Goal: Task Accomplishment & Management: Use online tool/utility

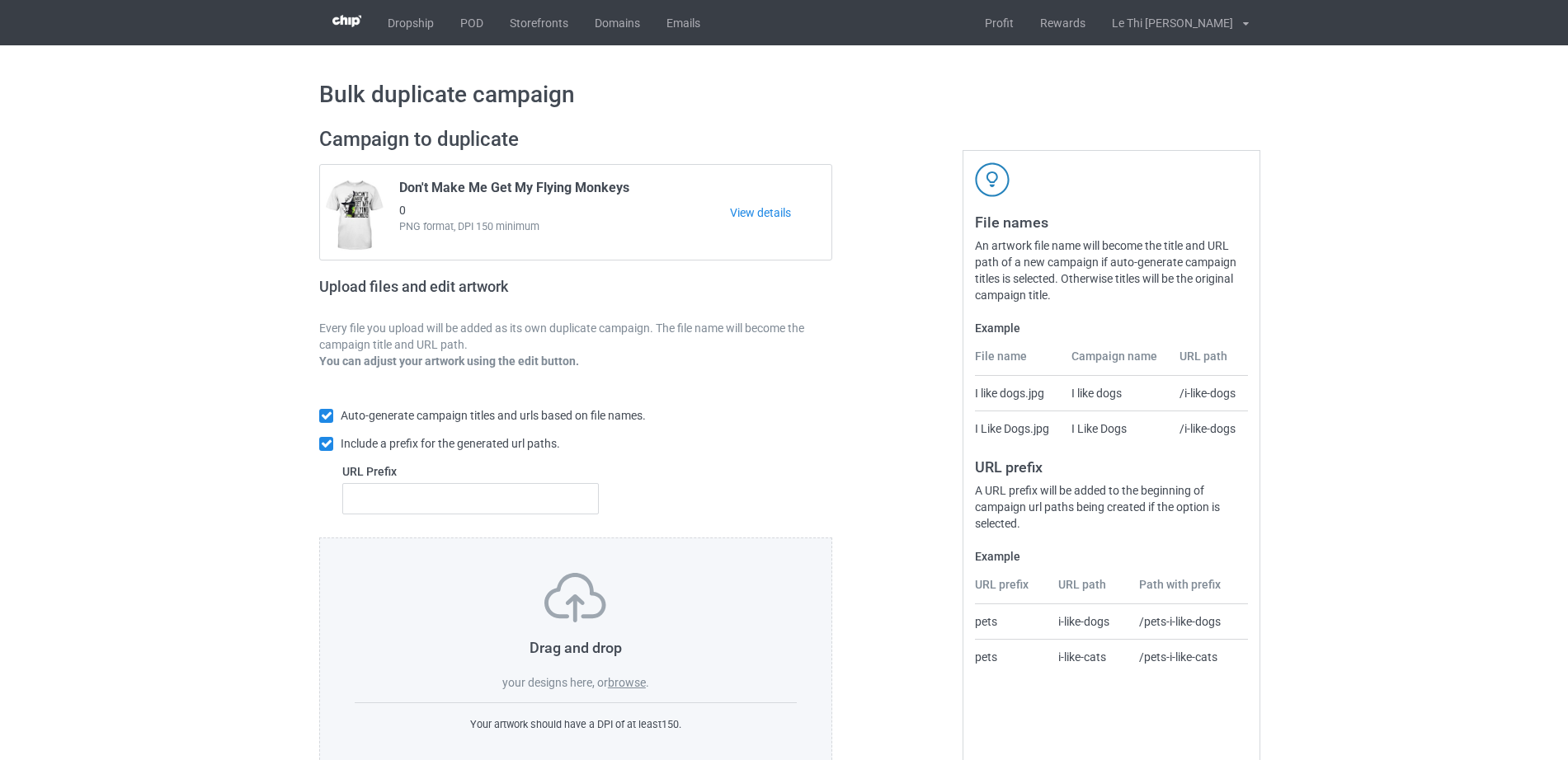
click at [639, 681] on label "browse" at bounding box center [626, 682] width 38 height 13
click at [0, 0] on input "browse" at bounding box center [0, 0] width 0 height 0
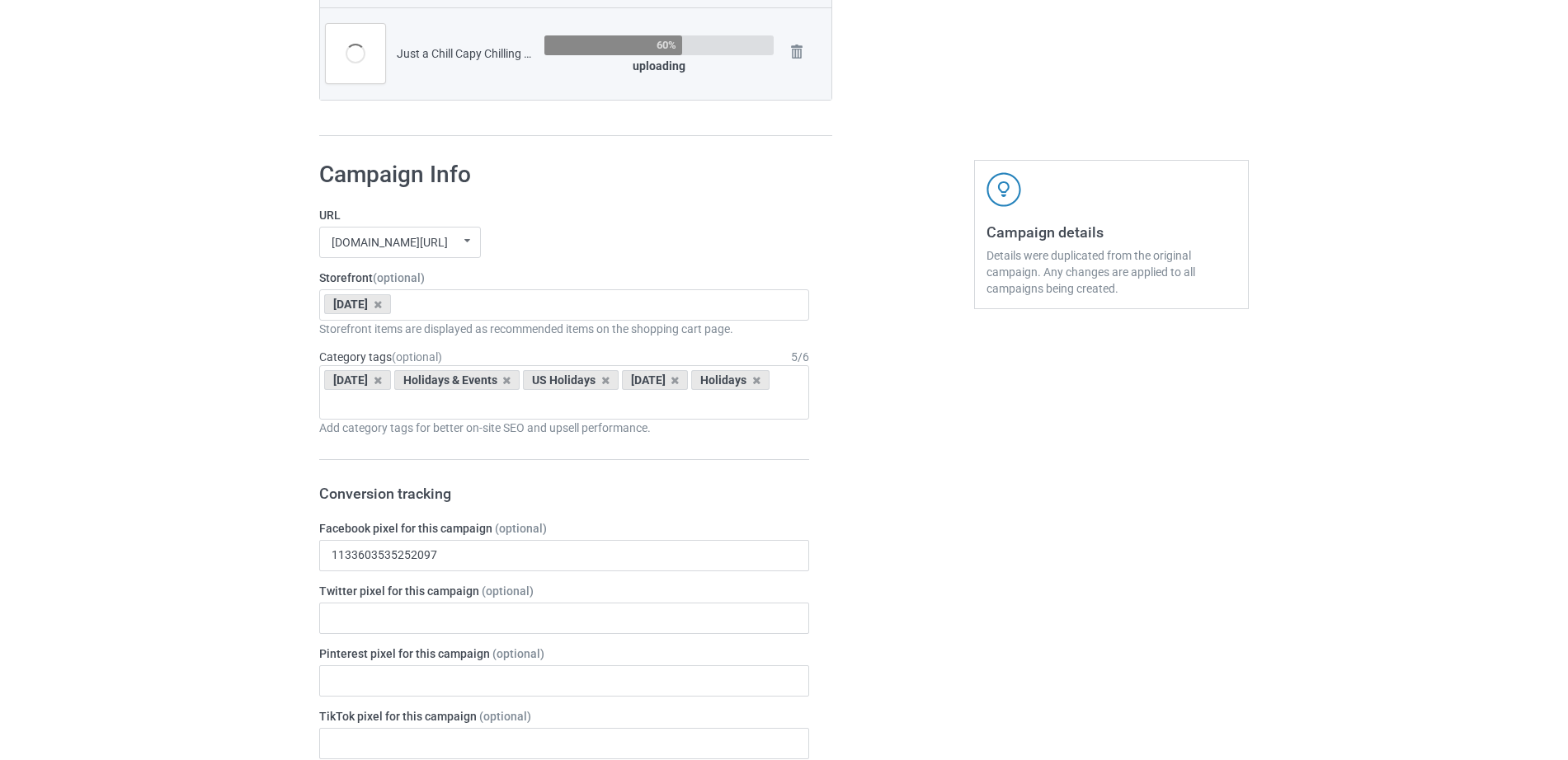
scroll to position [690, 0]
click at [382, 309] on icon at bounding box center [377, 307] width 8 height 11
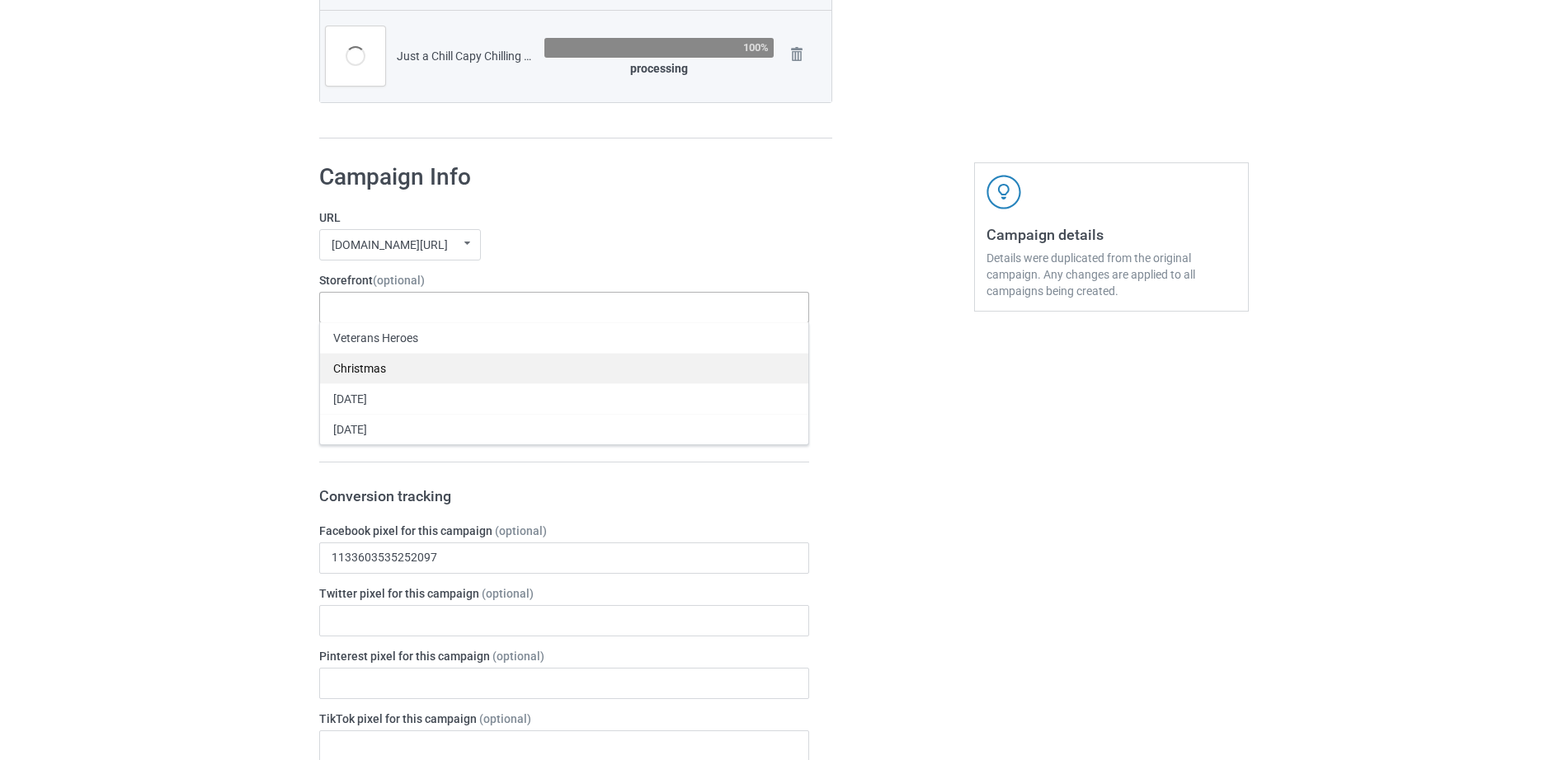
click at [365, 368] on div "Christmas" at bounding box center [564, 368] width 489 height 30
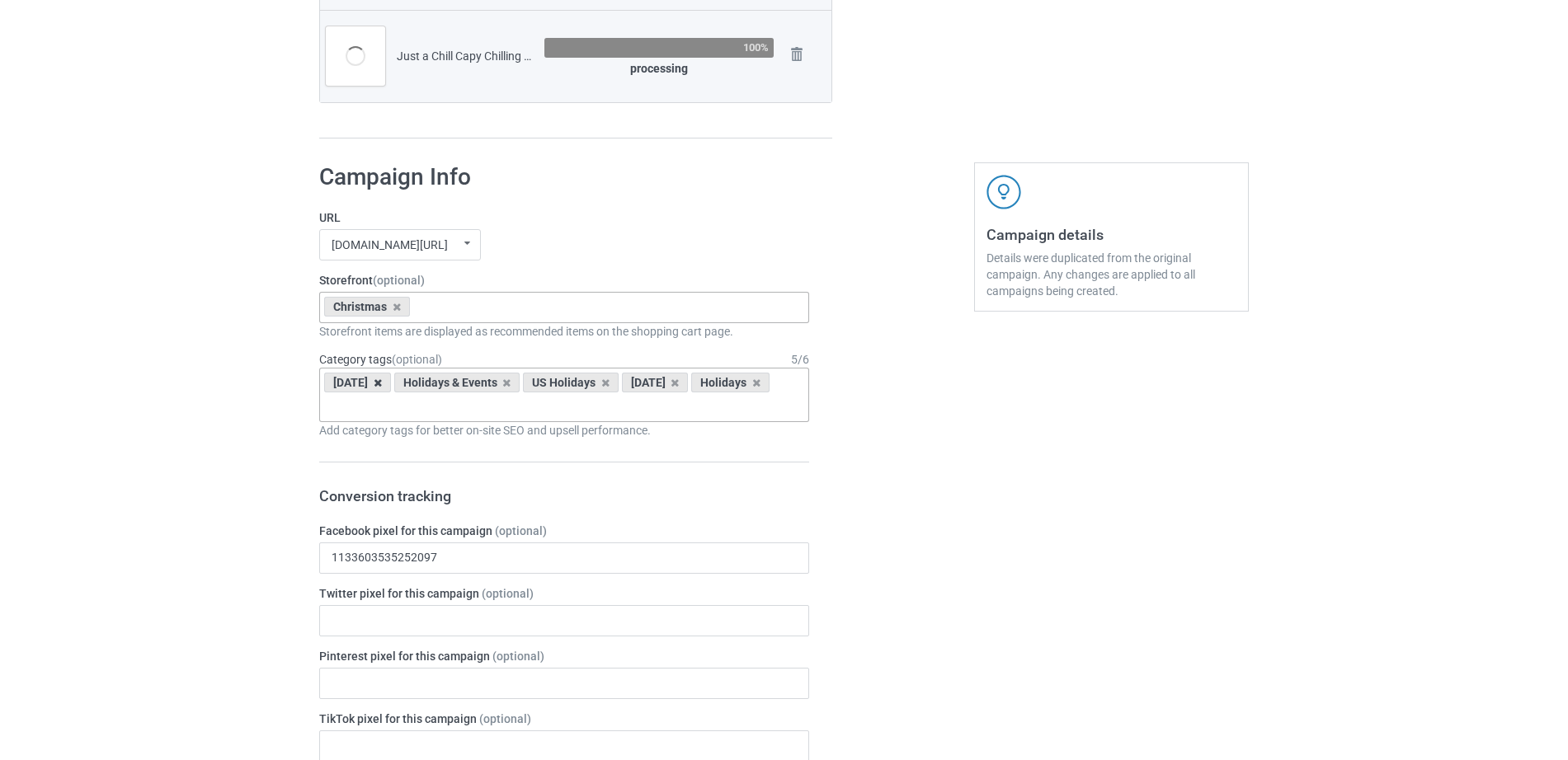
click at [382, 382] on icon at bounding box center [377, 383] width 8 height 11
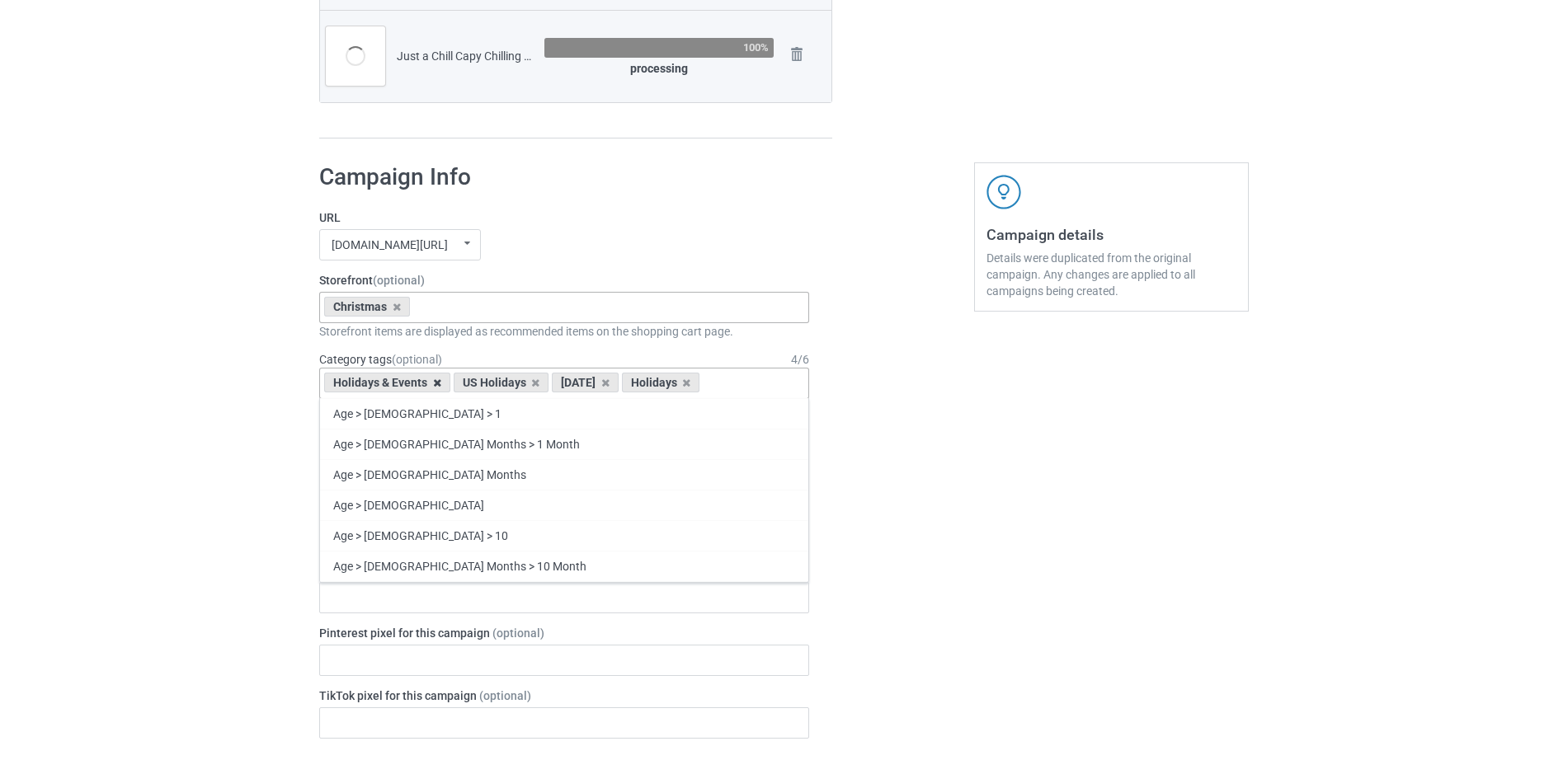
click at [435, 385] on icon at bounding box center [437, 383] width 8 height 11
click at [382, 382] on icon at bounding box center [377, 383] width 8 height 11
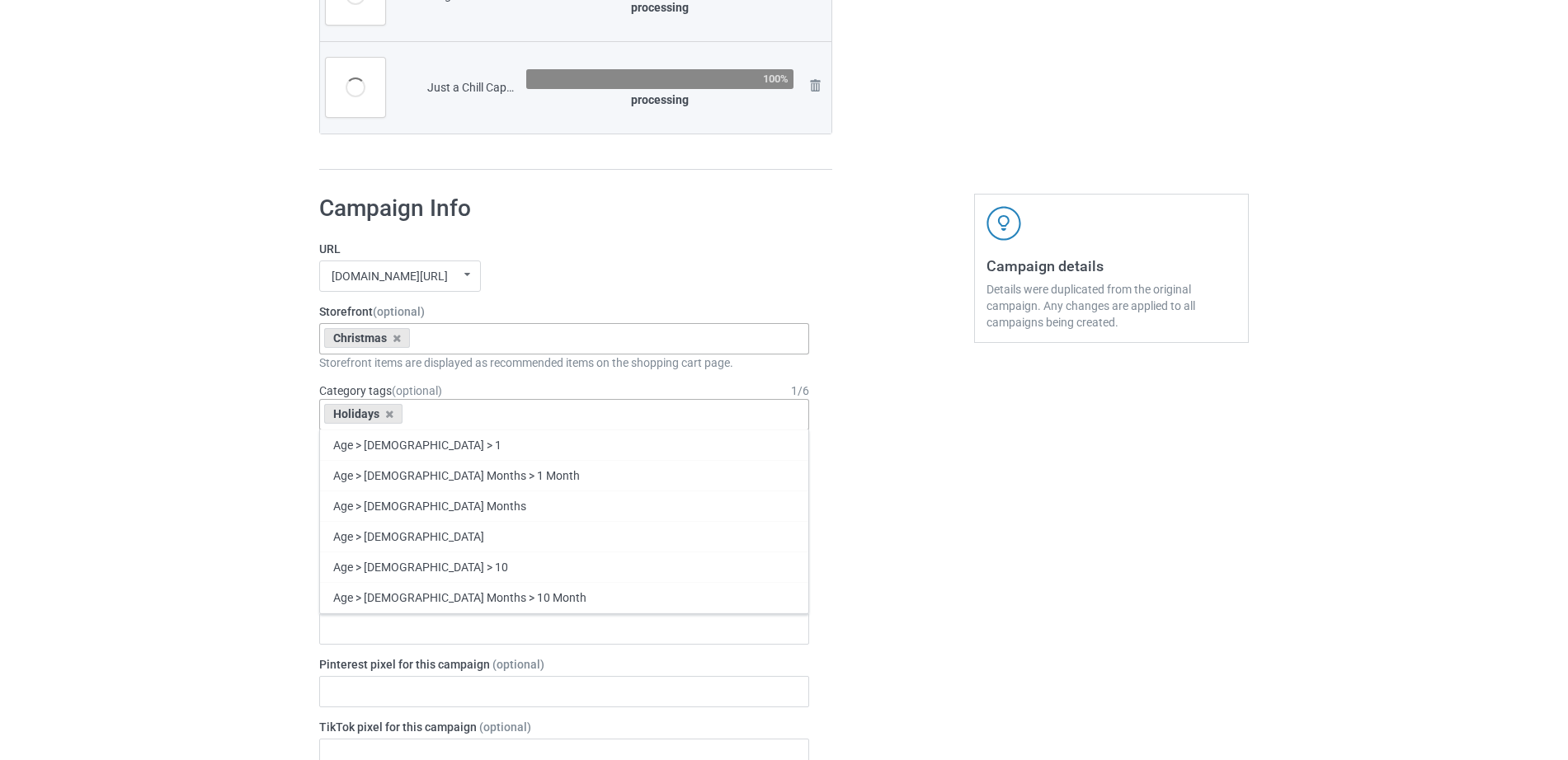
scroll to position [722, 0]
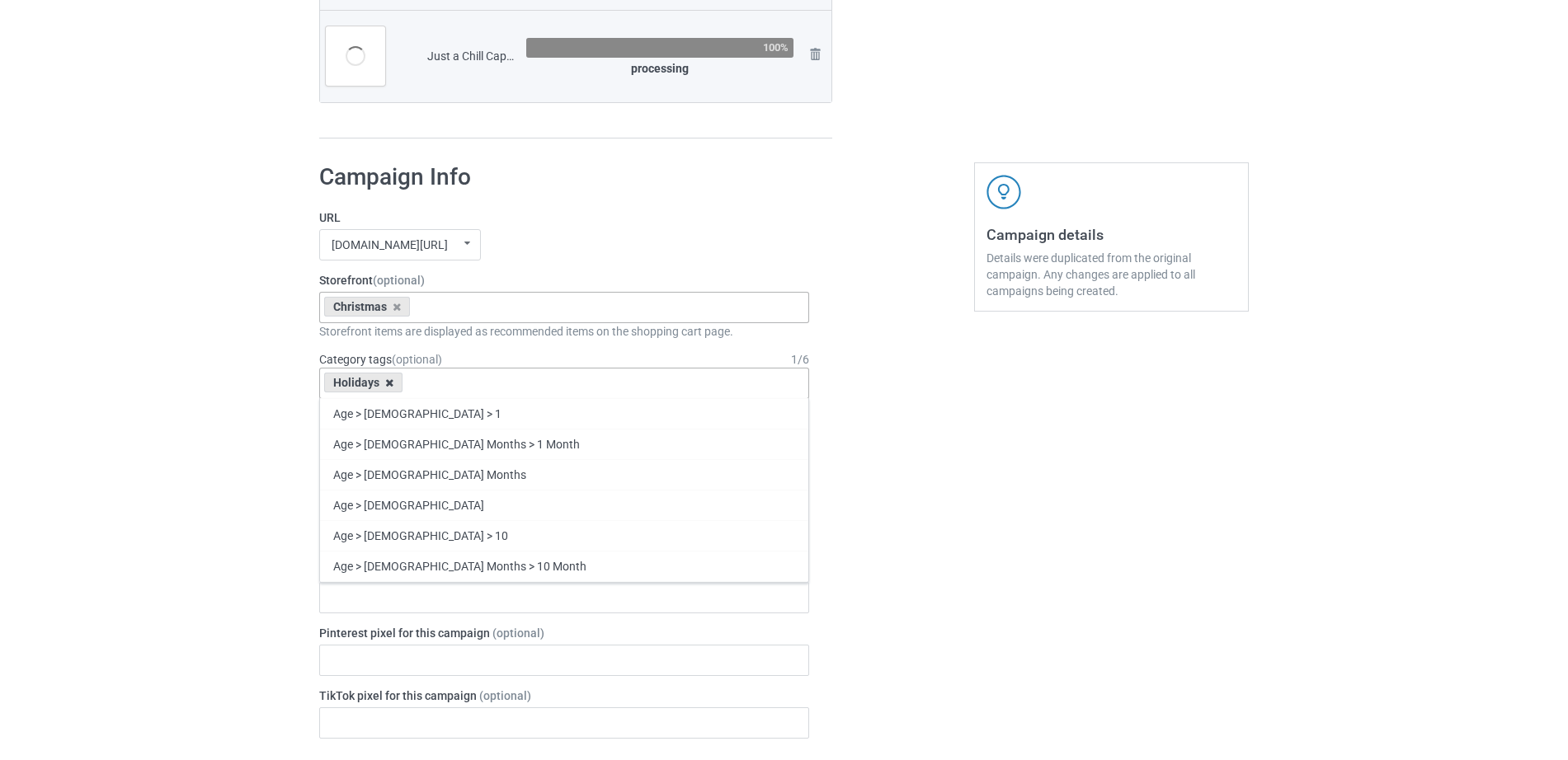
click at [388, 383] on icon at bounding box center [389, 383] width 8 height 11
click at [388, 383] on div "Age > [DEMOGRAPHIC_DATA] > 1 Age > [DEMOGRAPHIC_DATA] Months > 1 Month Age > [D…" at bounding box center [564, 383] width 490 height 31
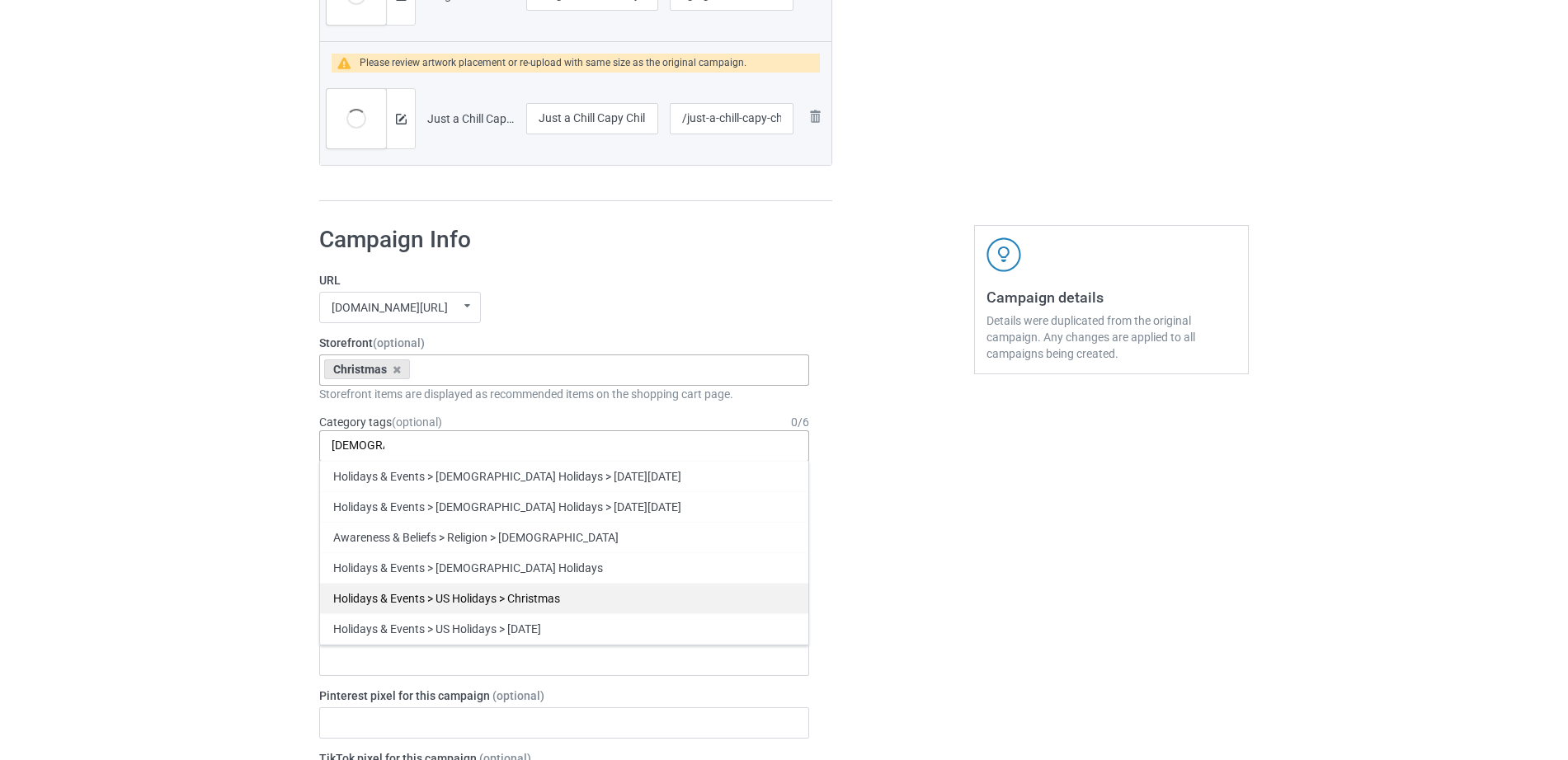
type input "[DEMOGRAPHIC_DATA]"
click at [442, 607] on div "Holidays & Events > US Holidays > Christmas" at bounding box center [564, 598] width 489 height 30
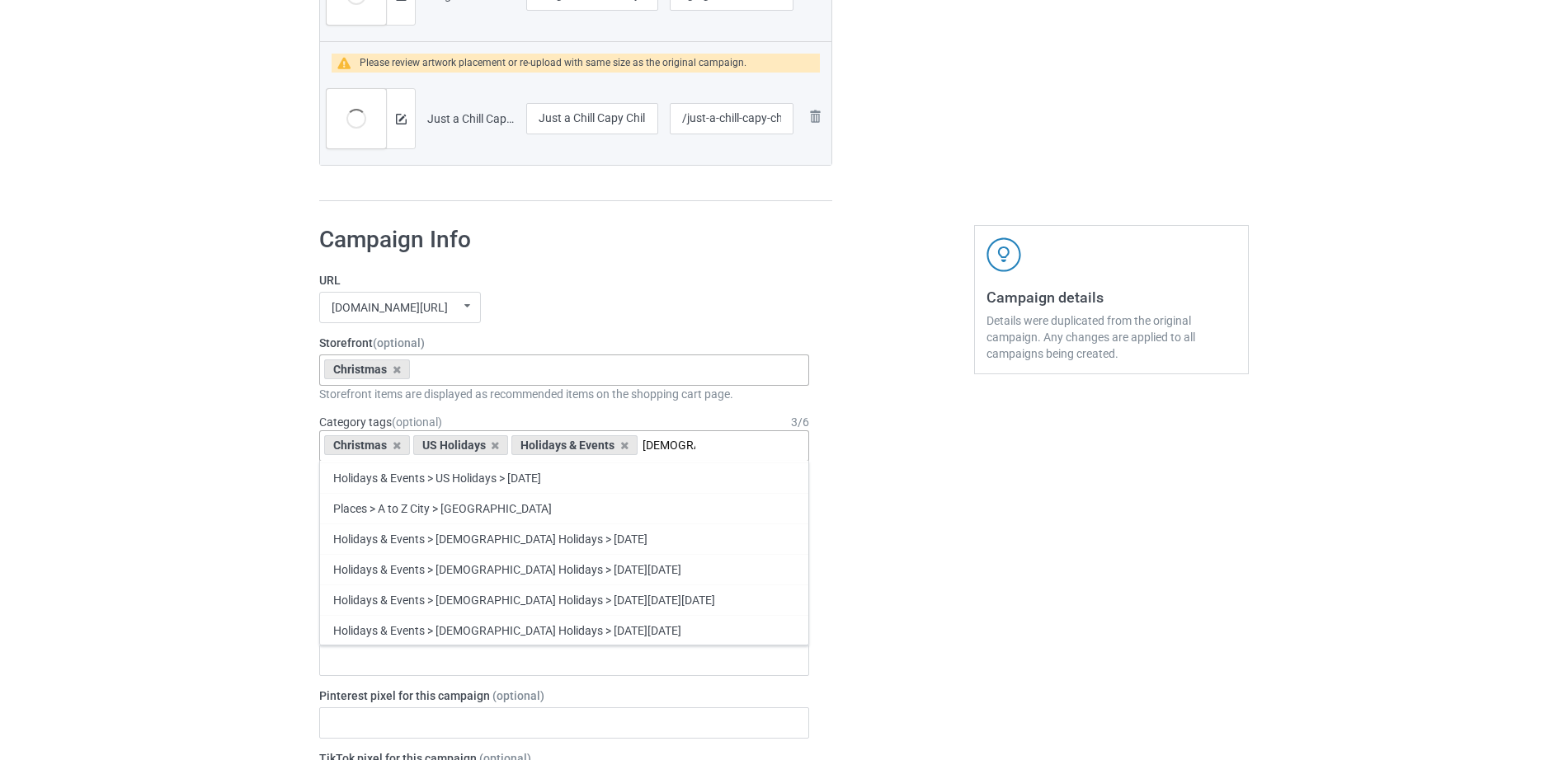
scroll to position [730, 0]
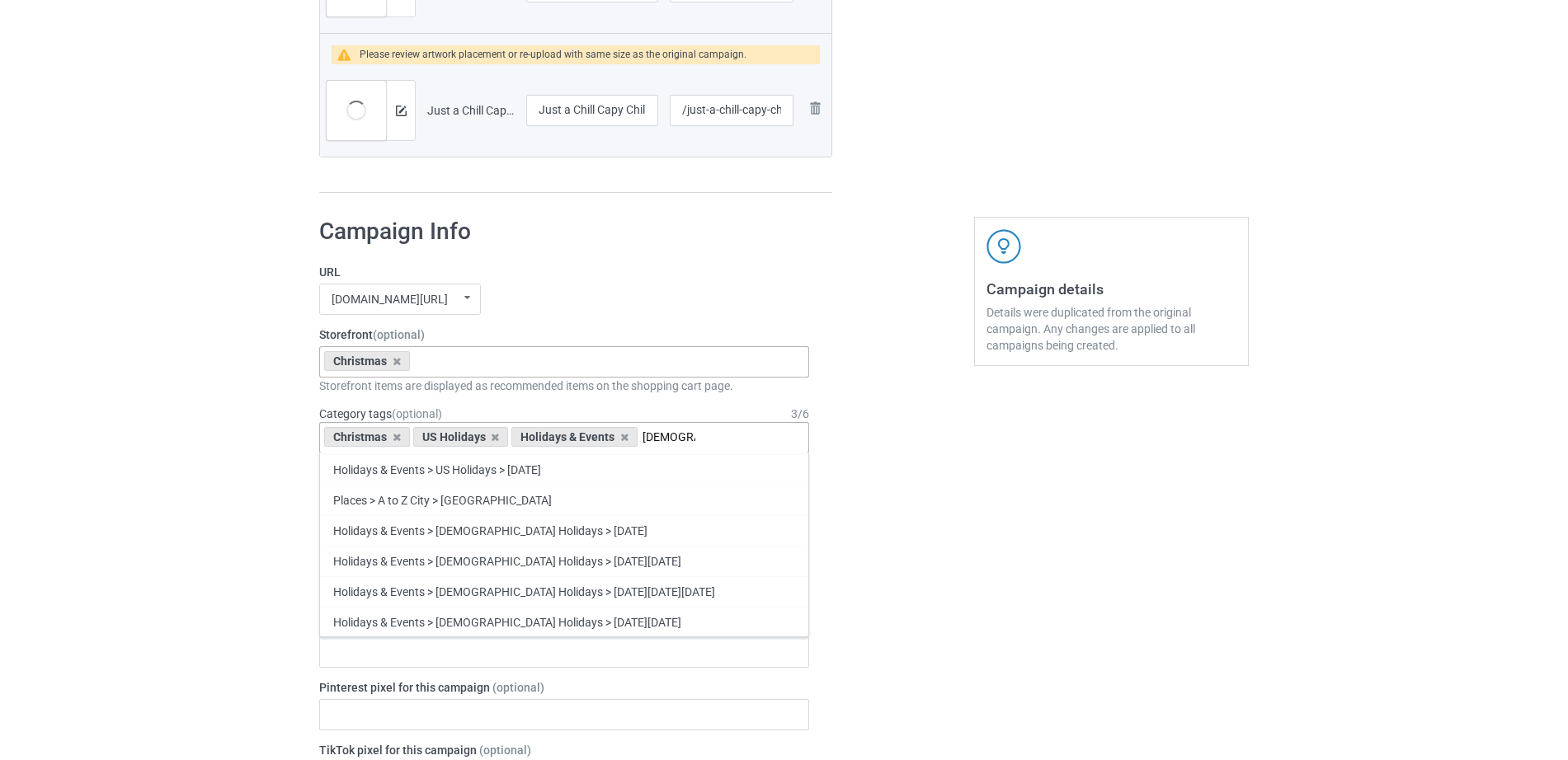
type input "[DEMOGRAPHIC_DATA]"
click at [361, 676] on div "Christmas" at bounding box center [564, 683] width 489 height 30
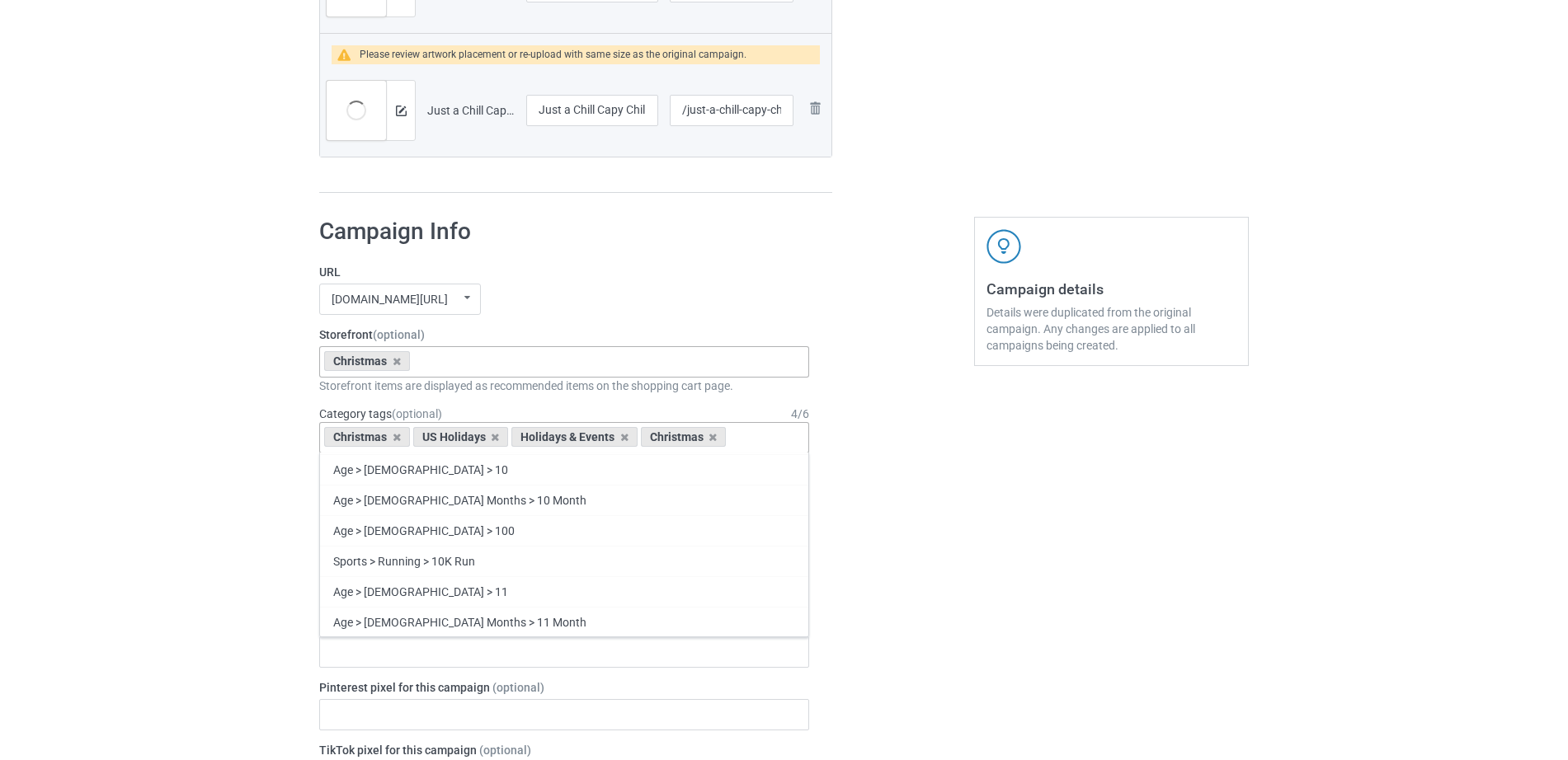
scroll to position [17111, 0]
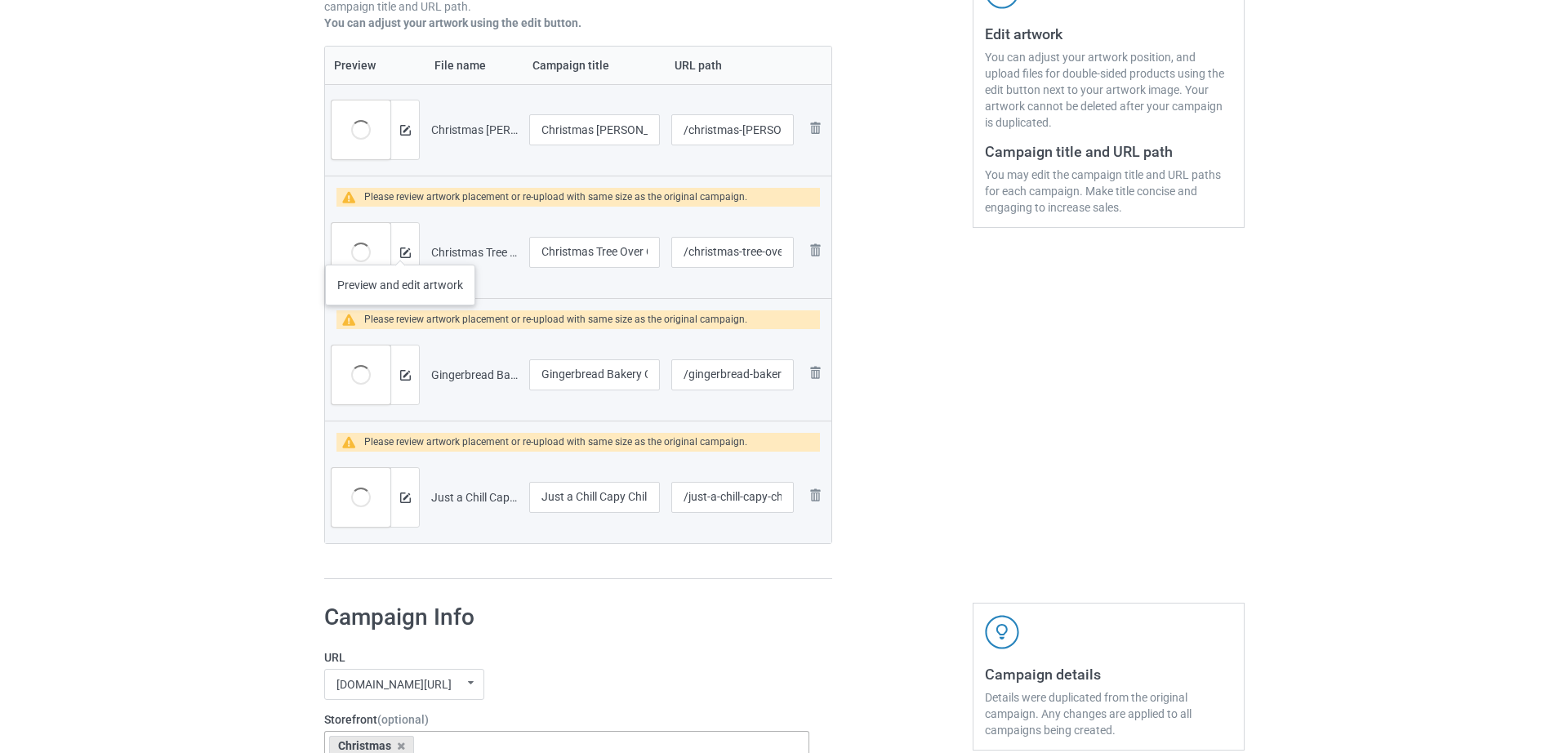
scroll to position [337, 0]
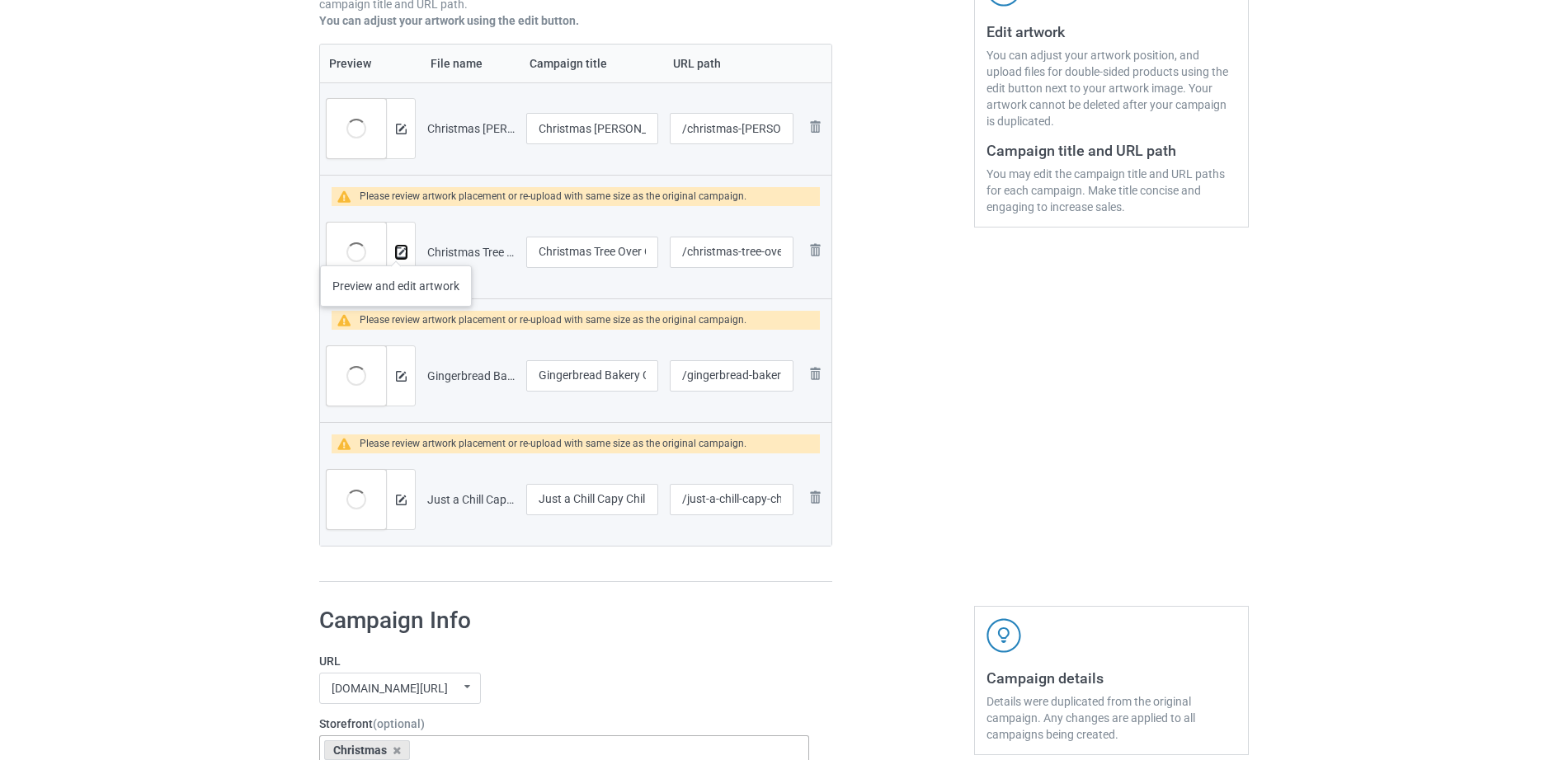
click at [397, 248] on img at bounding box center [401, 253] width 11 height 11
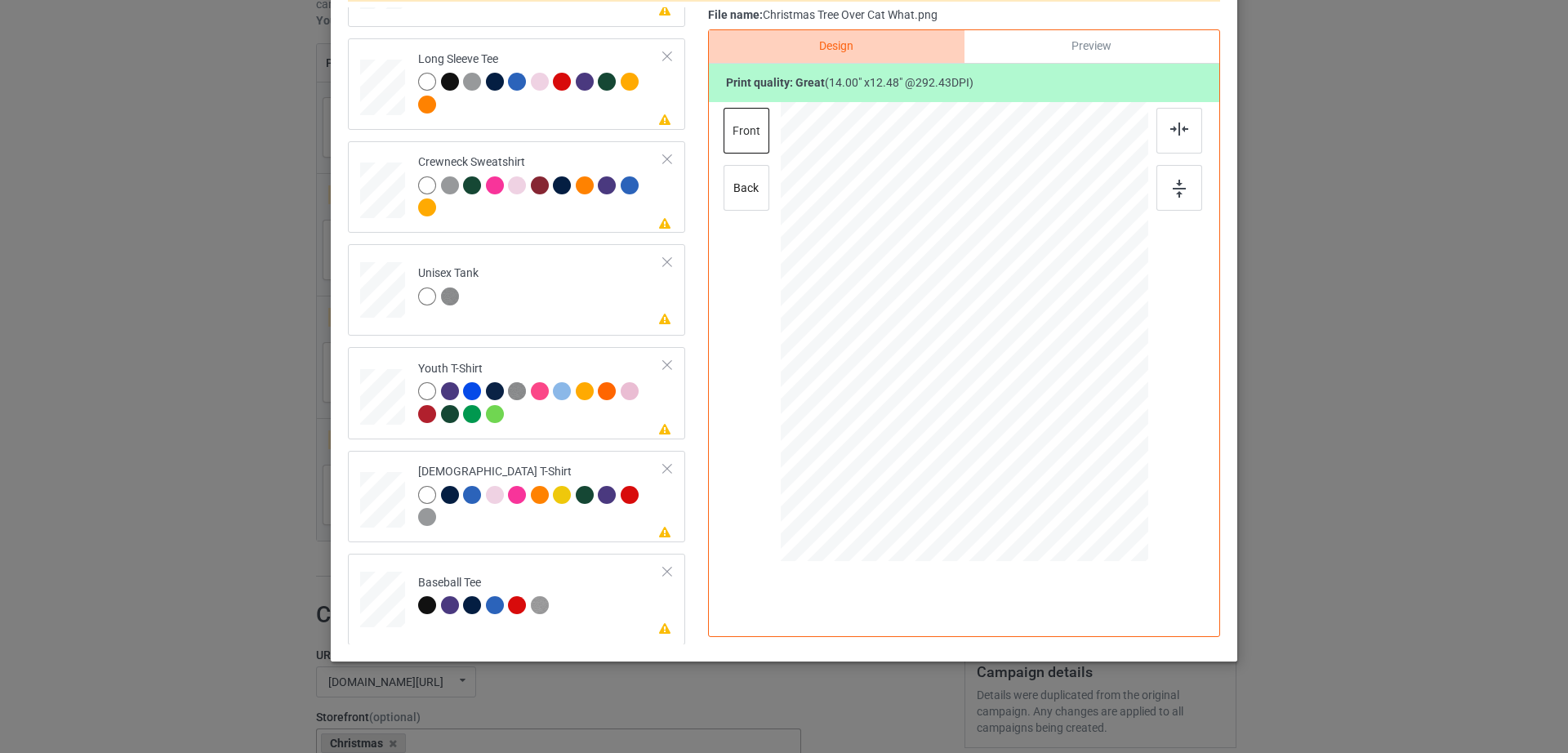
scroll to position [280, 0]
click at [379, 600] on div at bounding box center [382, 595] width 18 height 21
click at [1330, 377] on div "Back to Bulk duplicate campaign Design editor Save Changes 9 products need artw…" at bounding box center [784, 376] width 1568 height 753
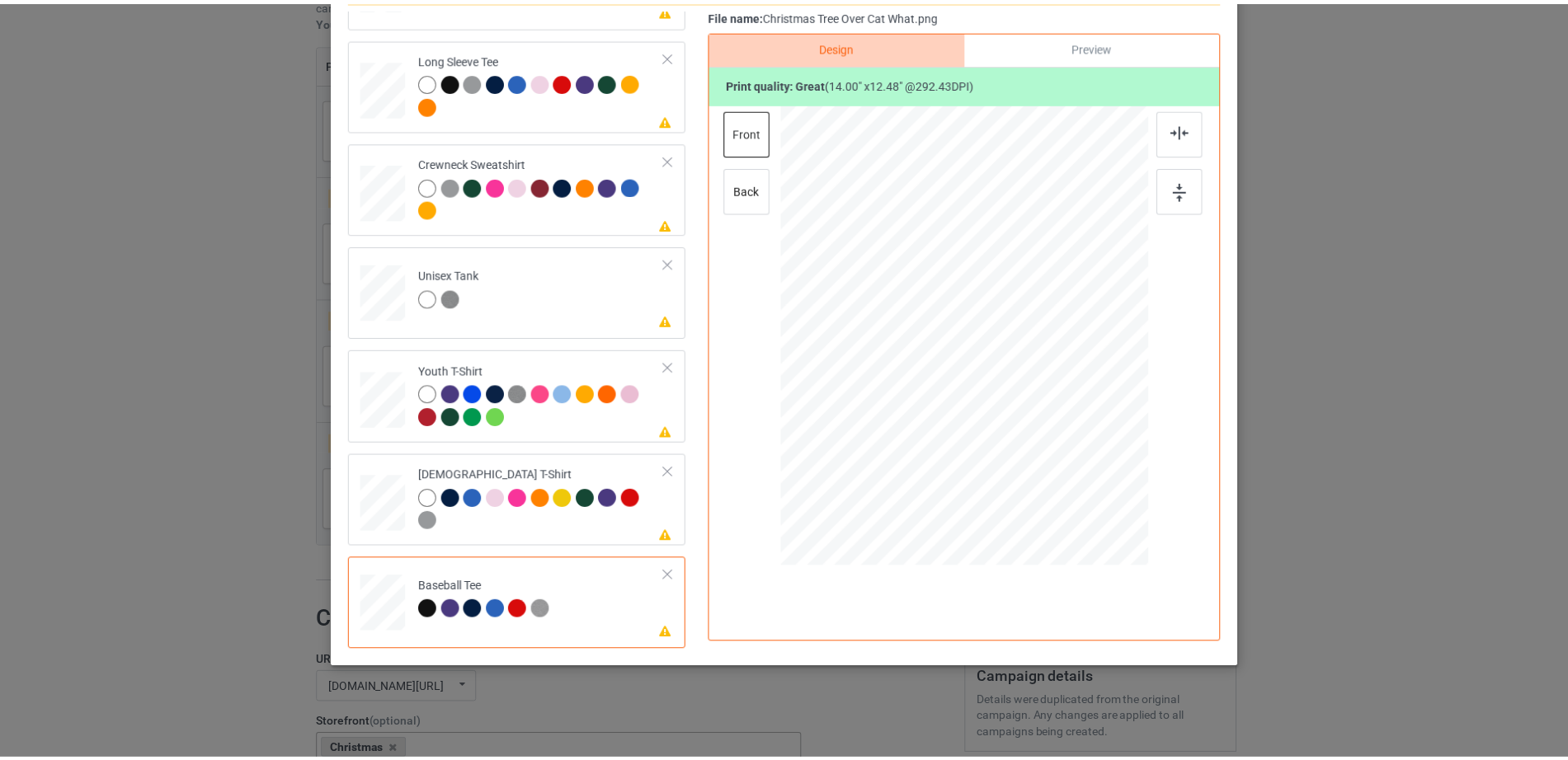
scroll to position [0, 0]
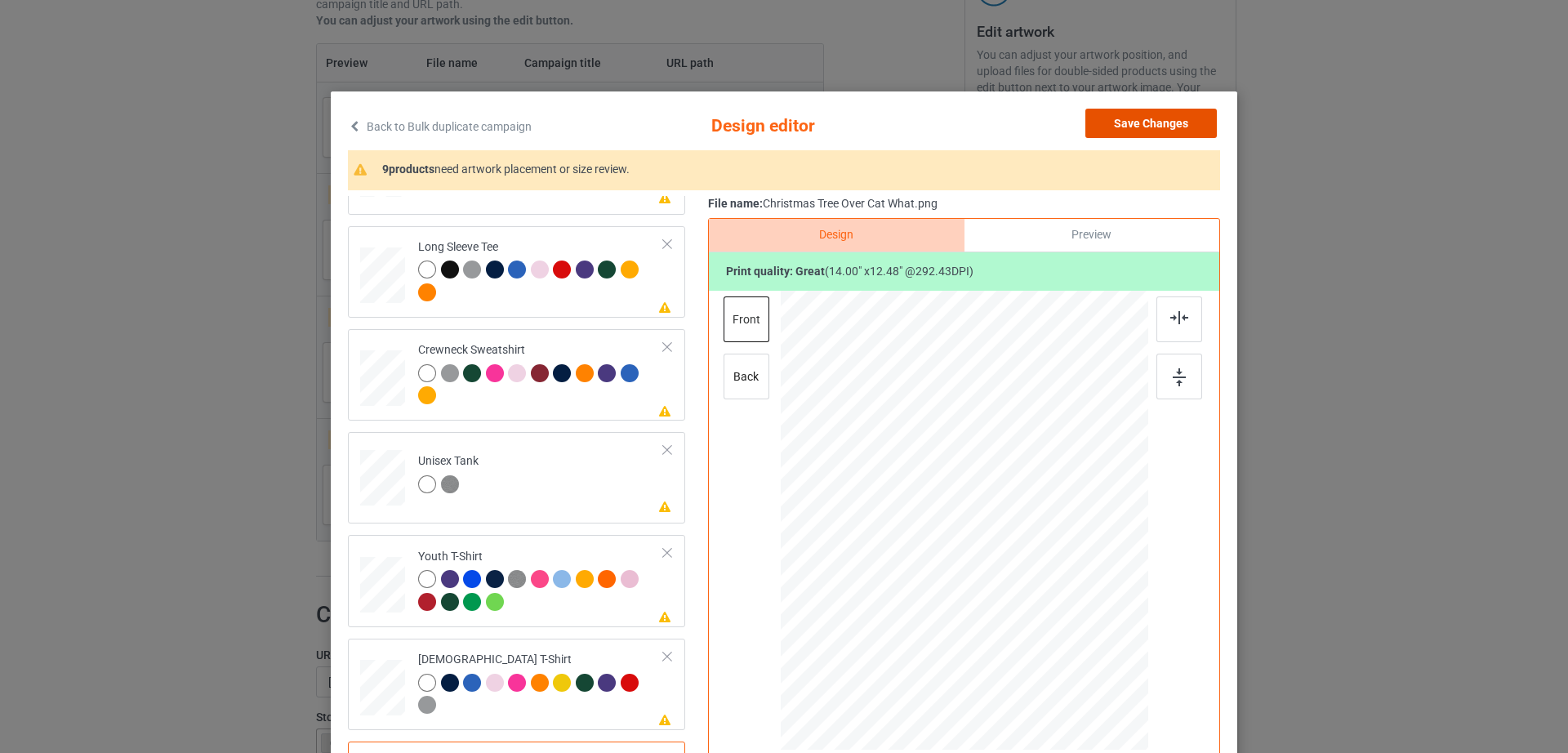
click at [1160, 124] on button "Save Changes" at bounding box center [1151, 123] width 132 height 29
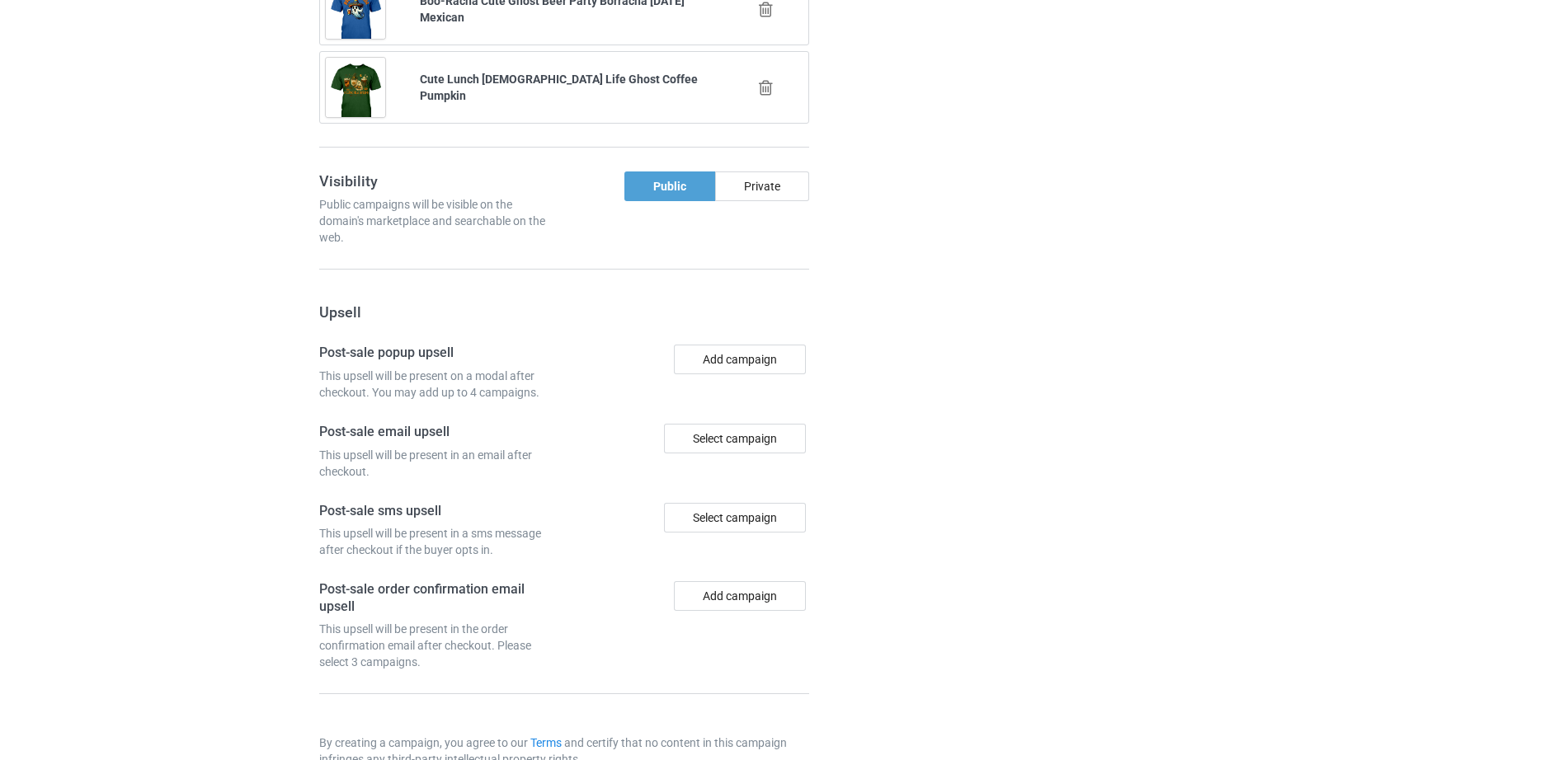
scroll to position [1951, 0]
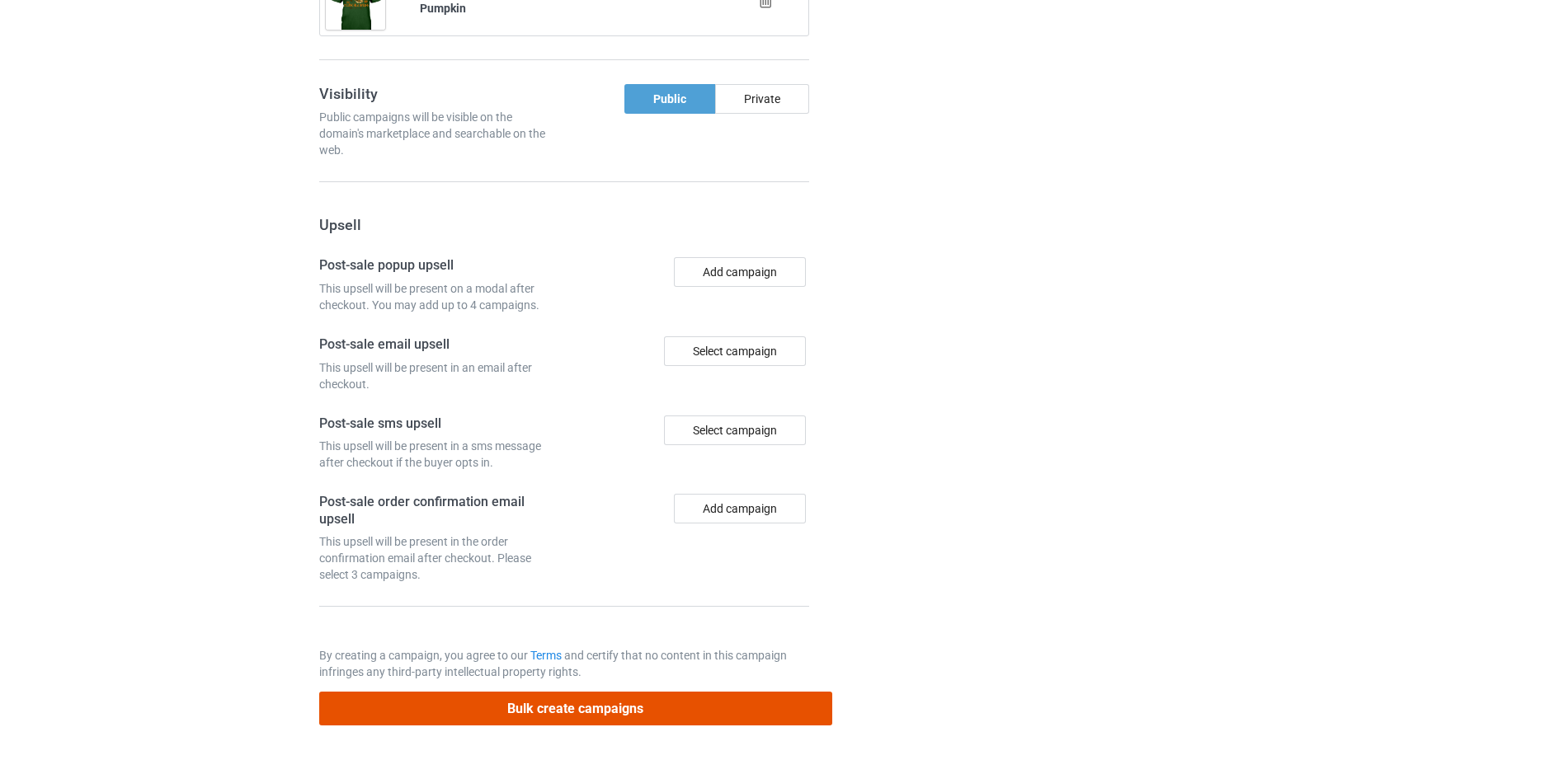
click at [595, 704] on button "Bulk create campaigns" at bounding box center [575, 709] width 513 height 34
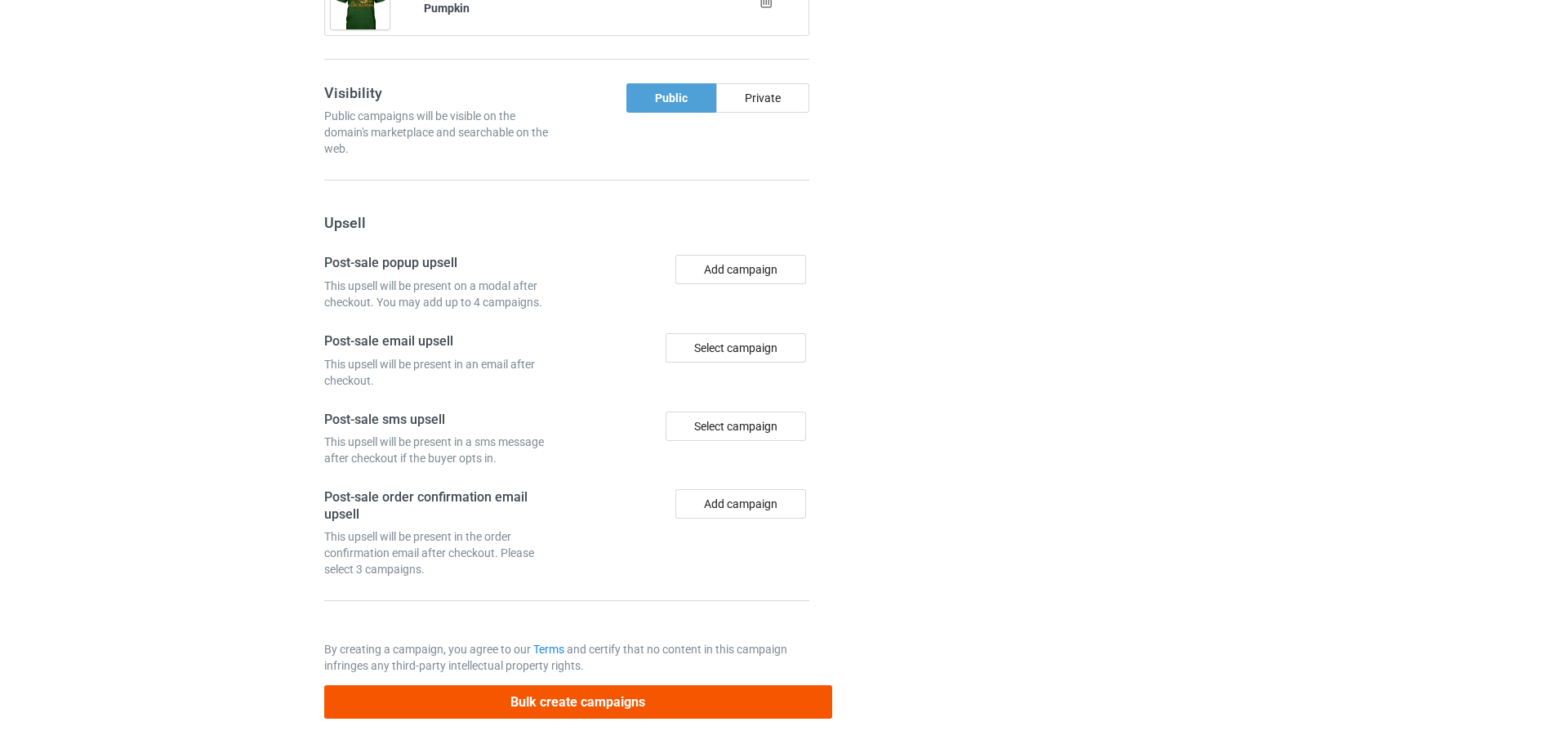
scroll to position [0, 0]
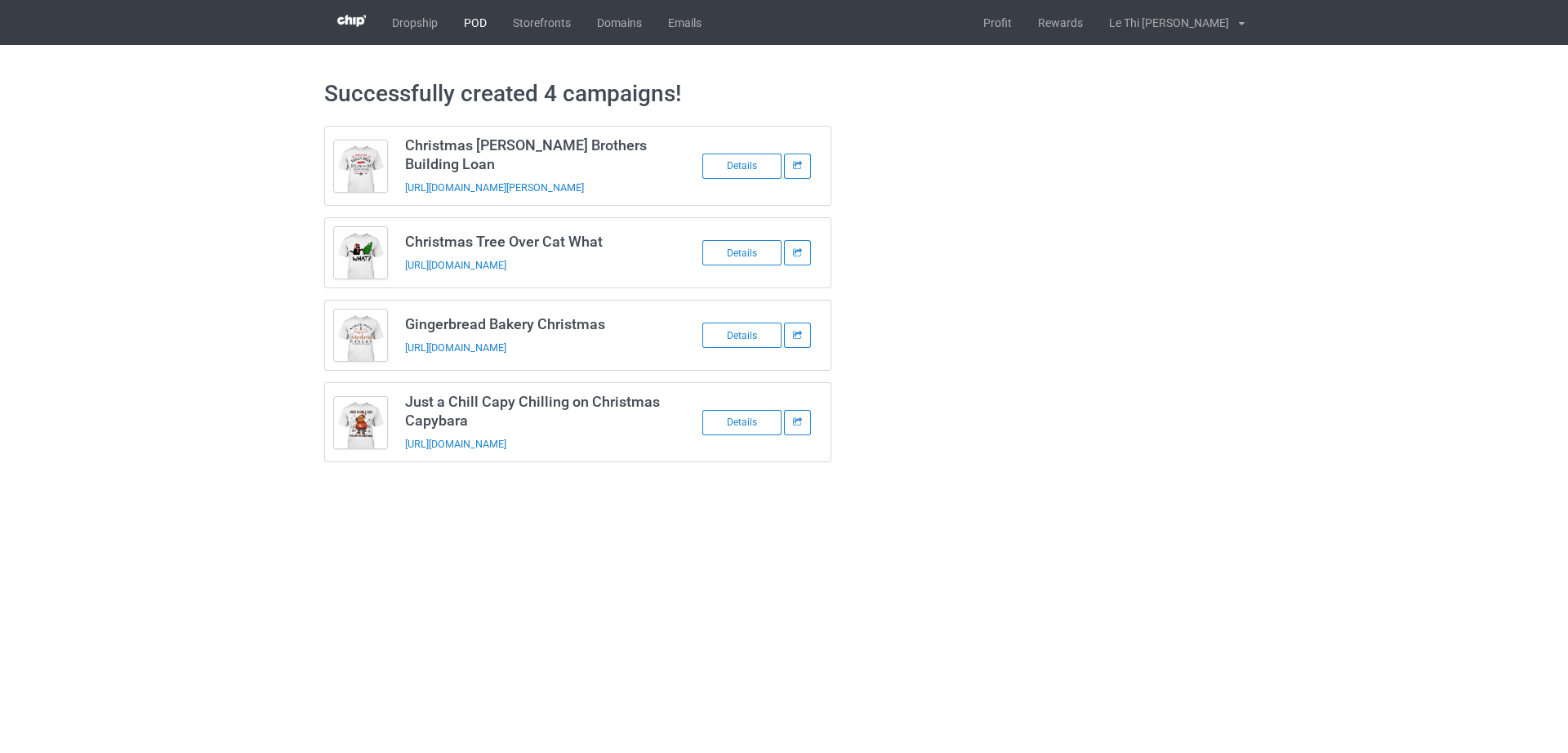
click at [476, 34] on link "POD" at bounding box center [475, 22] width 49 height 45
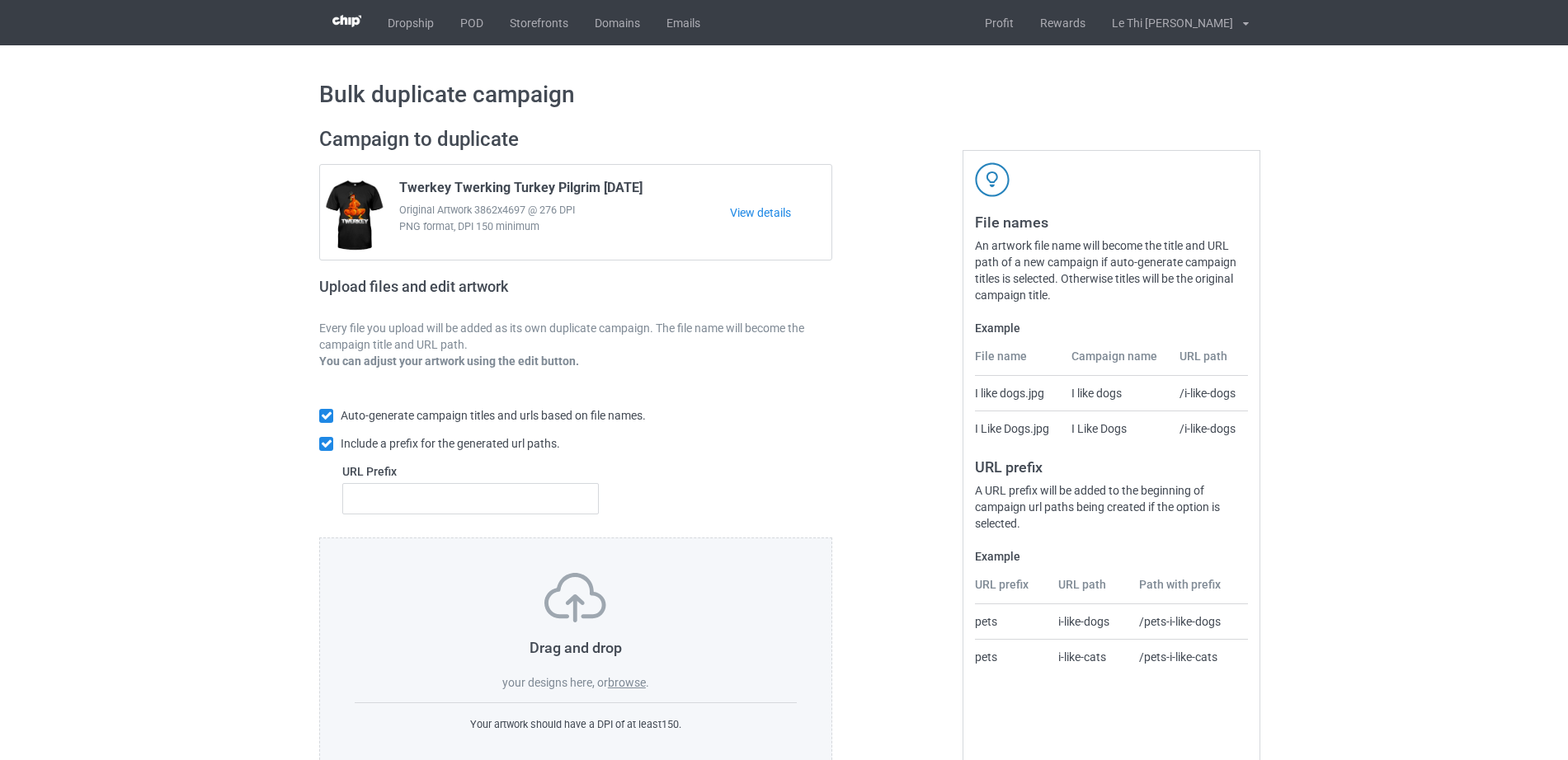
click at [636, 682] on label "browse" at bounding box center [626, 682] width 38 height 13
click at [0, 0] on input "browse" at bounding box center [0, 0] width 0 height 0
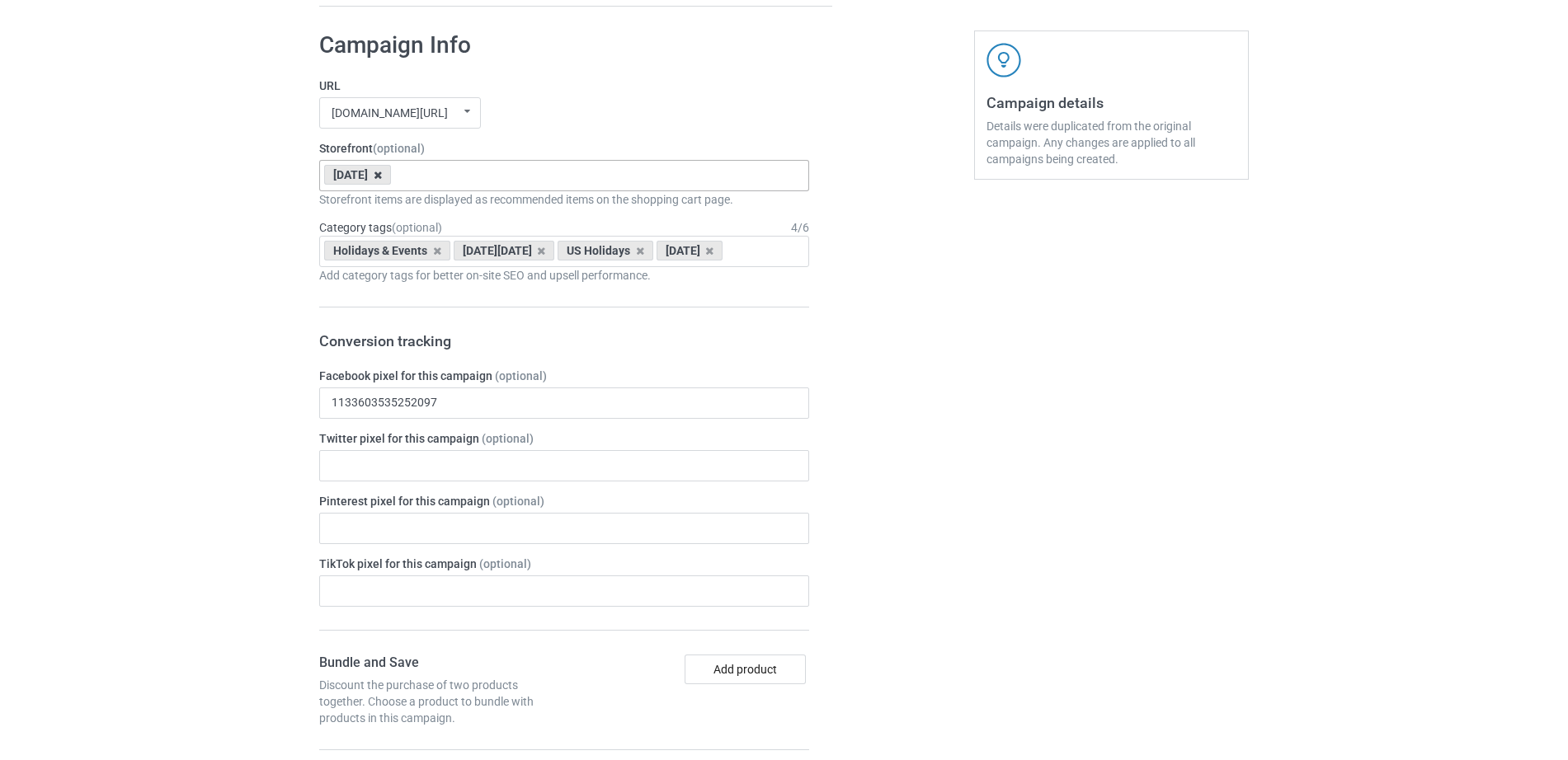
scroll to position [1715, 0]
click at [382, 175] on icon at bounding box center [377, 178] width 8 height 11
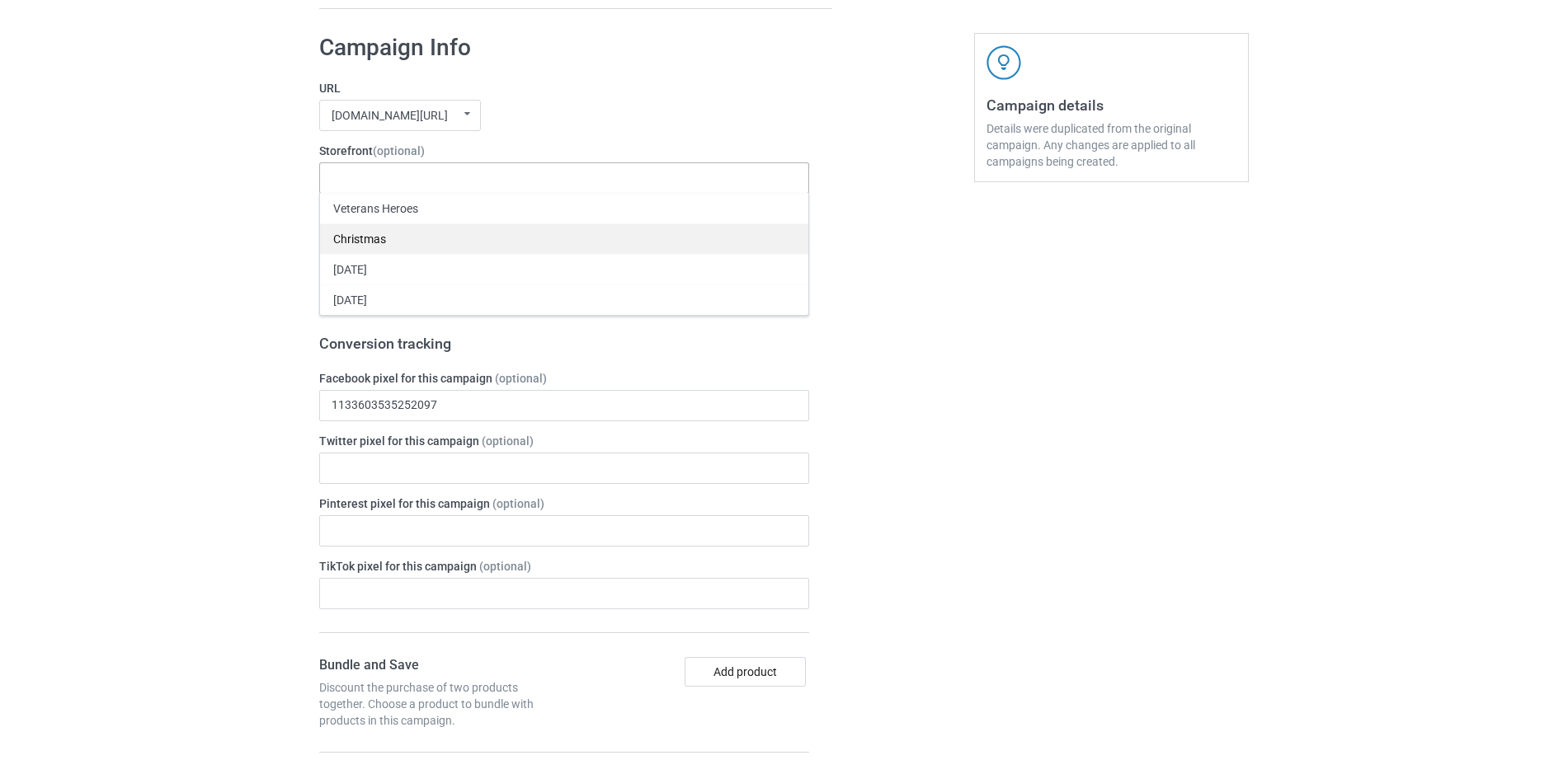
click at [384, 230] on div "Christmas" at bounding box center [564, 238] width 489 height 30
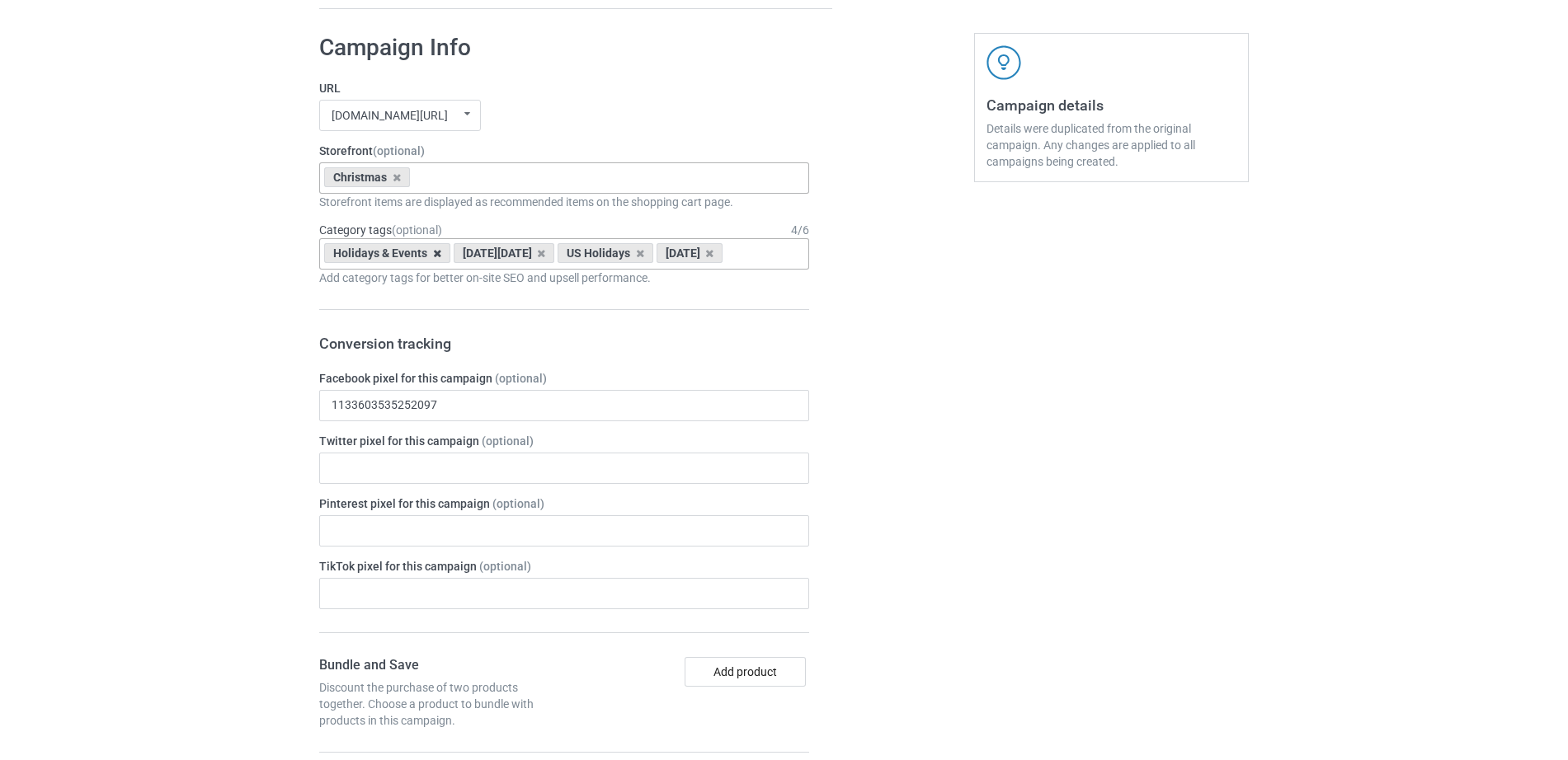
click at [440, 256] on icon at bounding box center [437, 254] width 8 height 11
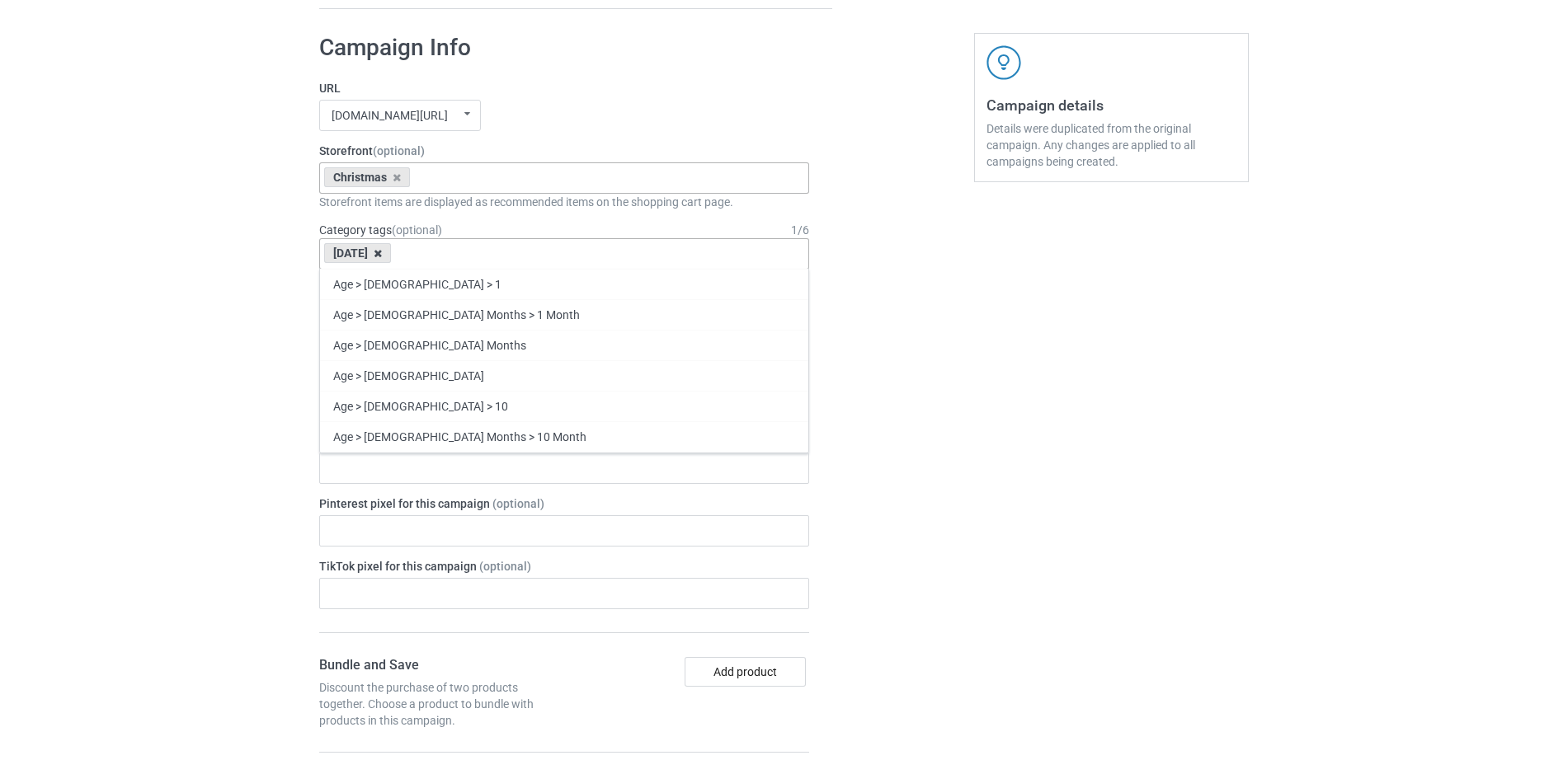
click at [382, 256] on icon at bounding box center [377, 254] width 8 height 11
click at [415, 256] on div "Age > [DEMOGRAPHIC_DATA] > 1 Age > [DEMOGRAPHIC_DATA] Months > 1 Month Age > [D…" at bounding box center [564, 254] width 490 height 31
type input "T"
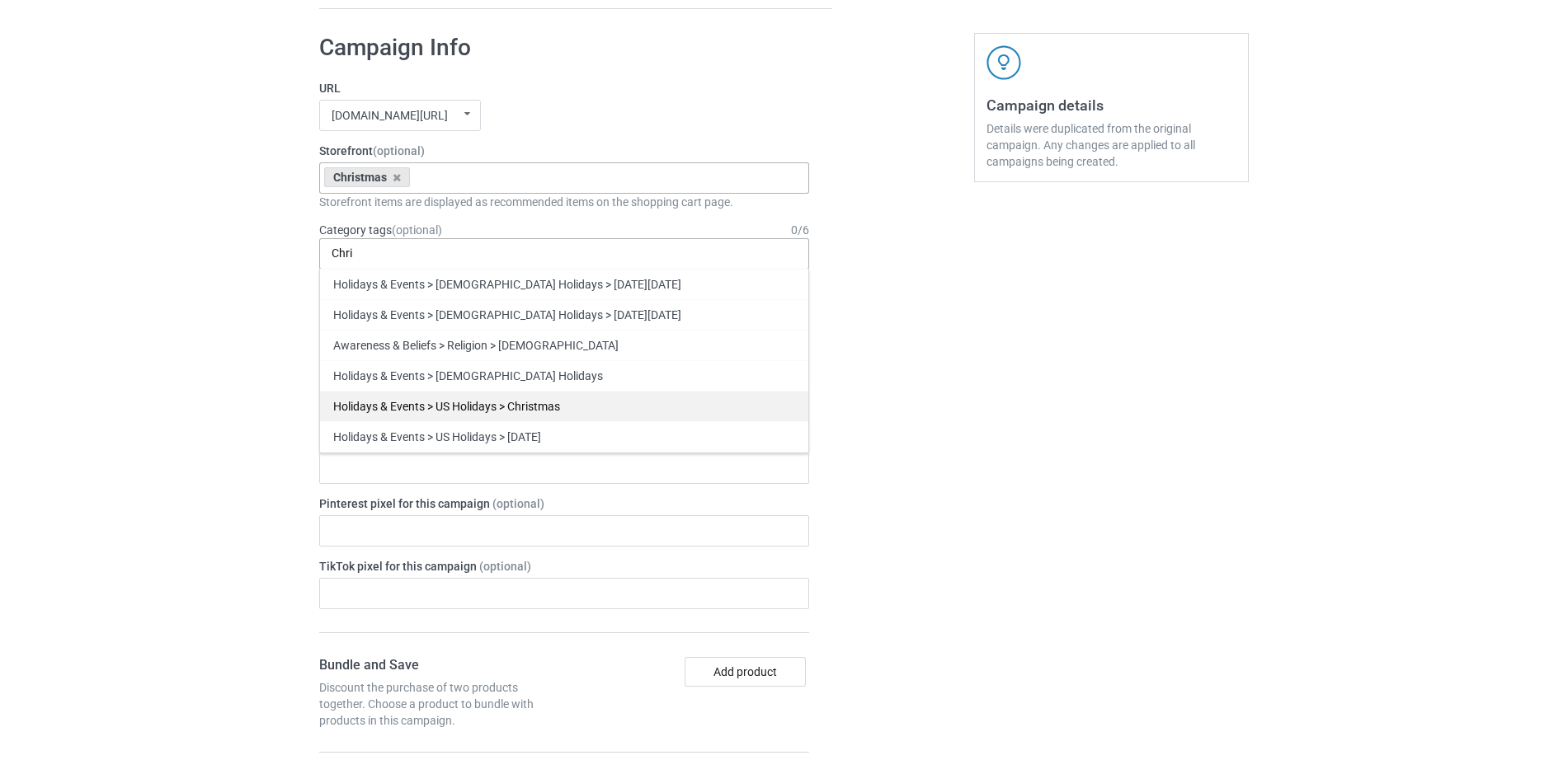
type input "Chri"
click at [409, 409] on div "Holidays & Events > US Holidays > Christmas" at bounding box center [564, 406] width 489 height 30
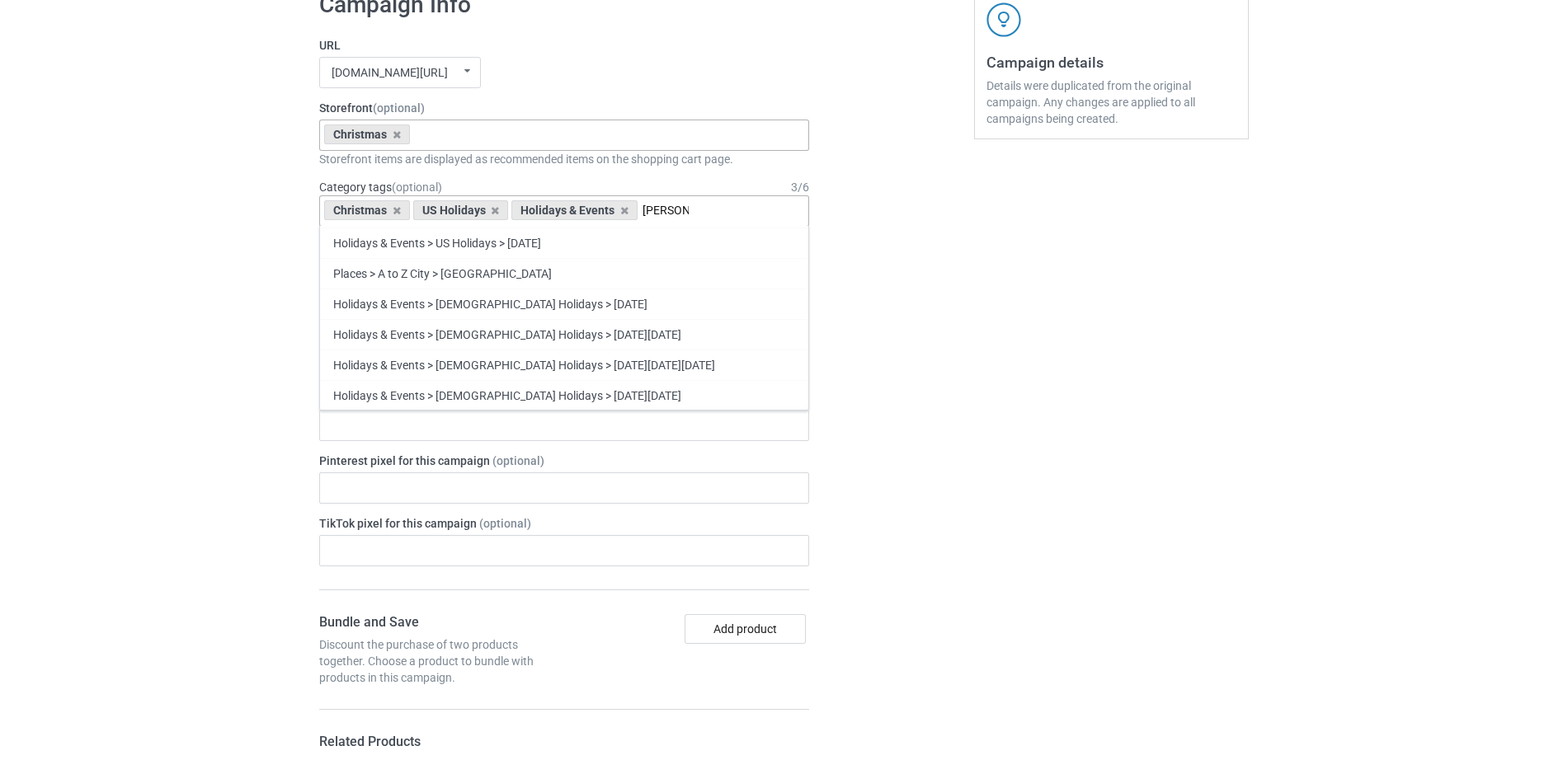
scroll to position [1760, 0]
type input "[PERSON_NAME]"
click at [367, 462] on div "Christmas" at bounding box center [564, 454] width 489 height 30
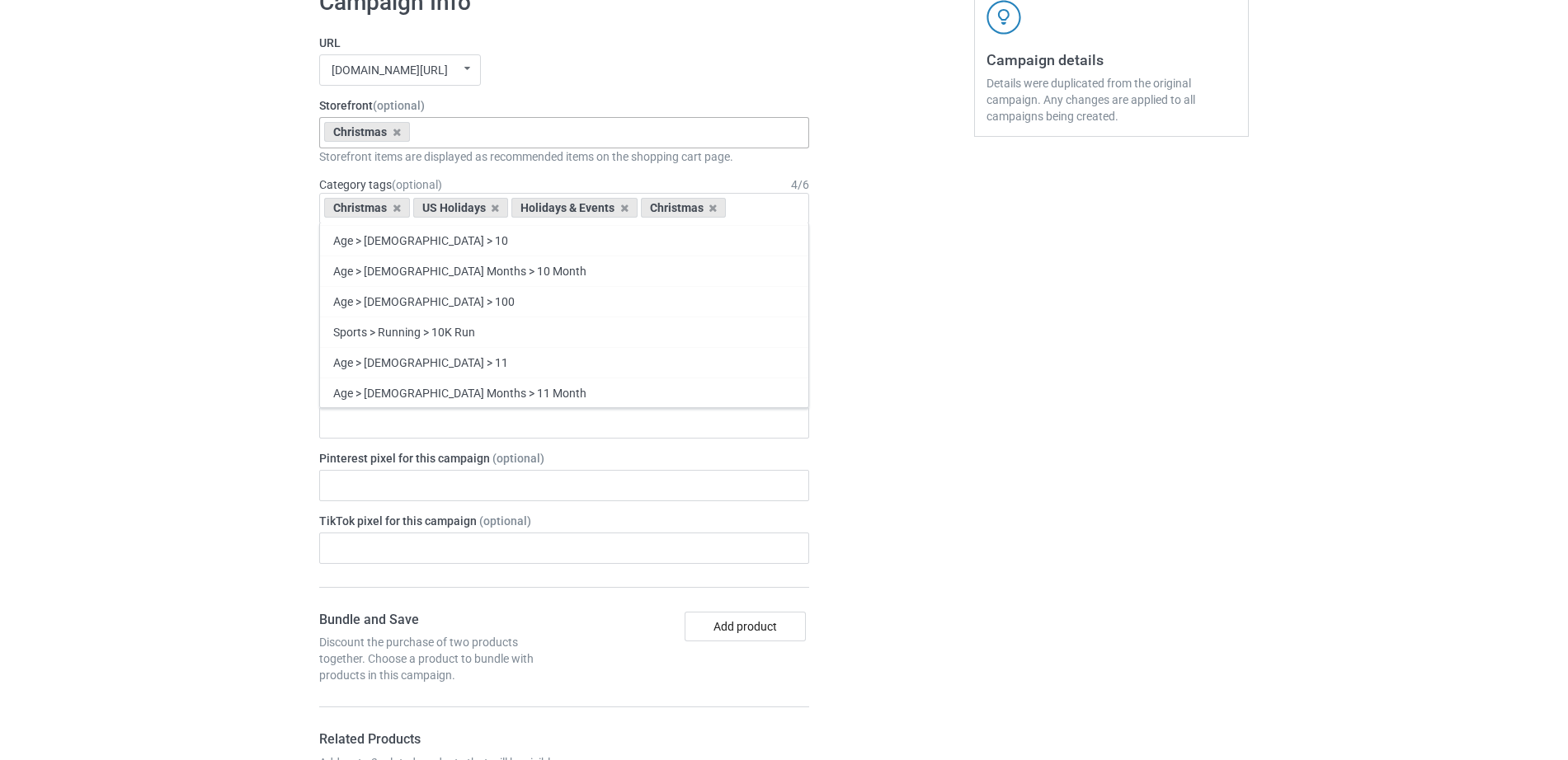
scroll to position [17111, 0]
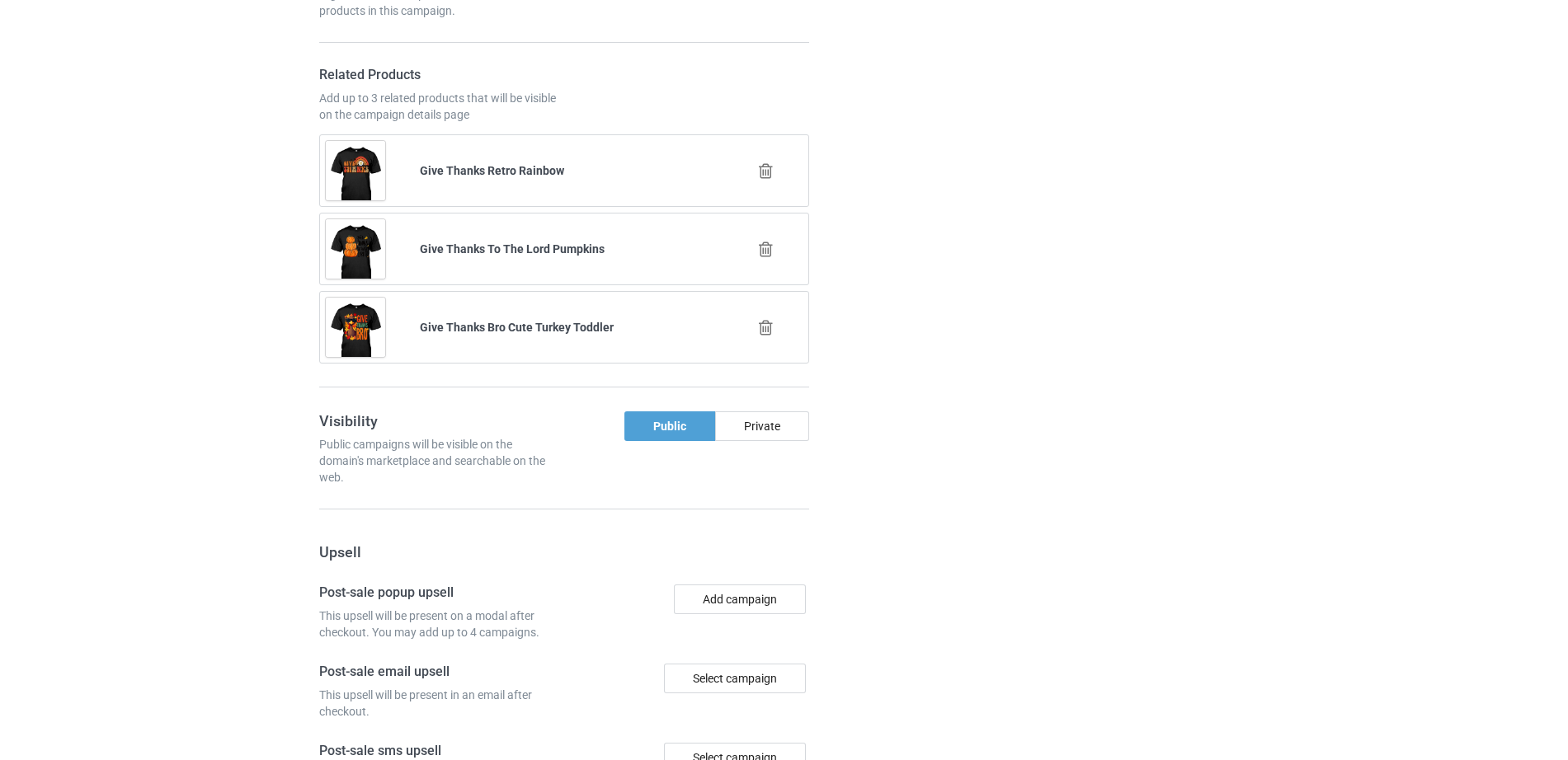
click at [763, 167] on icon at bounding box center [766, 171] width 21 height 17
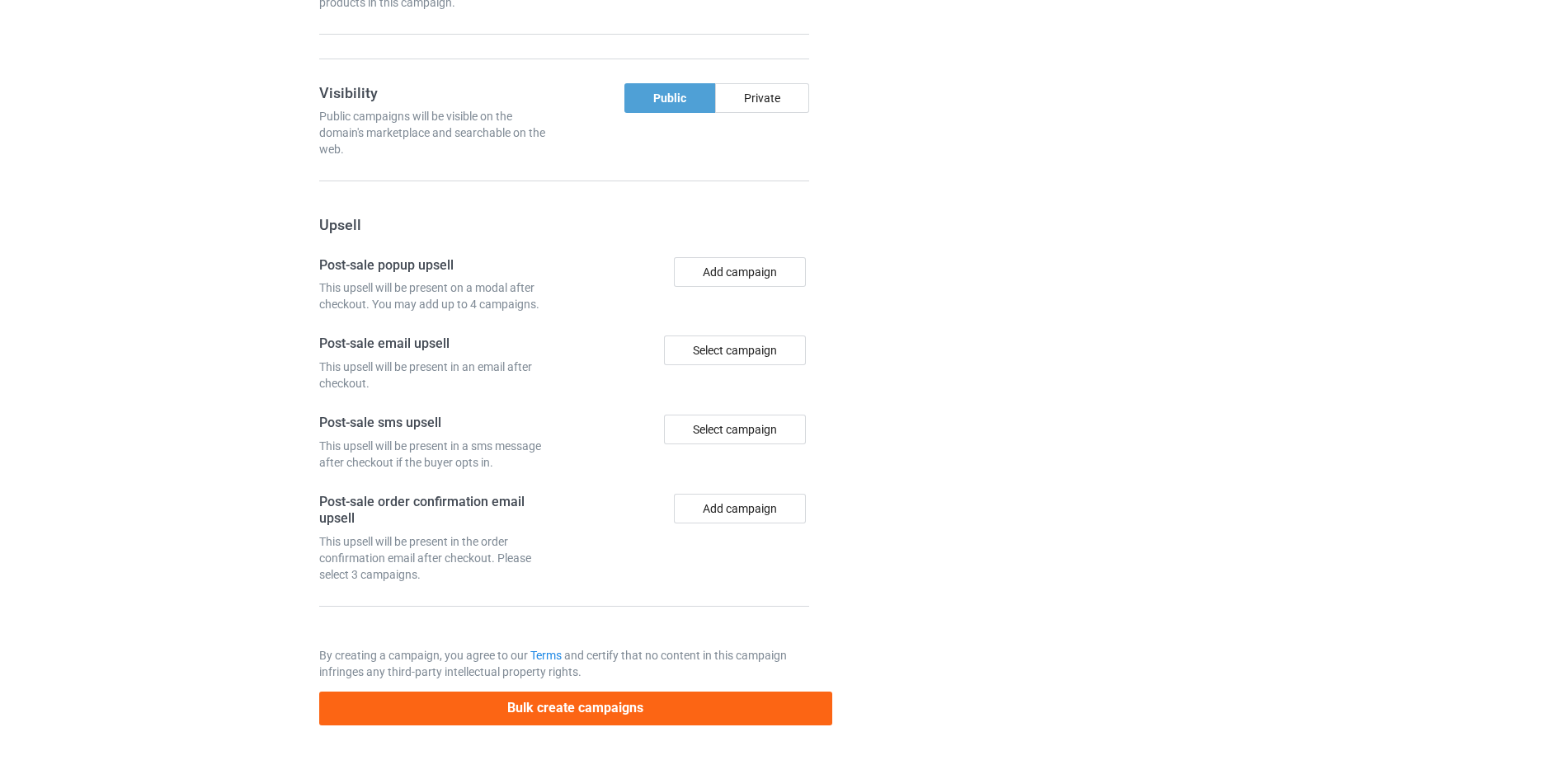
scroll to position [2434, 0]
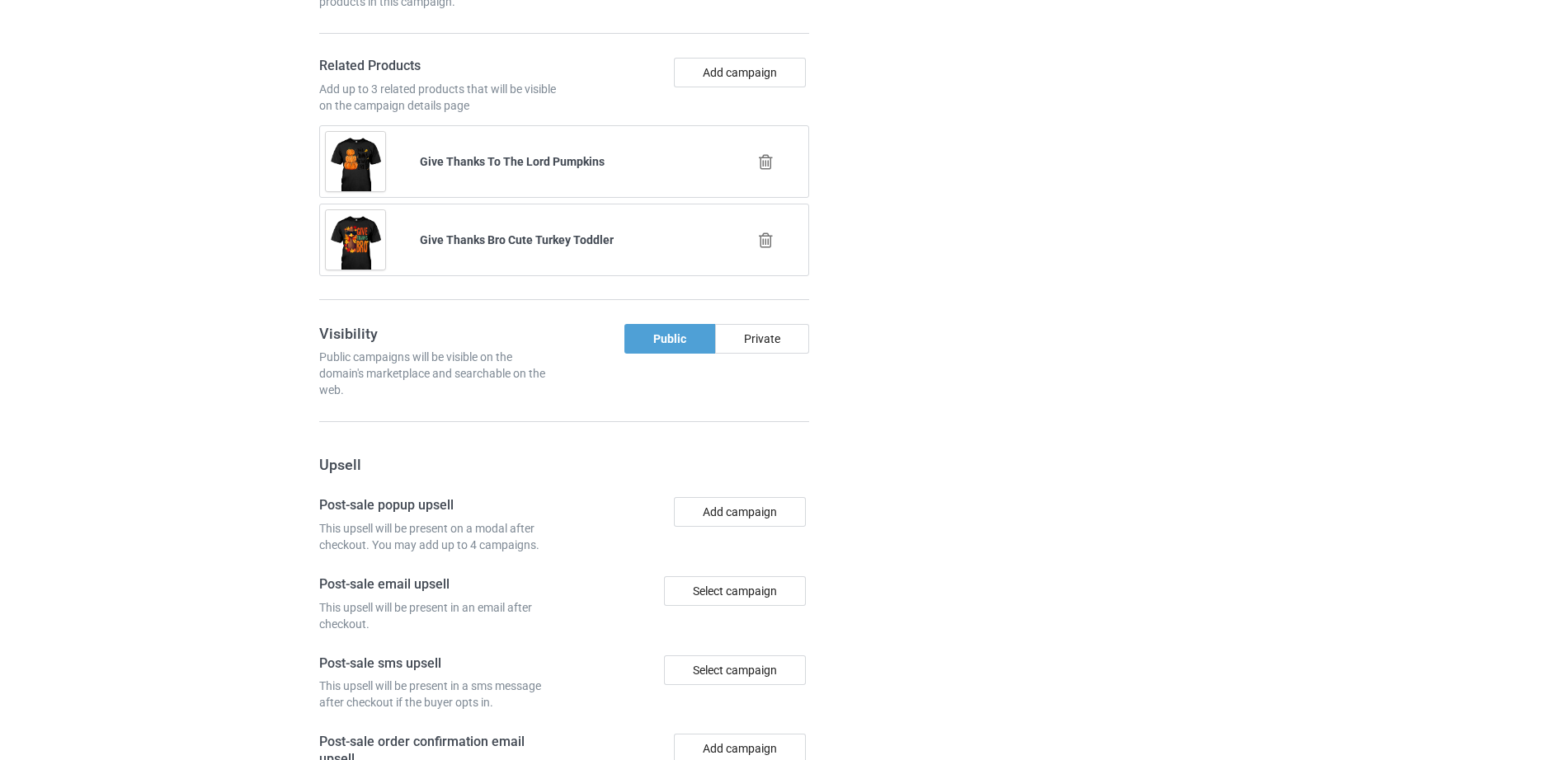
click at [767, 163] on icon at bounding box center [766, 162] width 21 height 17
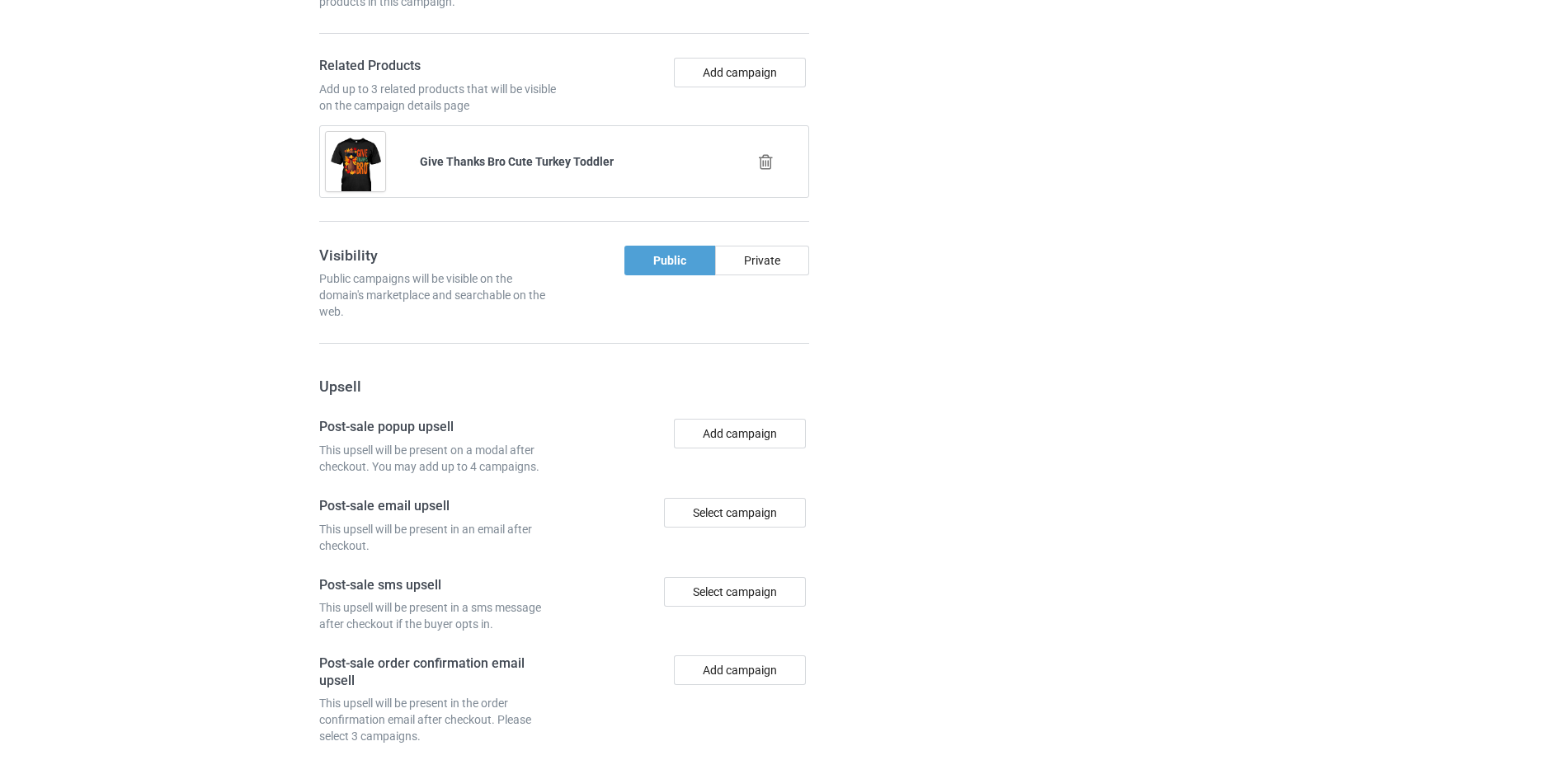
click at [767, 167] on icon at bounding box center [766, 162] width 21 height 17
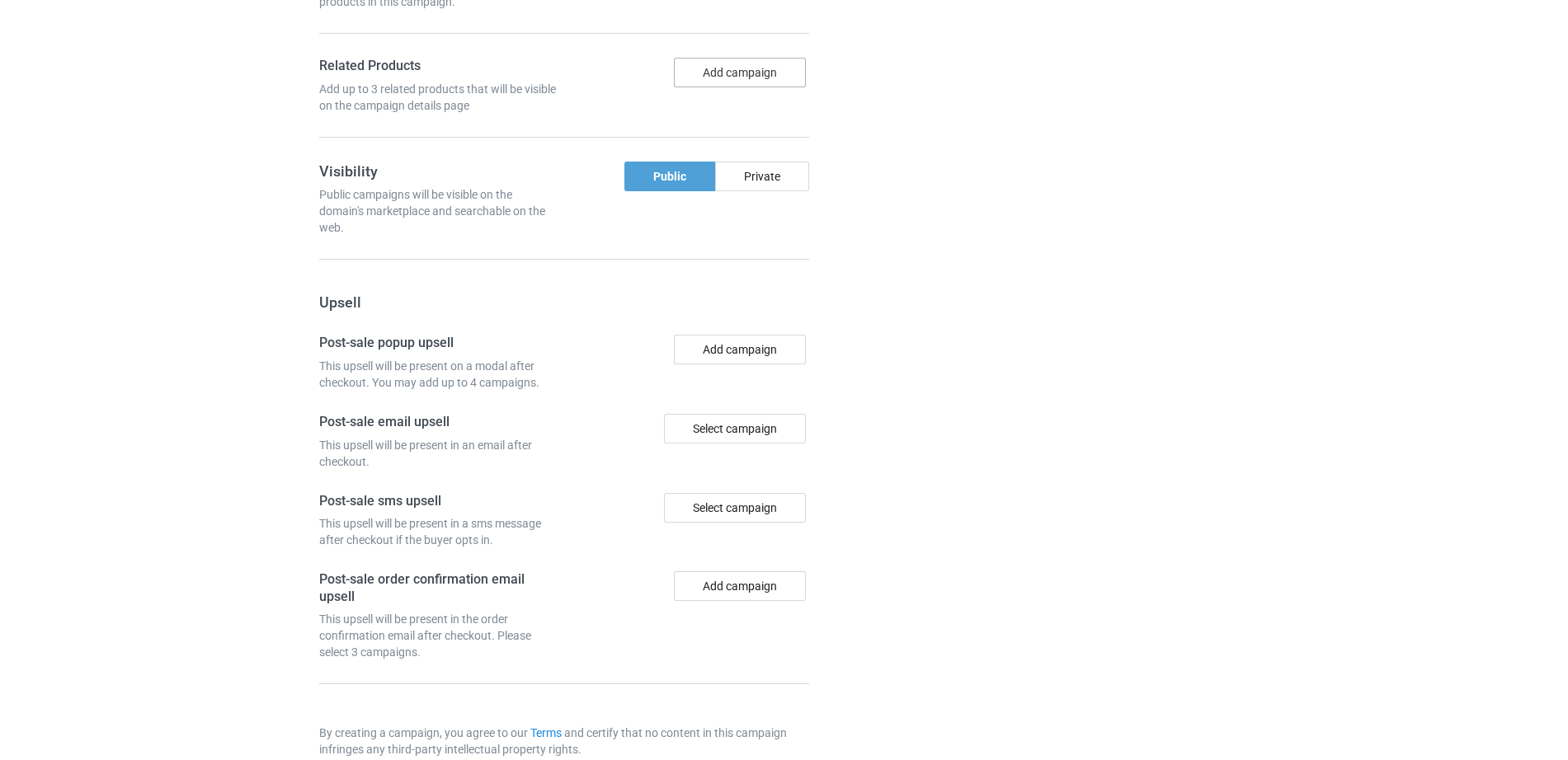
click at [736, 78] on button "Add campaign" at bounding box center [740, 72] width 132 height 29
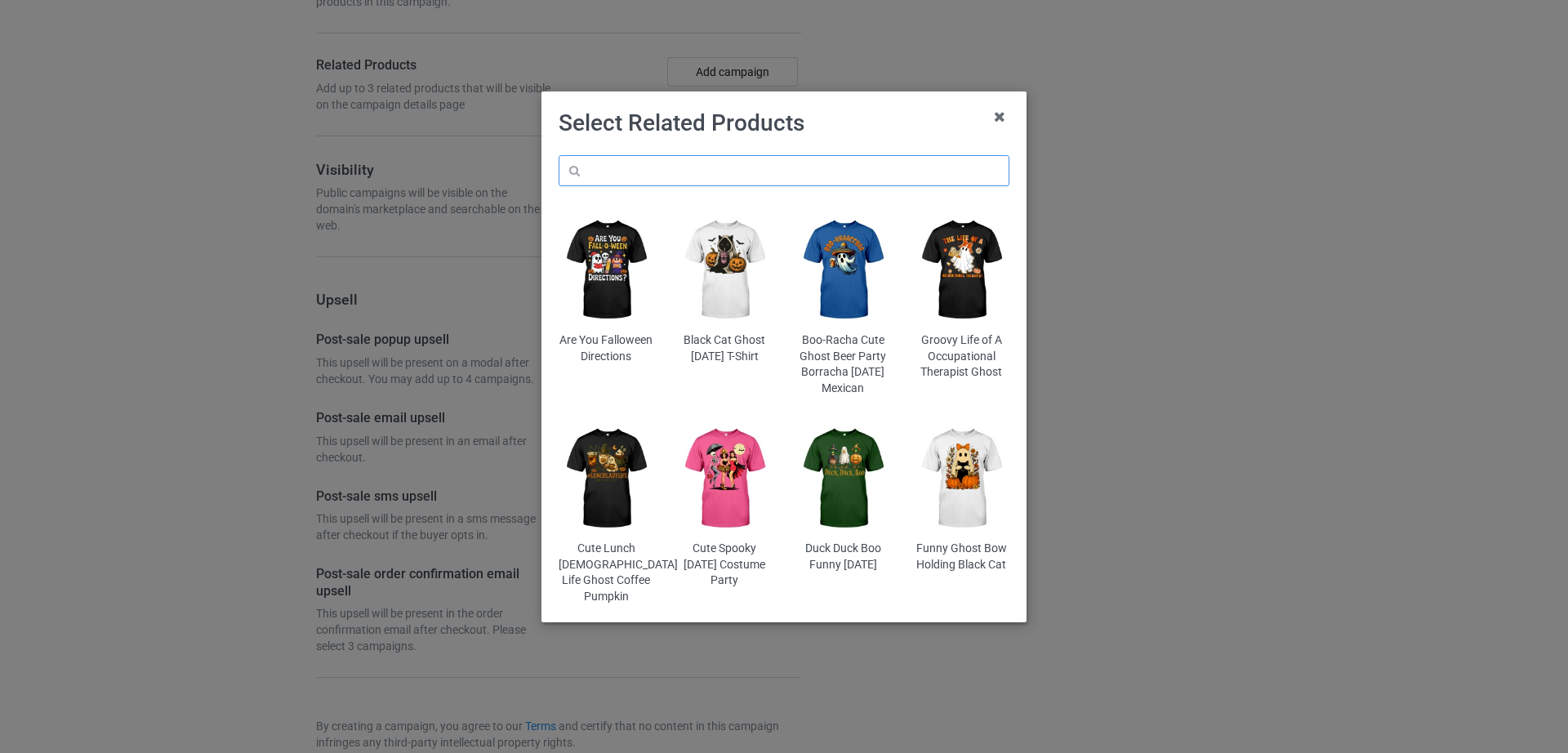
click at [653, 179] on input "text" at bounding box center [784, 170] width 451 height 31
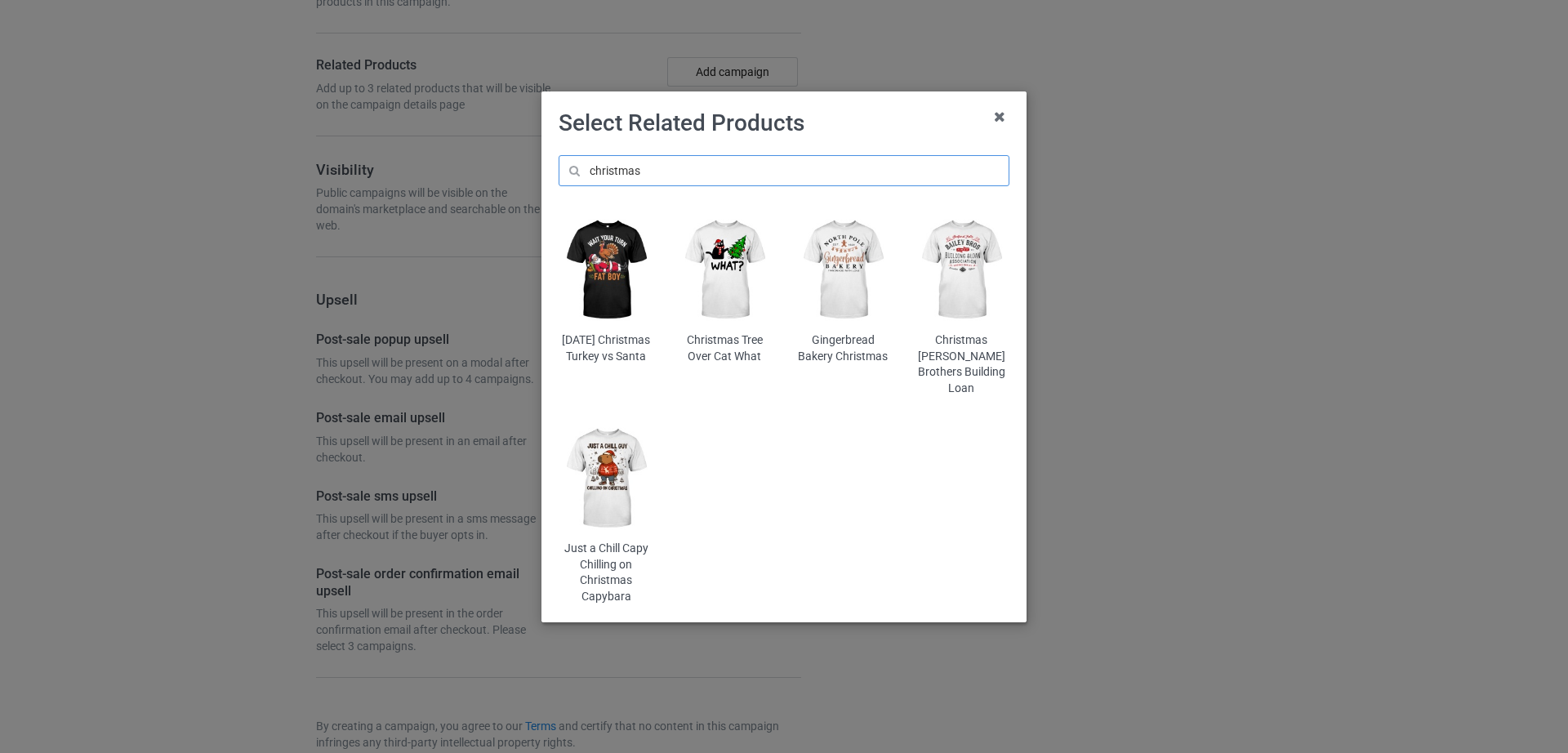
type input "christmas"
click at [743, 292] on img at bounding box center [725, 270] width 96 height 119
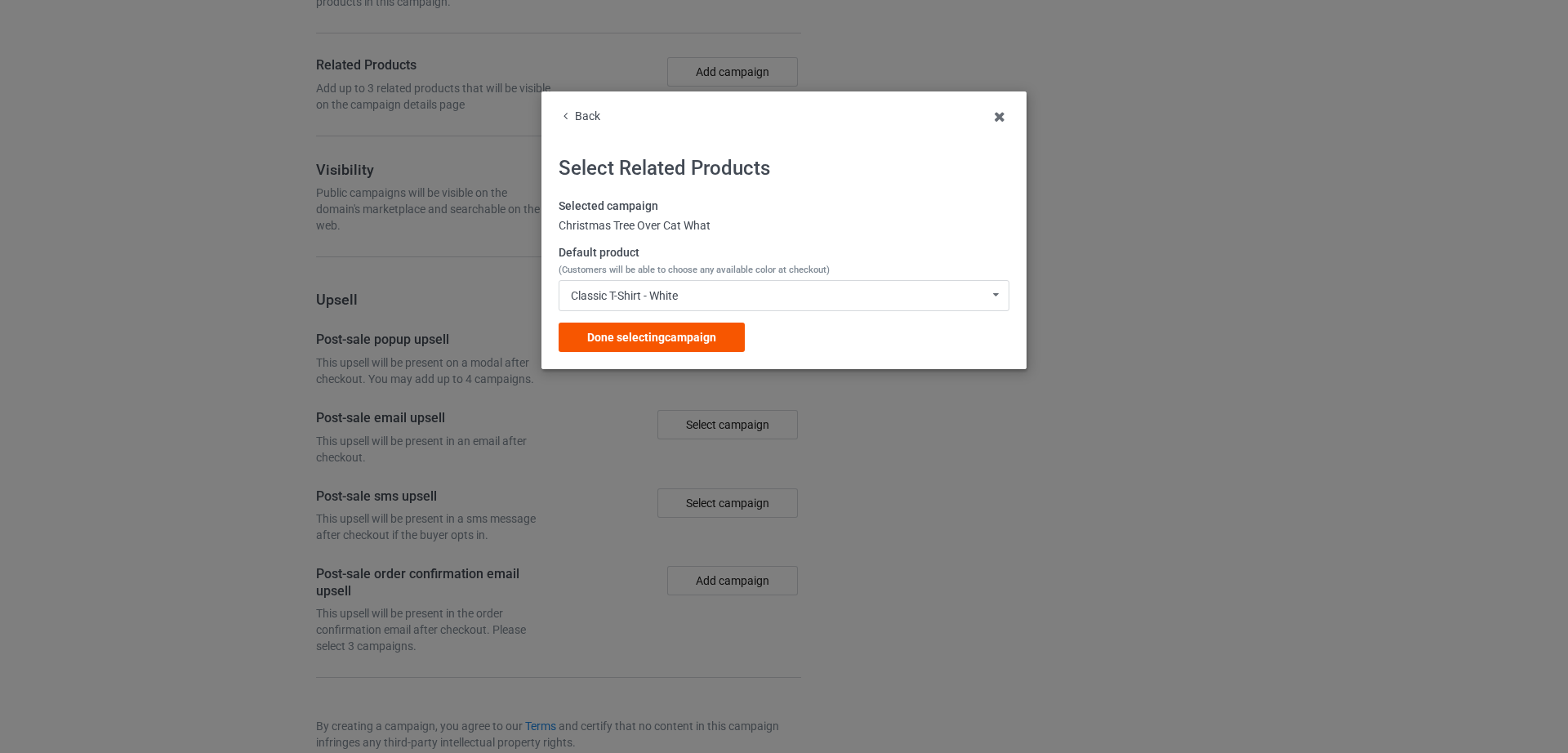
click at [628, 332] on span "Done selecting campaign" at bounding box center [652, 337] width 129 height 13
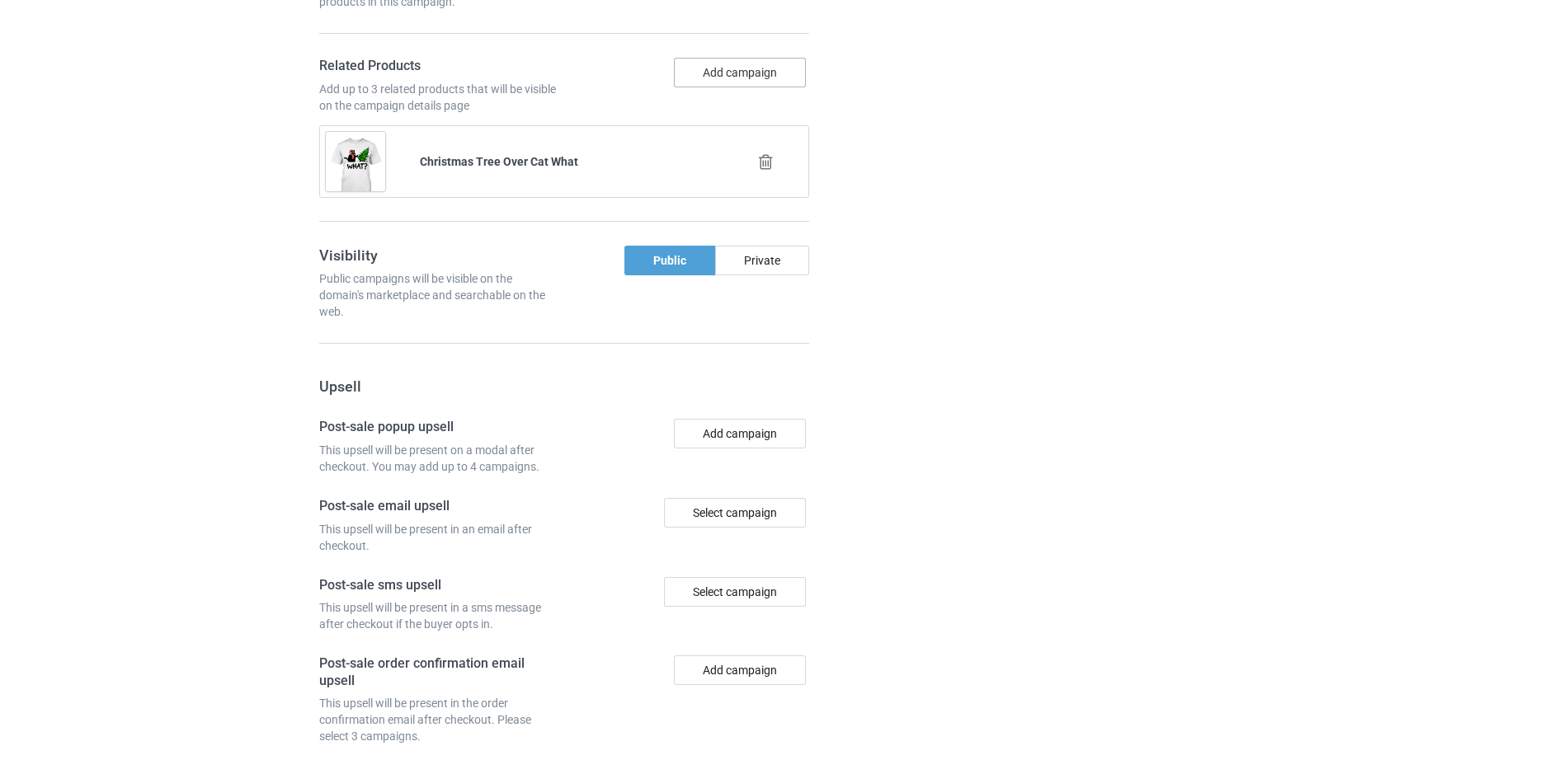
click at [711, 85] on button "Add campaign" at bounding box center [740, 72] width 132 height 29
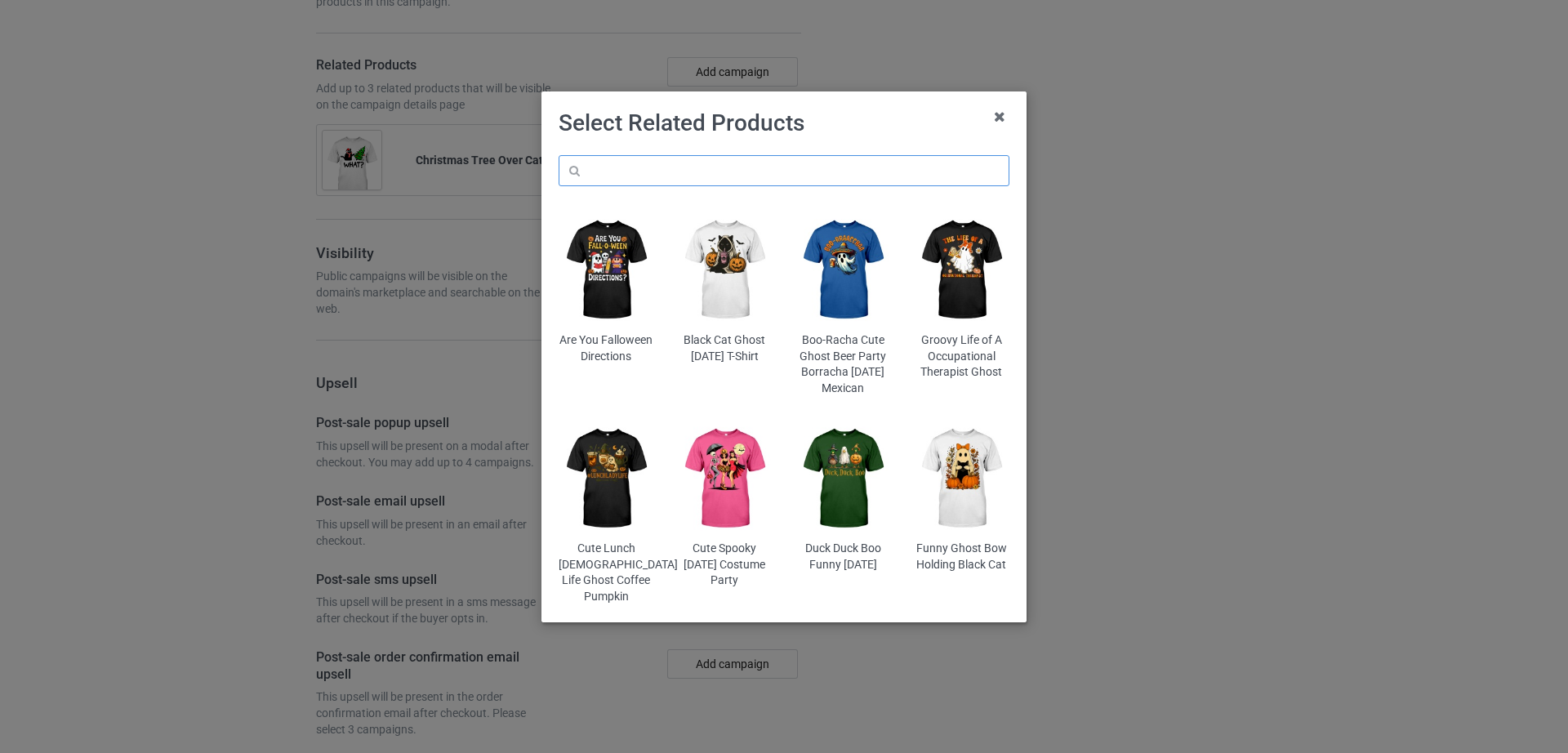
click at [659, 177] on input "text" at bounding box center [784, 170] width 451 height 31
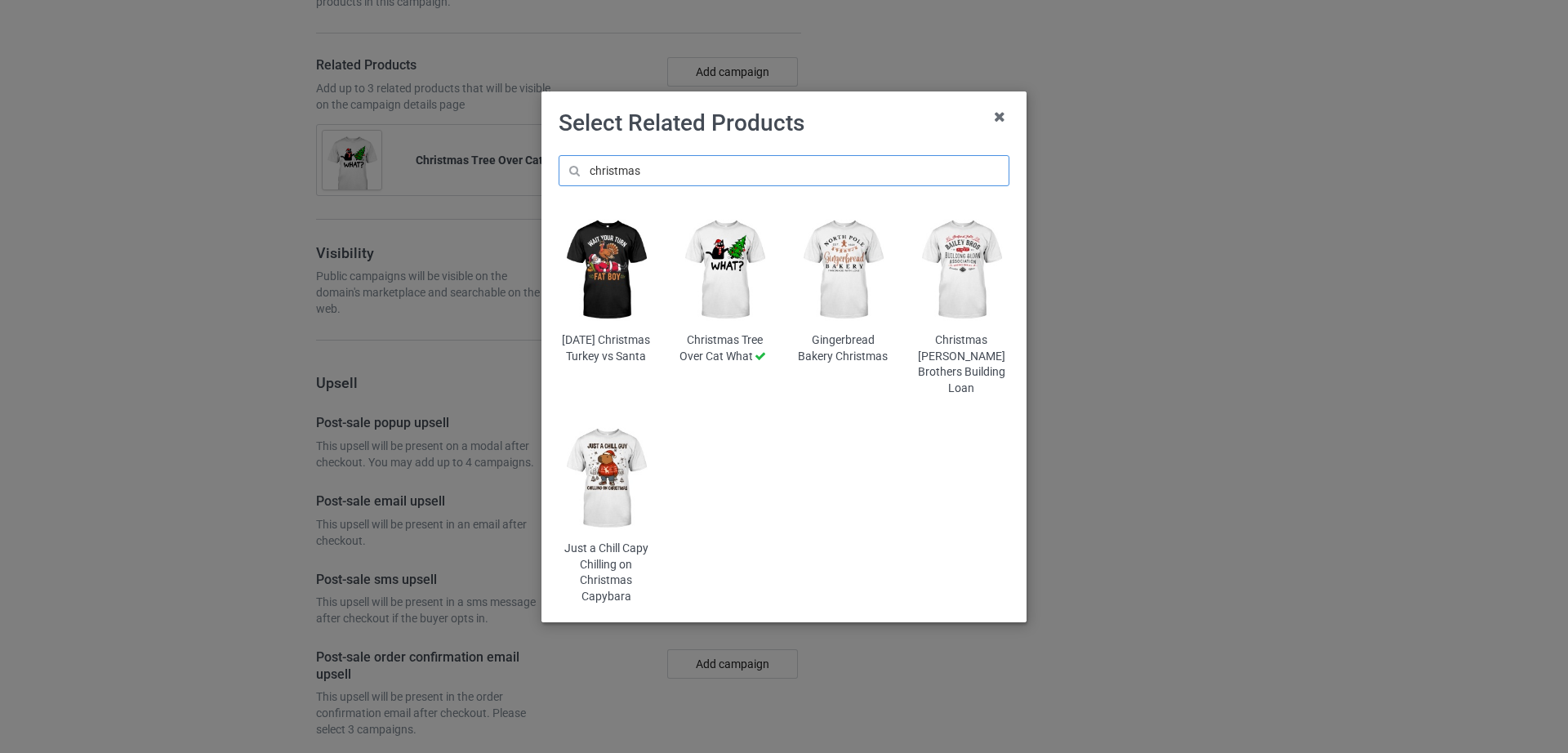
type input "christmas"
click at [866, 263] on img at bounding box center [843, 270] width 96 height 119
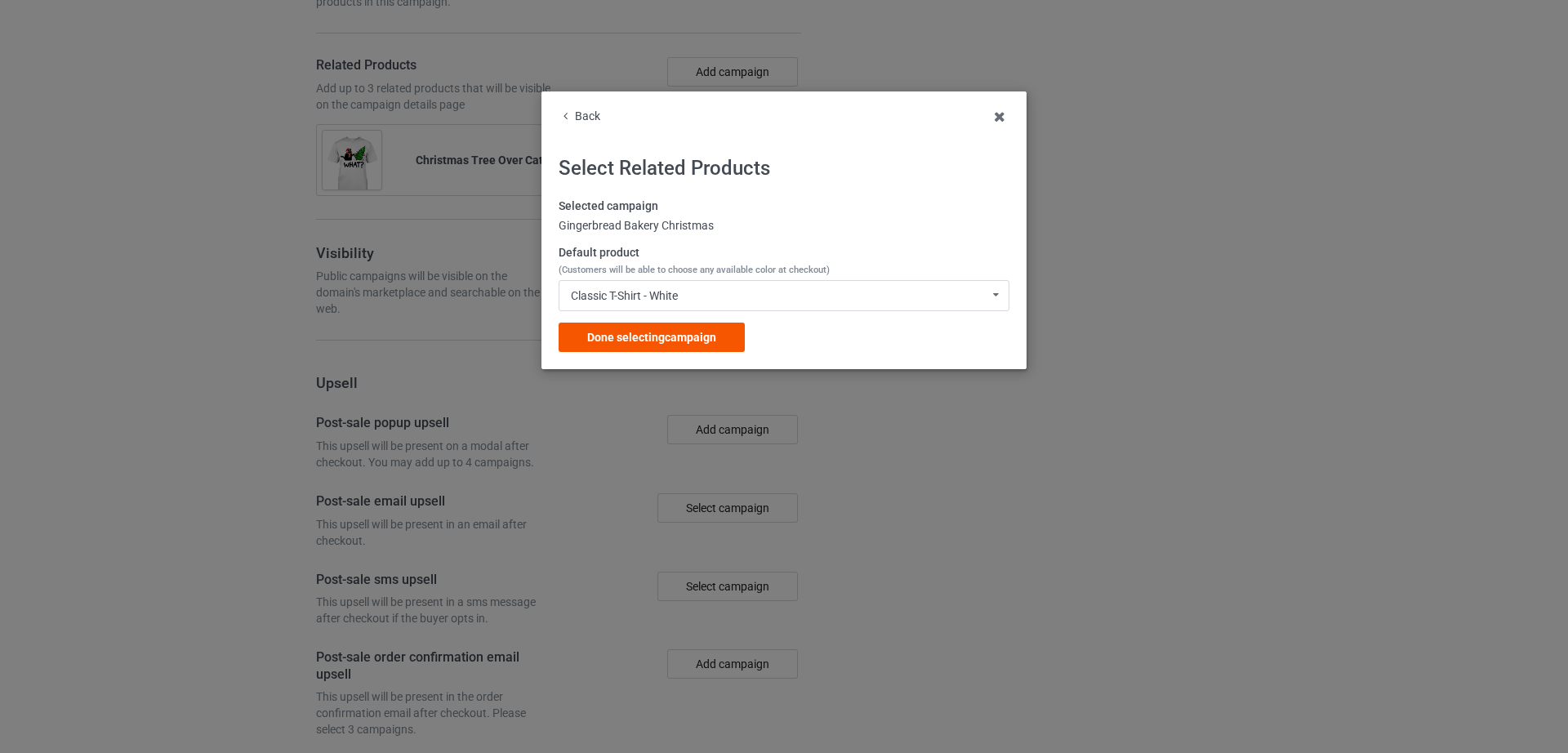
click at [668, 331] on span "Done selecting campaign" at bounding box center [652, 337] width 129 height 13
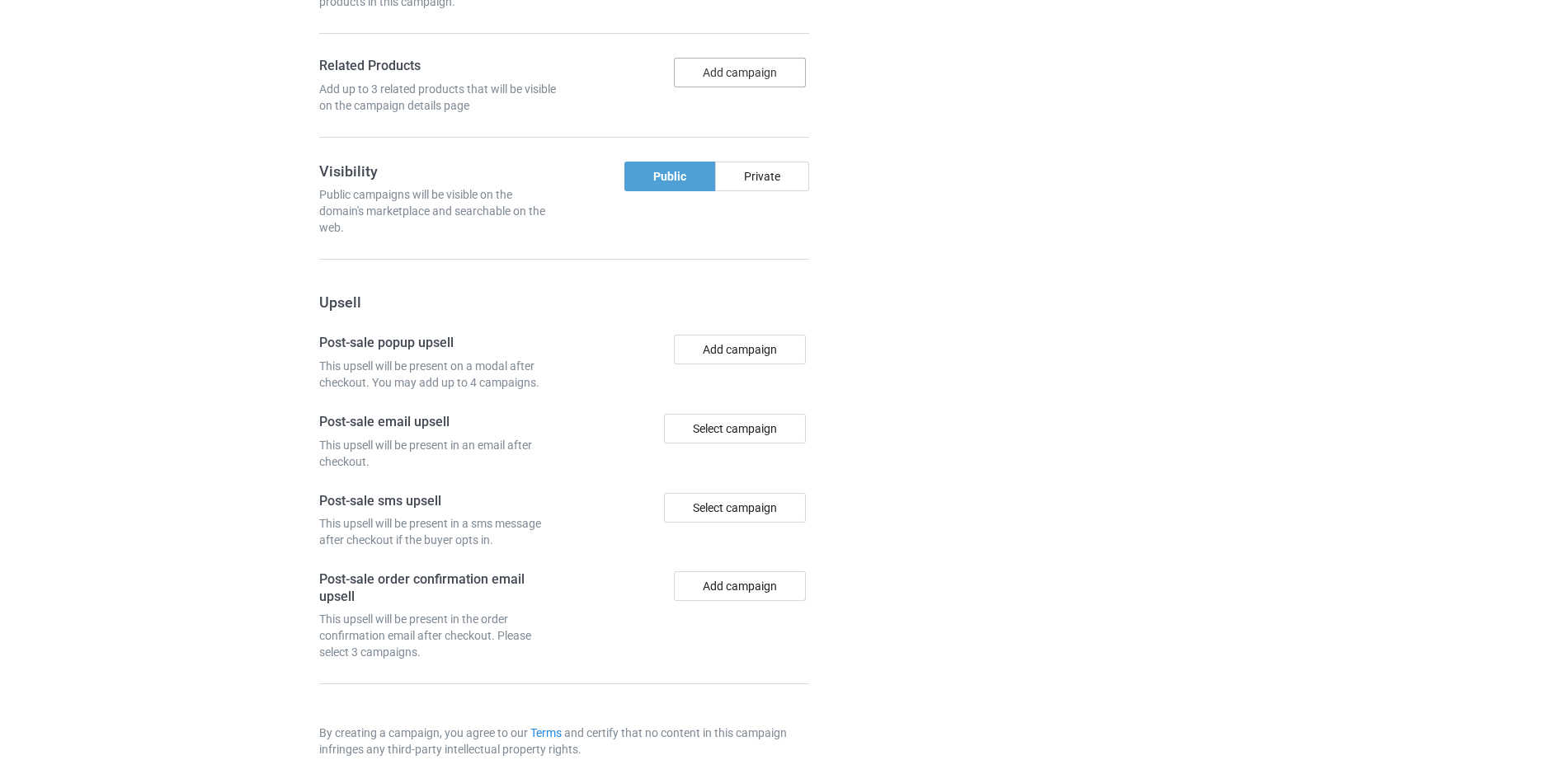
click at [717, 79] on button "Add campaign" at bounding box center [740, 72] width 132 height 29
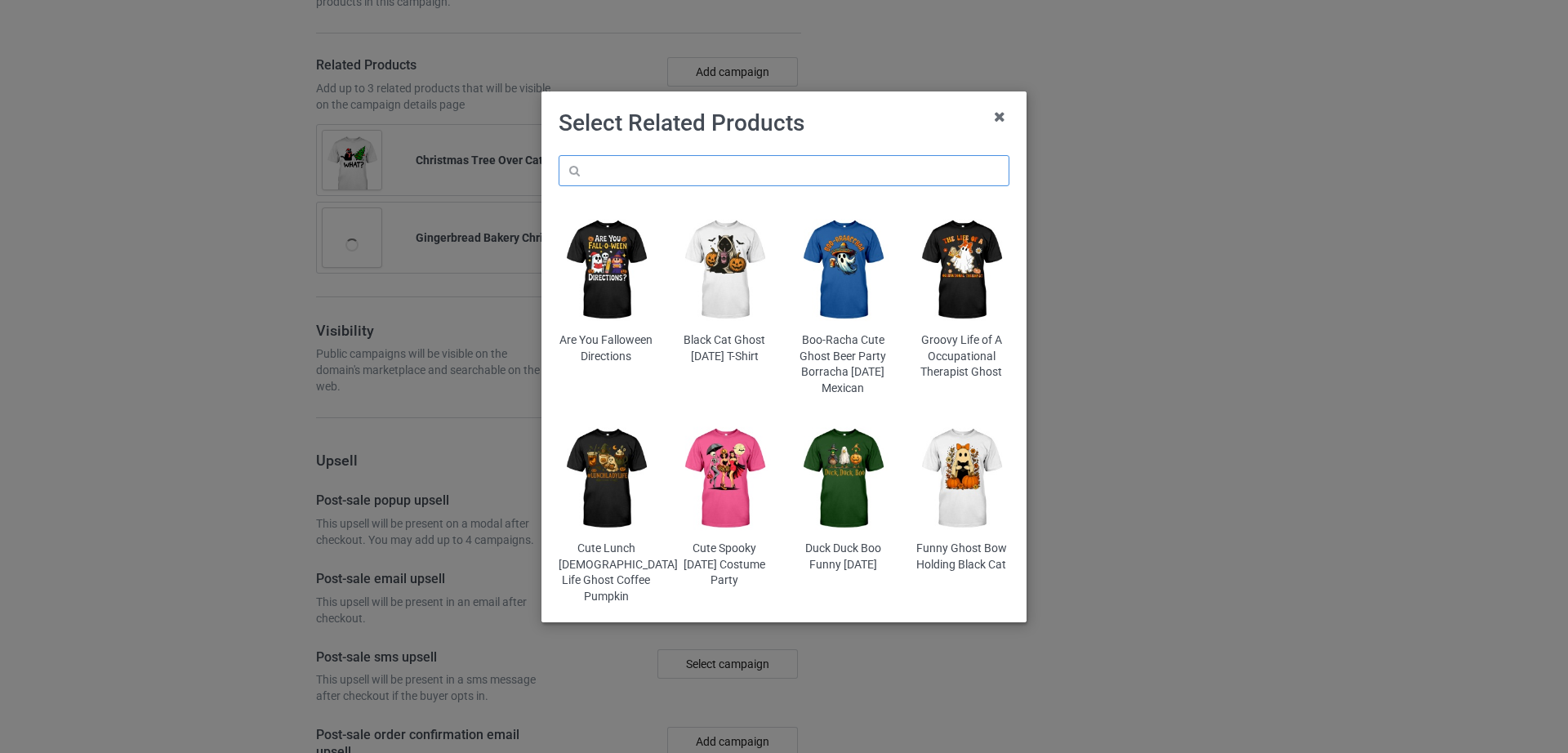
click at [672, 166] on input "text" at bounding box center [784, 170] width 451 height 31
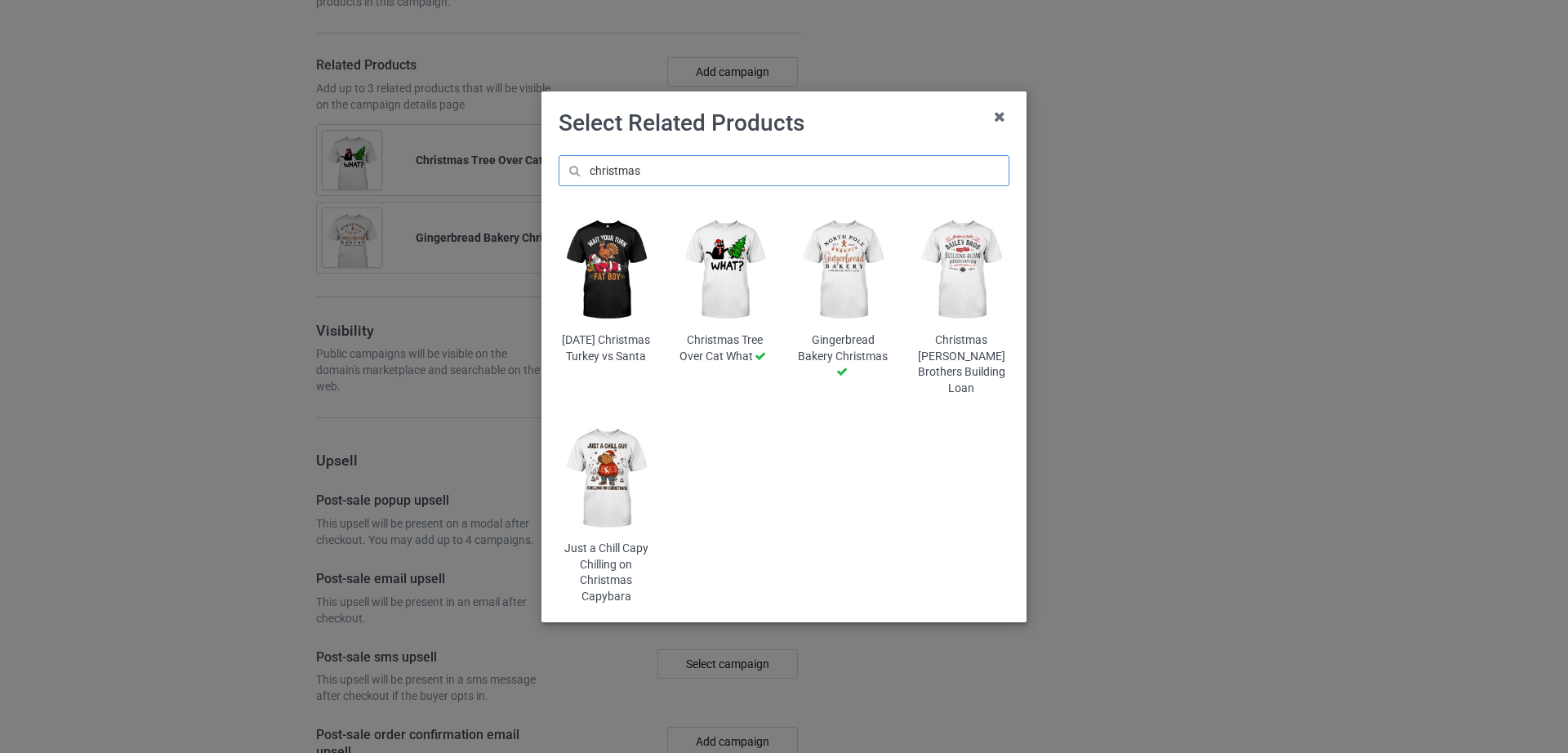
type input "christmas"
click at [965, 282] on img at bounding box center [962, 270] width 96 height 119
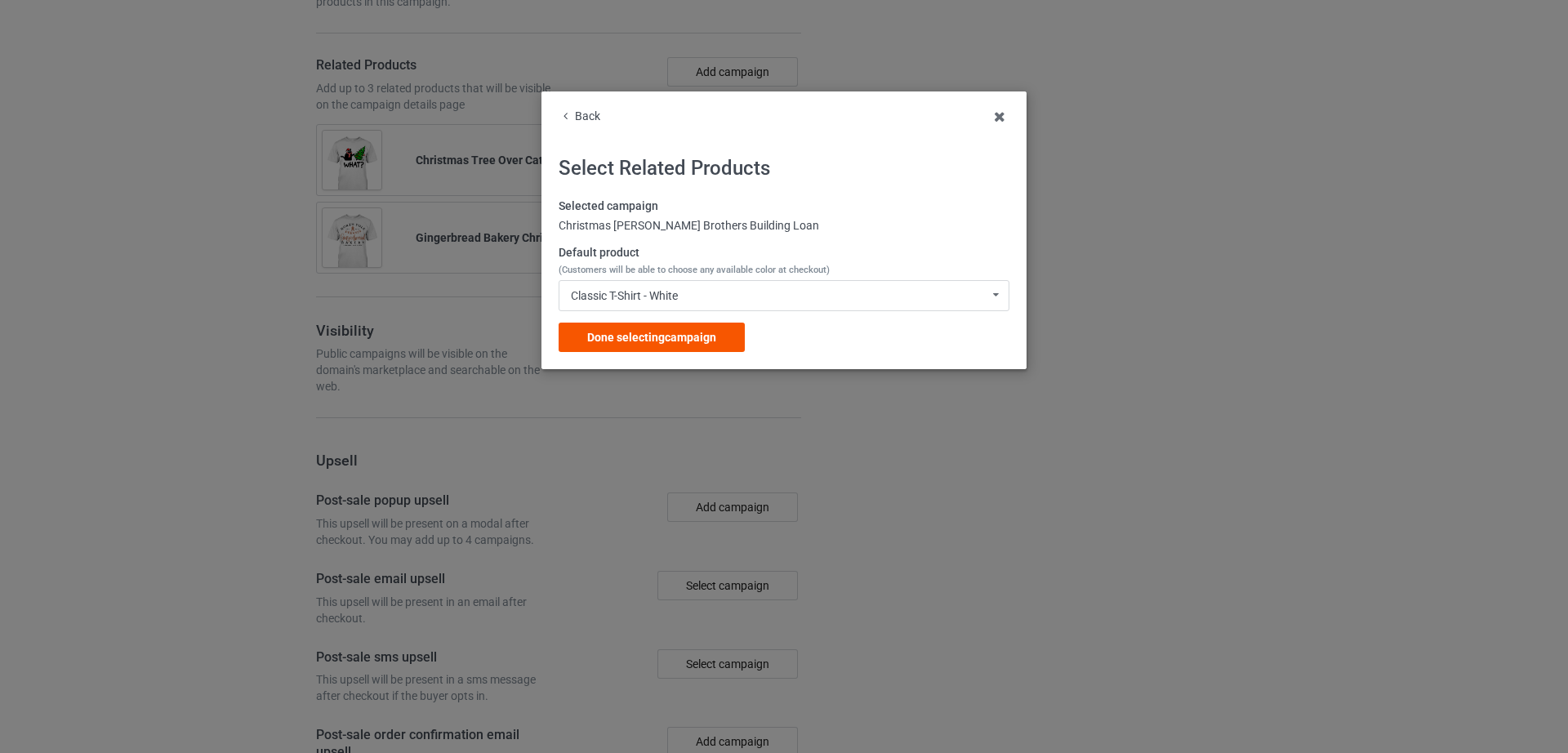
click at [680, 336] on span "Done selecting campaign" at bounding box center [652, 337] width 129 height 13
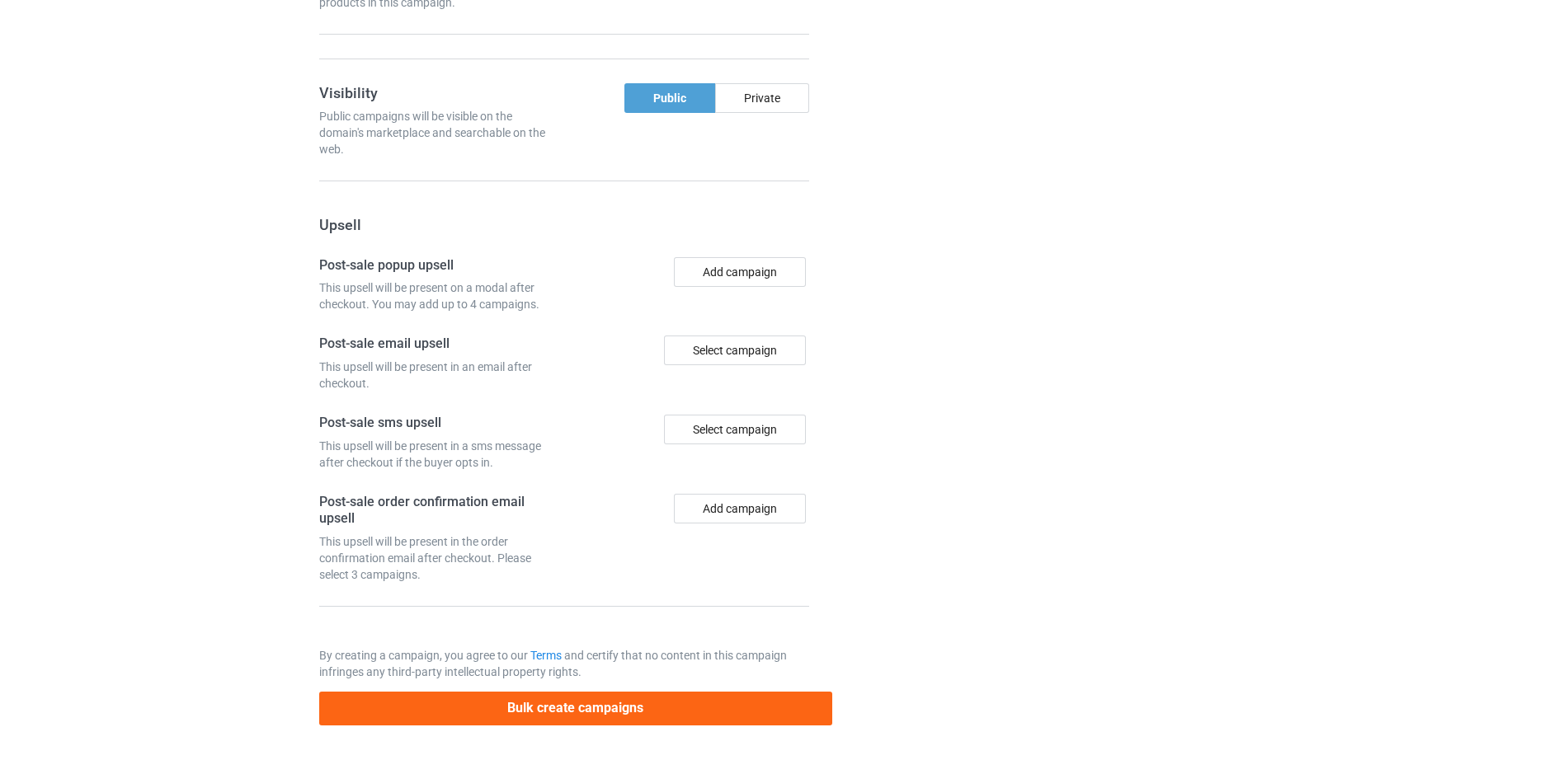
click at [1066, 414] on div "Campaign details Details were duplicated from the original campaign. Any change…" at bounding box center [1111, 20] width 298 height 1433
click at [587, 703] on button "Bulk create campaigns" at bounding box center [575, 709] width 513 height 34
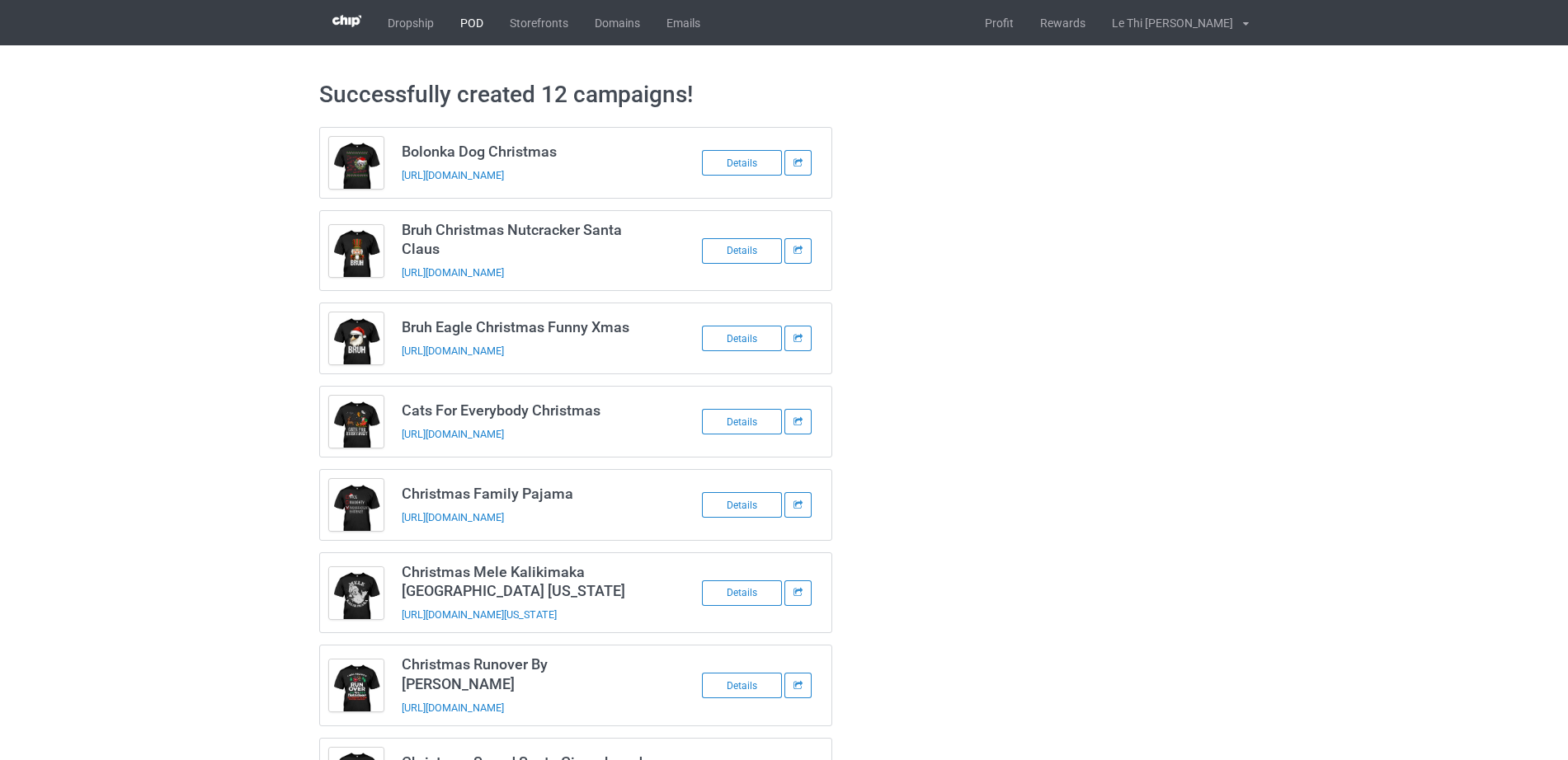
click at [471, 24] on link "POD" at bounding box center [471, 22] width 49 height 46
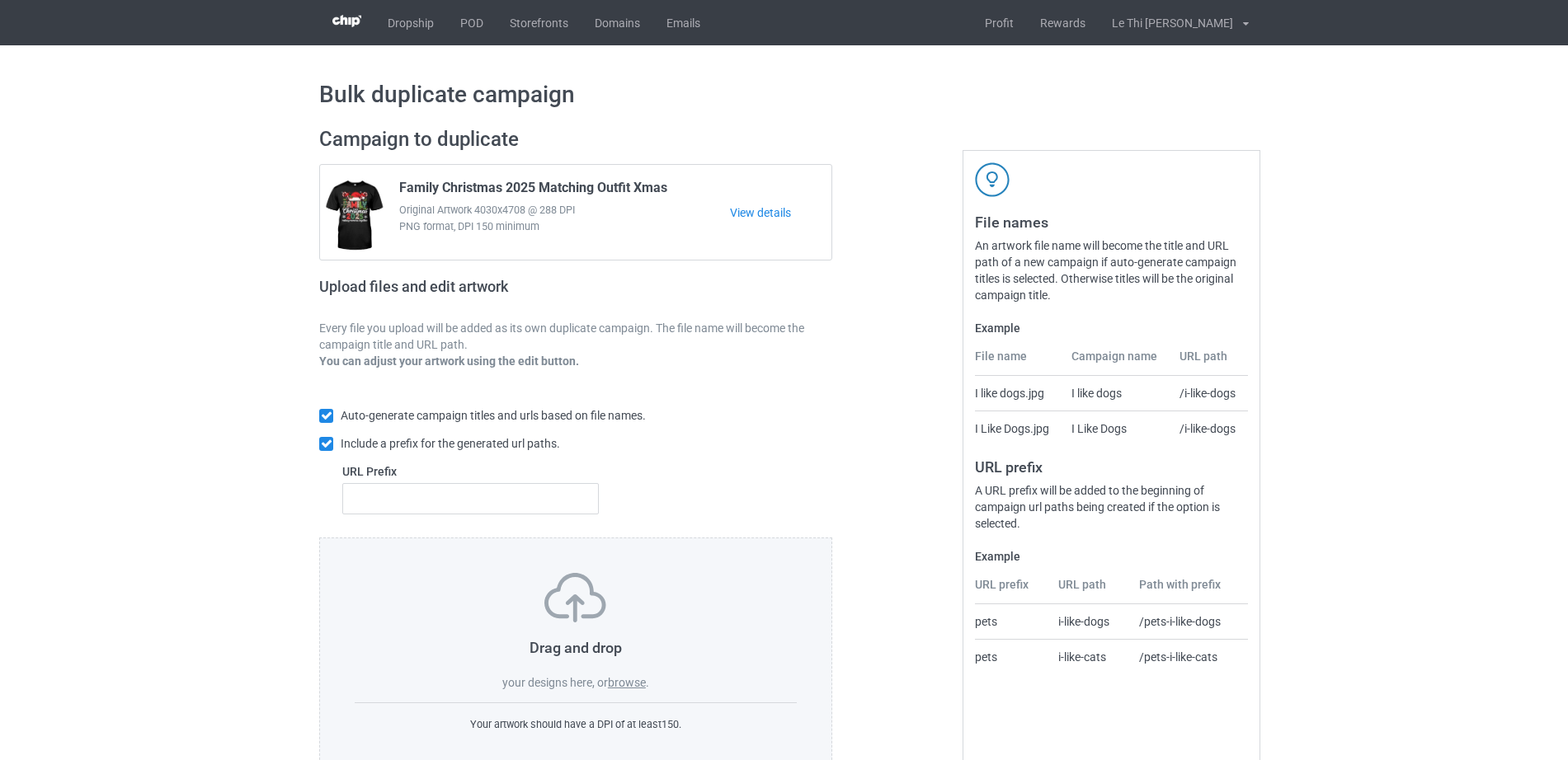
click at [620, 683] on label "browse" at bounding box center [626, 682] width 38 height 13
click at [0, 0] on input "browse" at bounding box center [0, 0] width 0 height 0
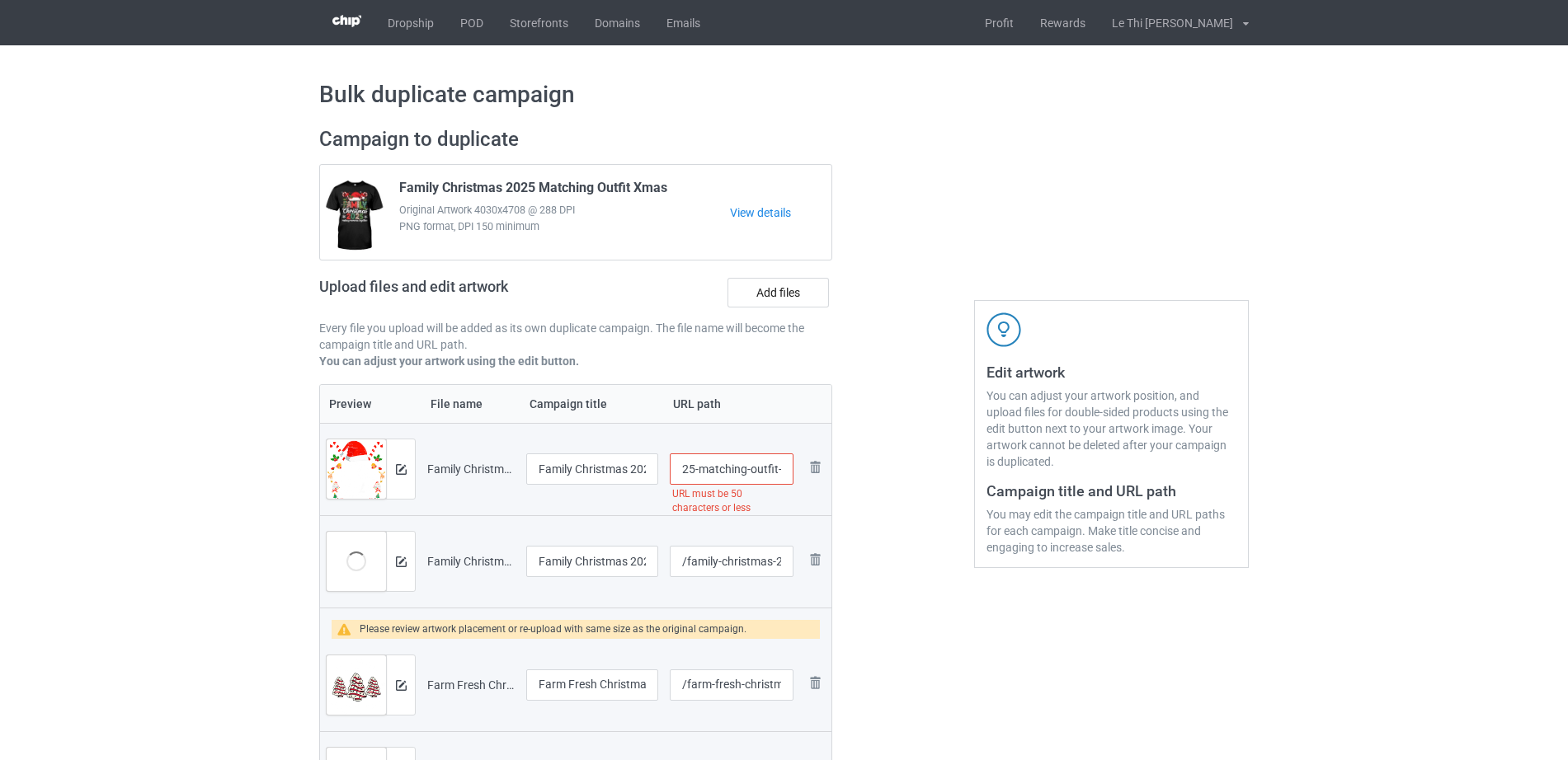
scroll to position [0, 199]
drag, startPoint x: 756, startPoint y: 475, endPoint x: 801, endPoint y: 472, distance: 45.1
click at [801, 472] on tr "Preview and edit artwork Family Christmas 2025 Matching Outfit Xmas Squad Santa…" at bounding box center [575, 469] width 511 height 92
click at [748, 471] on input "/family-christmas-2025-matching-outfit-xmas-squad-santa" at bounding box center [732, 469] width 123 height 31
drag, startPoint x: 712, startPoint y: 471, endPoint x: 803, endPoint y: 473, distance: 91.0
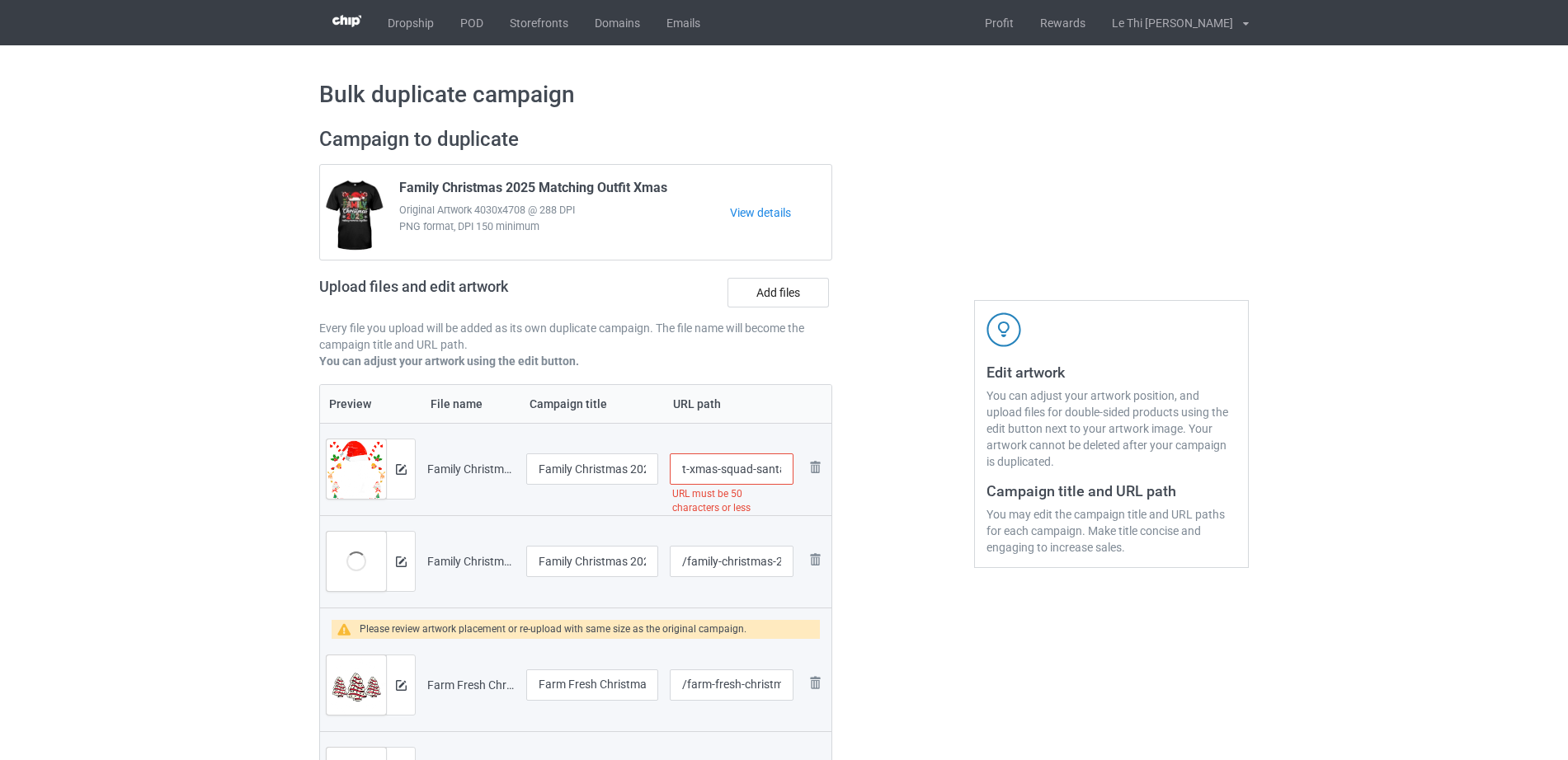
click at [802, 473] on tr "Preview and edit artwork Family Christmas 2025 Matching Outfit Xmas Squad Santa…" at bounding box center [575, 469] width 511 height 92
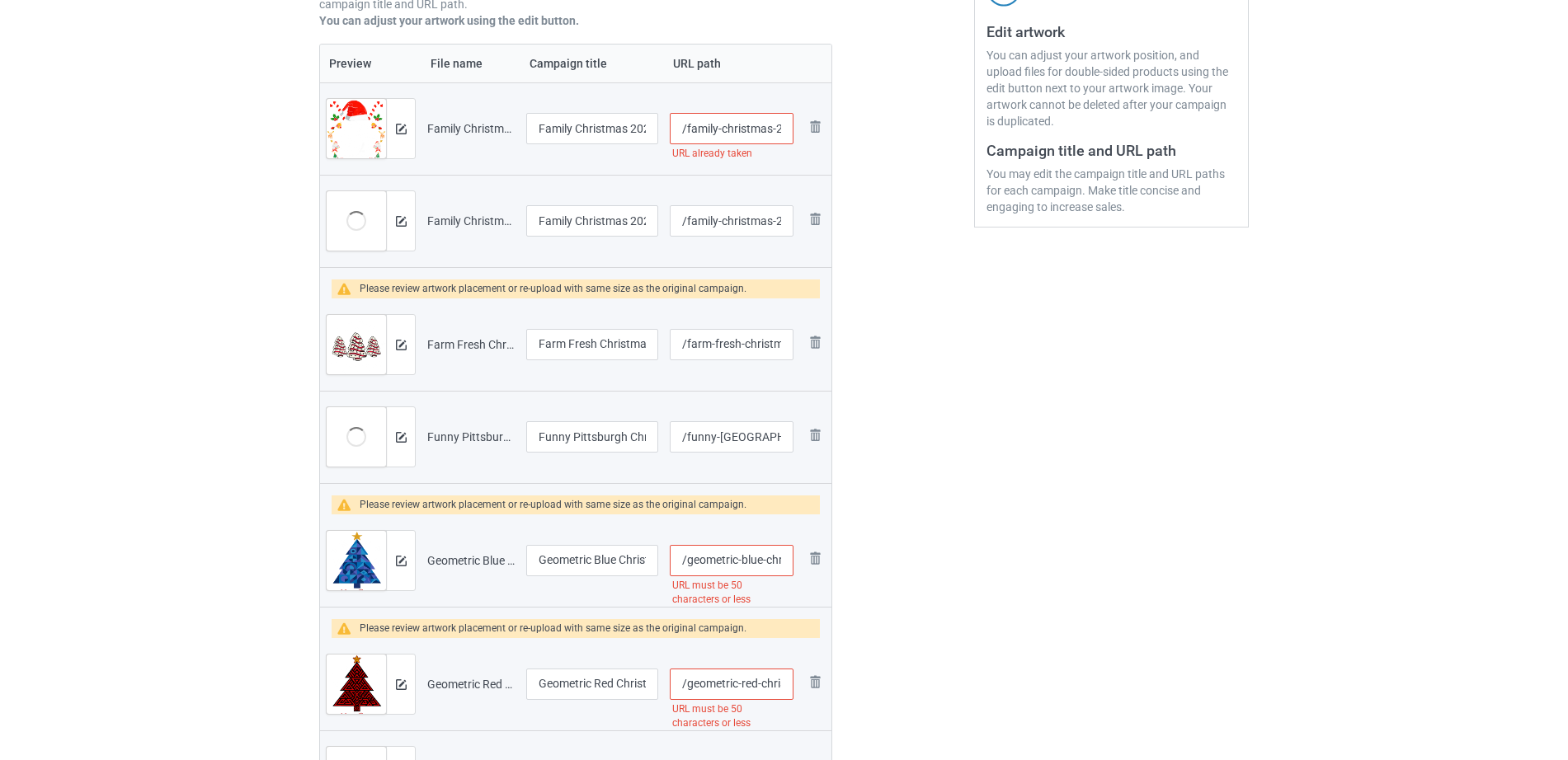
scroll to position [344, 0]
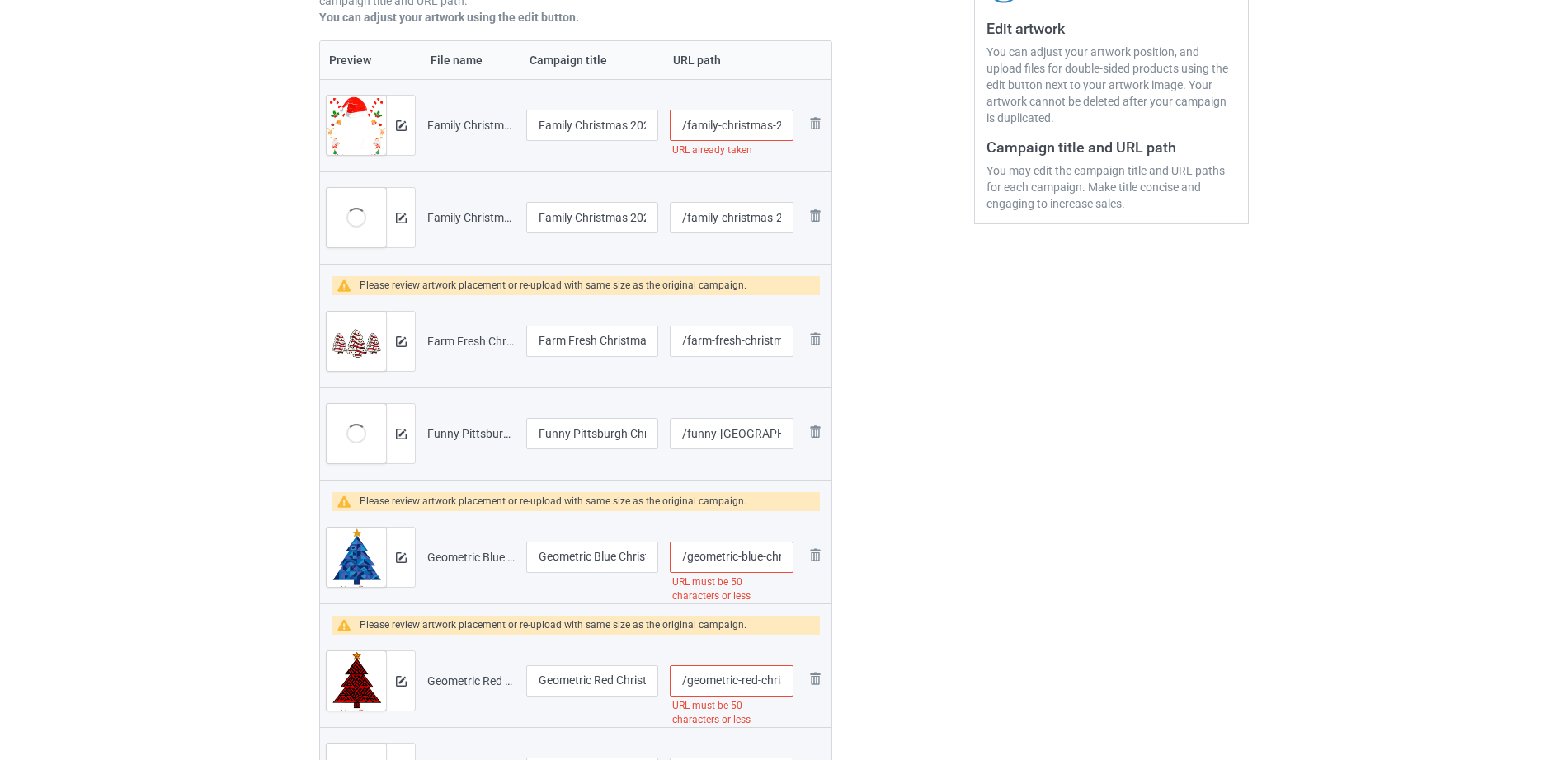
click at [719, 127] on input "/family-christmas-2025-matching-outfit-xmas" at bounding box center [732, 125] width 123 height 31
type input "/familchristmas-2025-matching-outfit-xmas"
click at [918, 281] on div at bounding box center [902, 613] width 119 height 1683
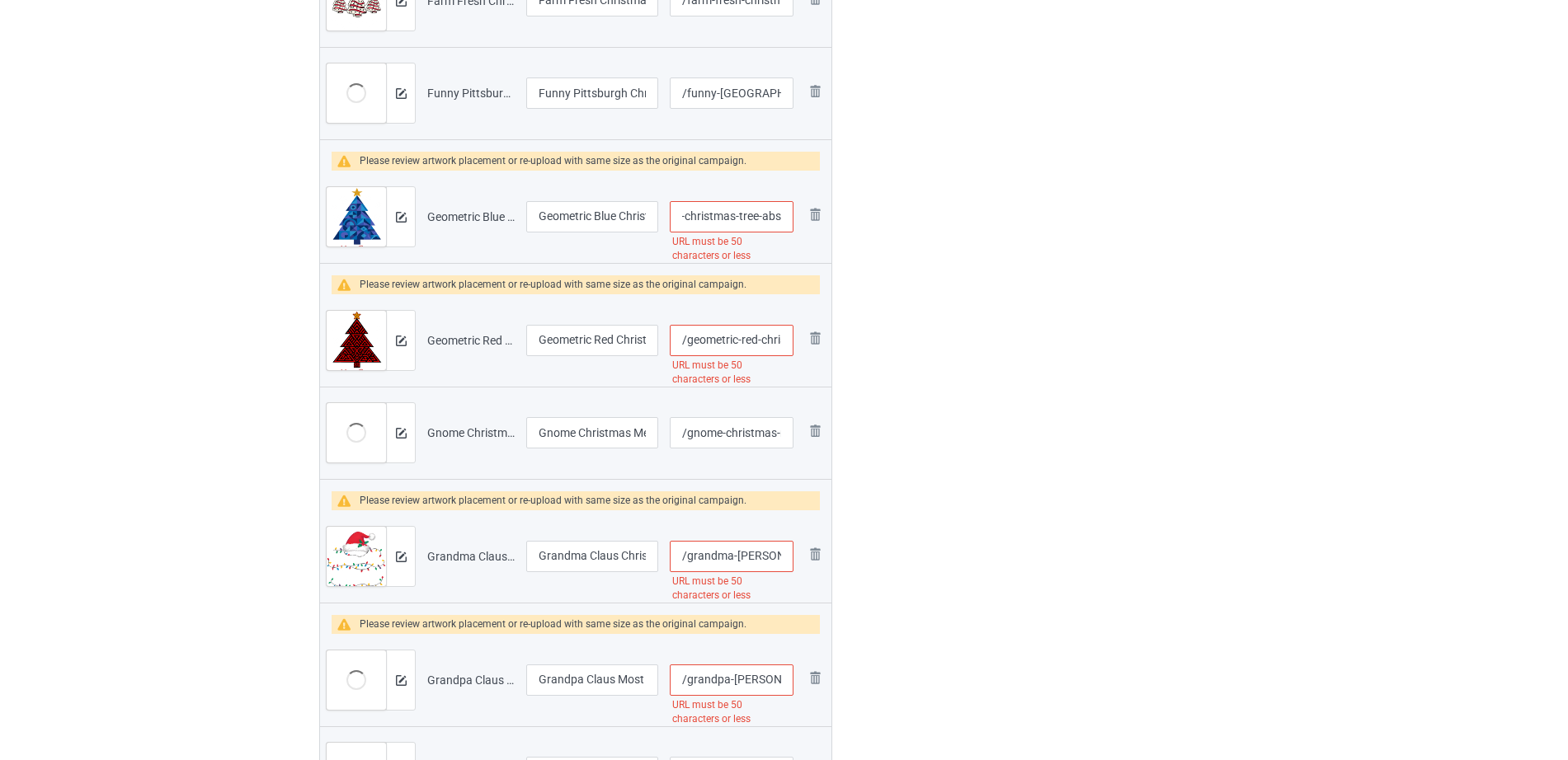
scroll to position [0, 179]
drag, startPoint x: 709, startPoint y: 235, endPoint x: 782, endPoint y: 220, distance: 74.5
click at [782, 220] on input "/geometric-blue-christmas-tree-abstract-math-inspired" at bounding box center [732, 216] width 123 height 31
click at [708, 213] on input "/geometric-blue-christmas-tree-abstract-math-inspired" at bounding box center [732, 216] width 123 height 31
drag, startPoint x: 707, startPoint y: 214, endPoint x: 805, endPoint y: 217, distance: 98.0
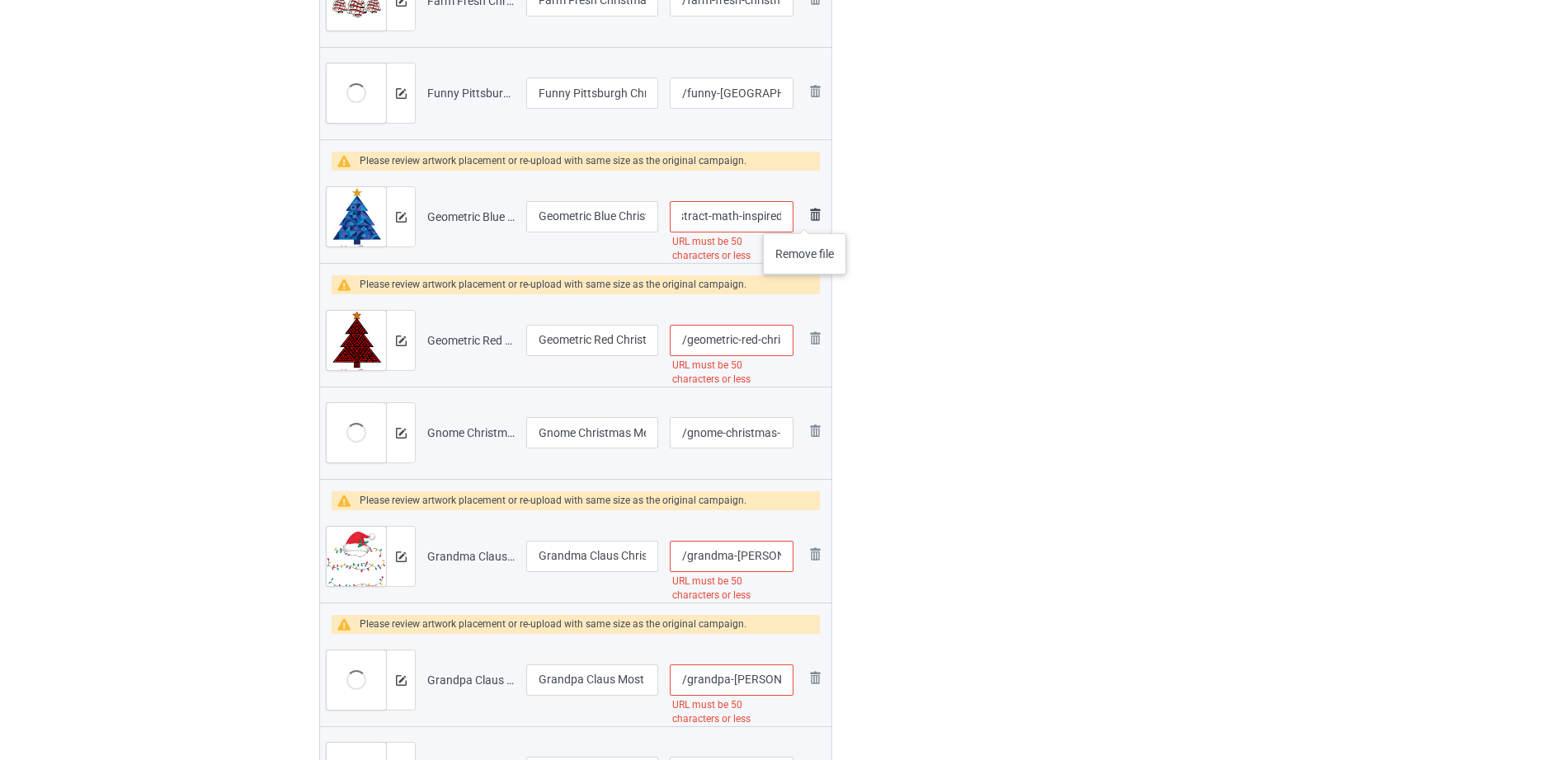
click at [805, 217] on tr "Preview and edit artwork Geometric Blue Christmas Tree Abstract Math-Inspired.p…" at bounding box center [575, 216] width 511 height 92
type input "/geometric-blue-christmas-tree-abstract"
click at [952, 296] on div at bounding box center [902, 272] width 119 height 1683
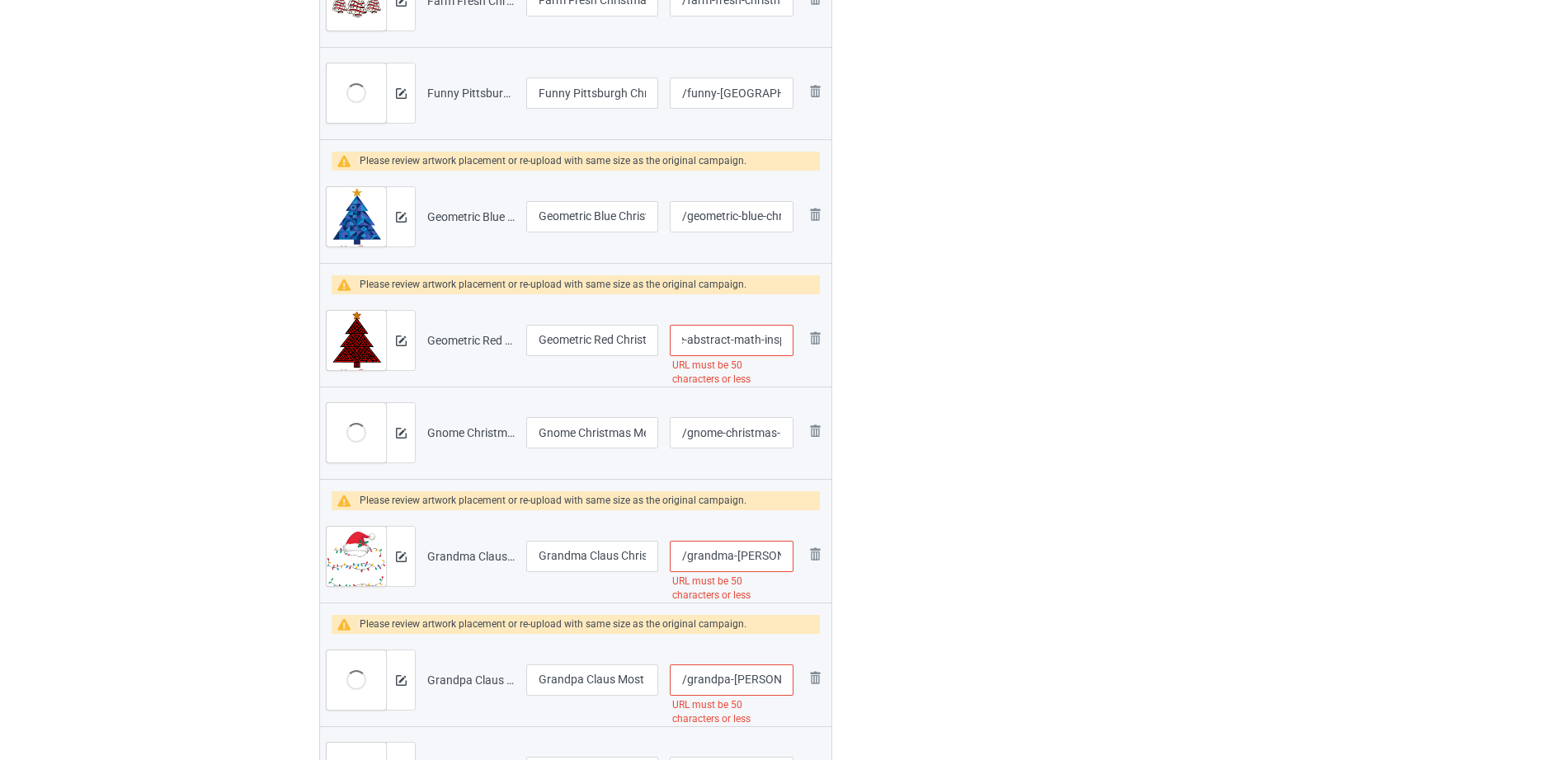
drag, startPoint x: 752, startPoint y: 347, endPoint x: 780, endPoint y: 344, distance: 28.2
click at [780, 344] on input "/geometric-red-christmas-tree-abstract-math-inspired" at bounding box center [732, 340] width 123 height 31
click at [730, 346] on input "/geometric-red-christmas-tree-abstract-math-inspired" at bounding box center [732, 340] width 123 height 31
drag, startPoint x: 732, startPoint y: 339, endPoint x: 791, endPoint y: 341, distance: 59.0
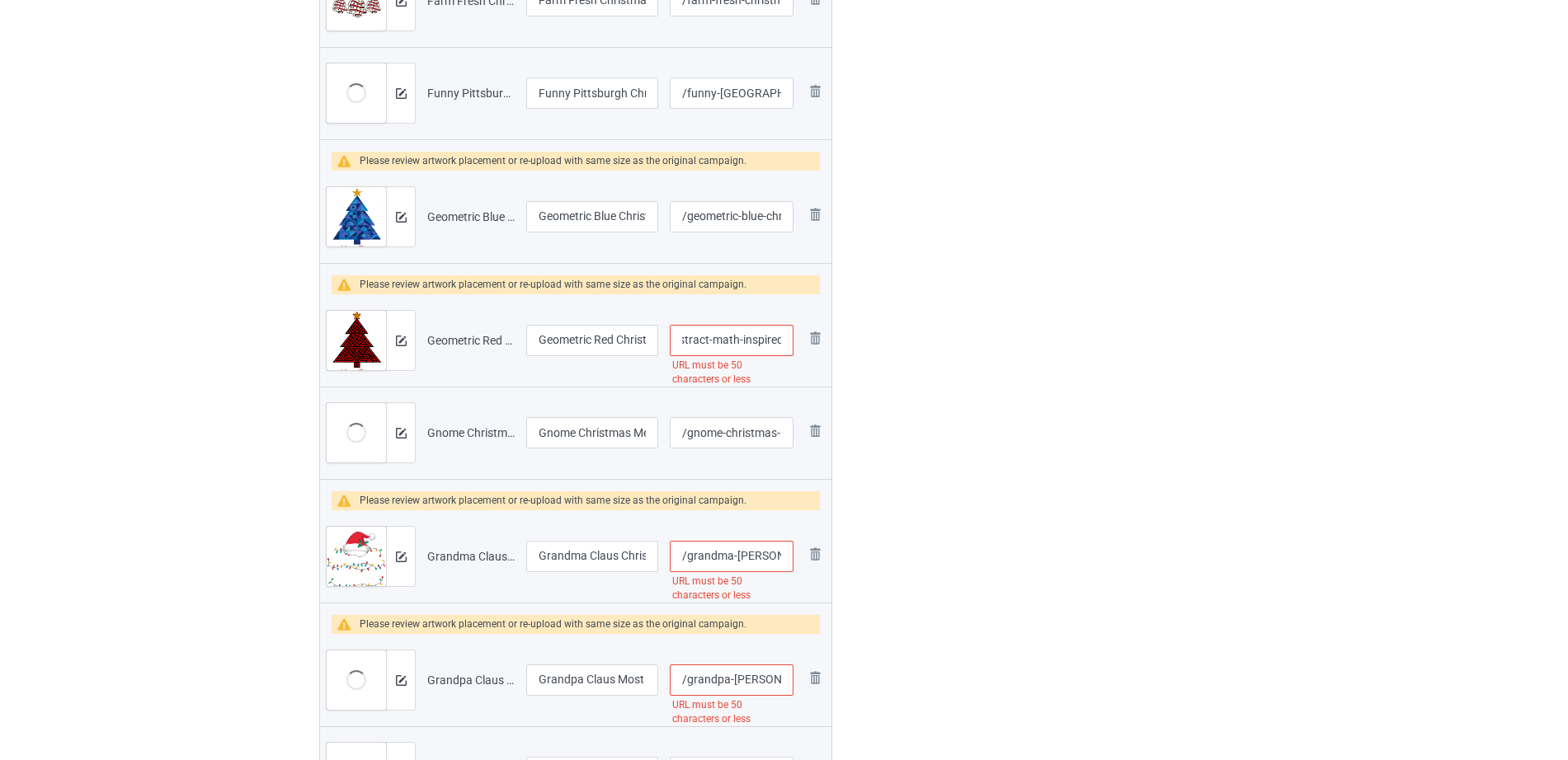
click at [791, 341] on input "/geometric-red-christmas-tree-abstract-math-inspired" at bounding box center [732, 340] width 123 height 31
type input "/geometric-red-christmas-tree-abstra"
click at [738, 551] on input "/grandma-claus-christmas-lights-santa-family-matching" at bounding box center [732, 556] width 123 height 31
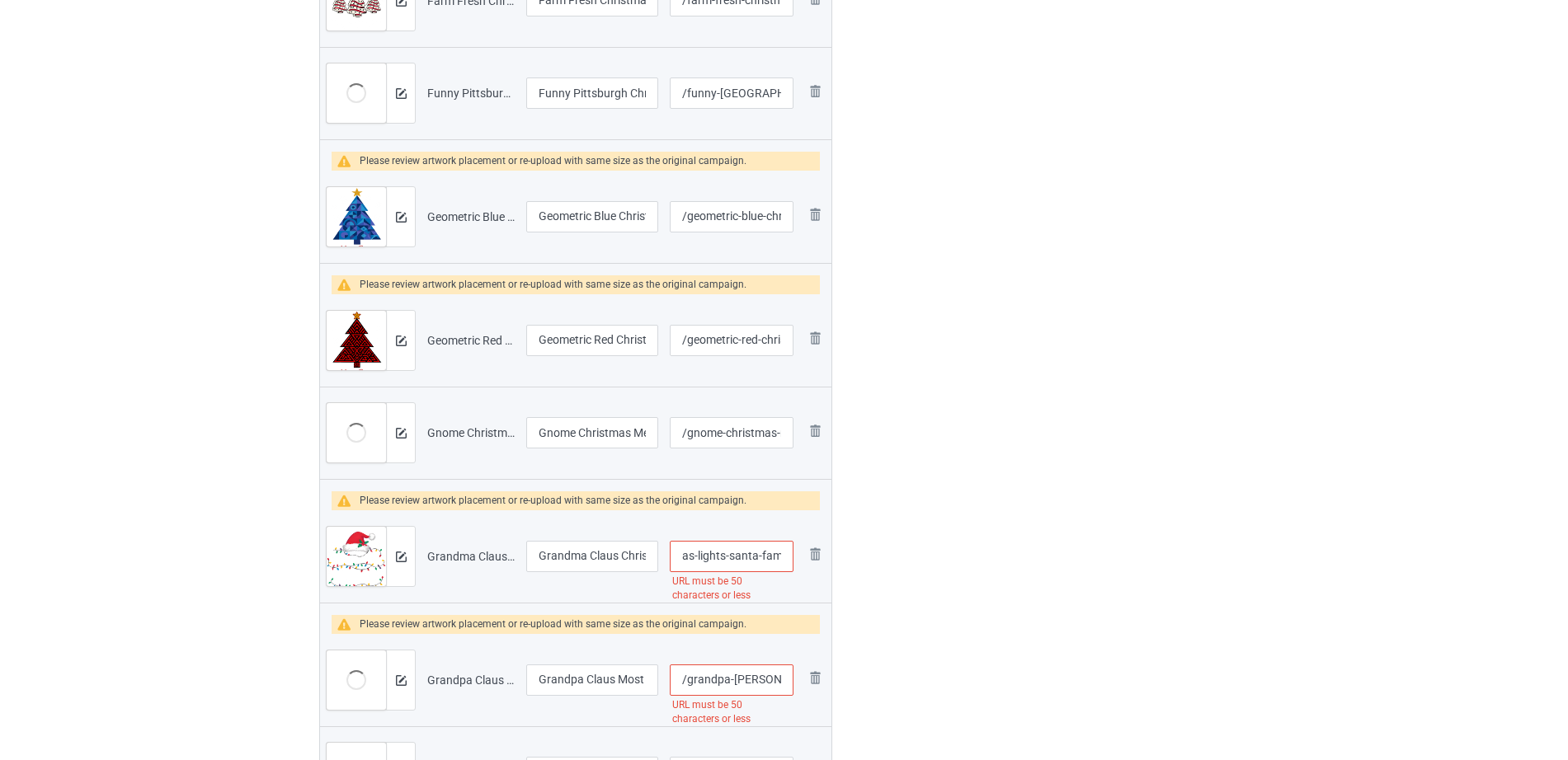
drag, startPoint x: 735, startPoint y: 556, endPoint x: 803, endPoint y: 557, distance: 68.0
click at [803, 557] on tr "Preview and edit artwork Grandma Claus Christmas Lights Santa Family Matching.p…" at bounding box center [575, 555] width 511 height 92
click at [718, 552] on input "/grandma-claus-christmas-lights-santa-family-matching" at bounding box center [732, 556] width 123 height 31
drag, startPoint x: 687, startPoint y: 556, endPoint x: 792, endPoint y: 559, distance: 105.0
click at [789, 558] on input "/grandma-claus-christmas-lights-santa-family-matching" at bounding box center [732, 556] width 123 height 31
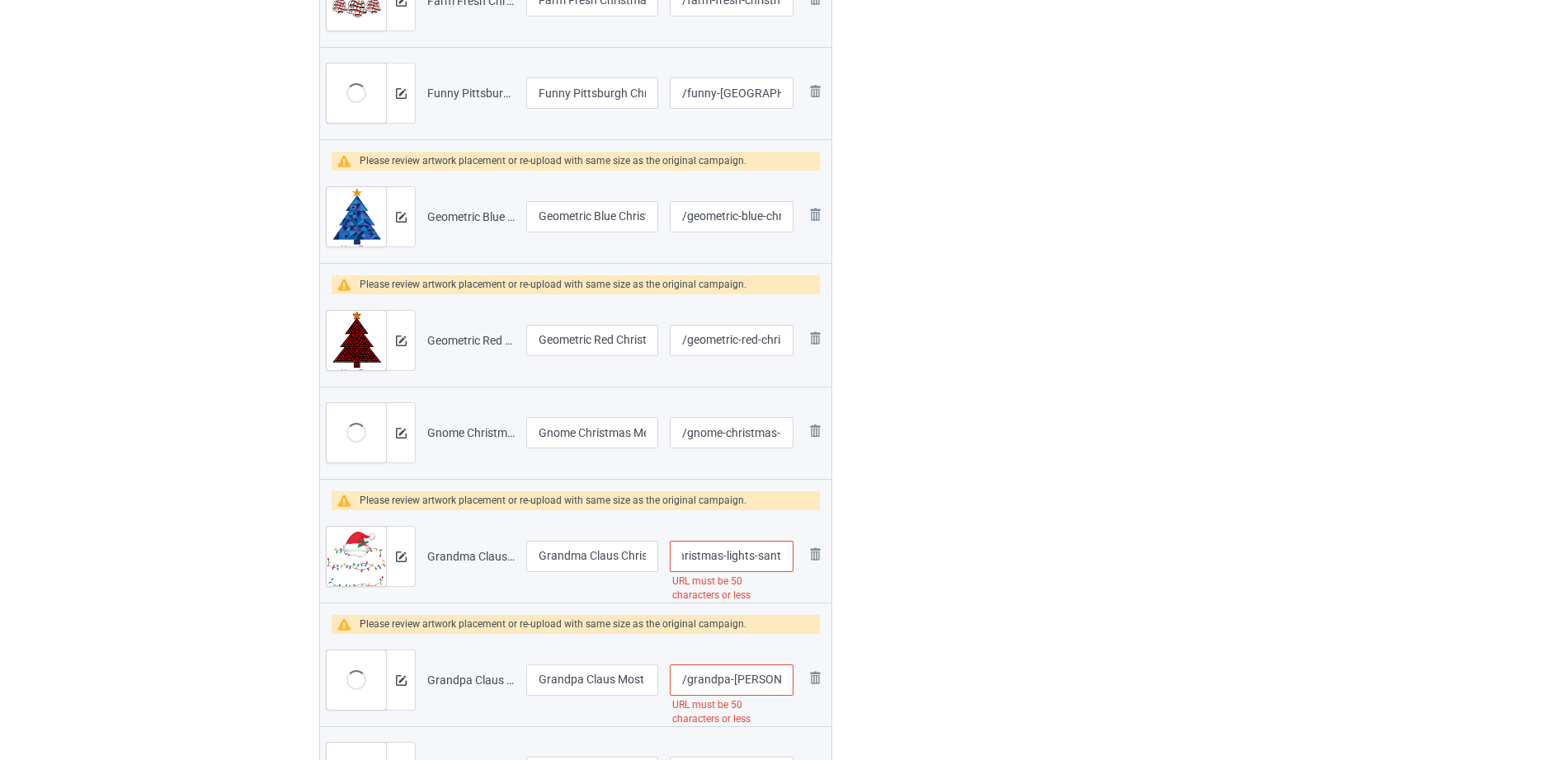
scroll to position [0, 92]
type input "/grandma-claus-christmas-lights-sant"
click at [941, 577] on div at bounding box center [902, 272] width 119 height 1683
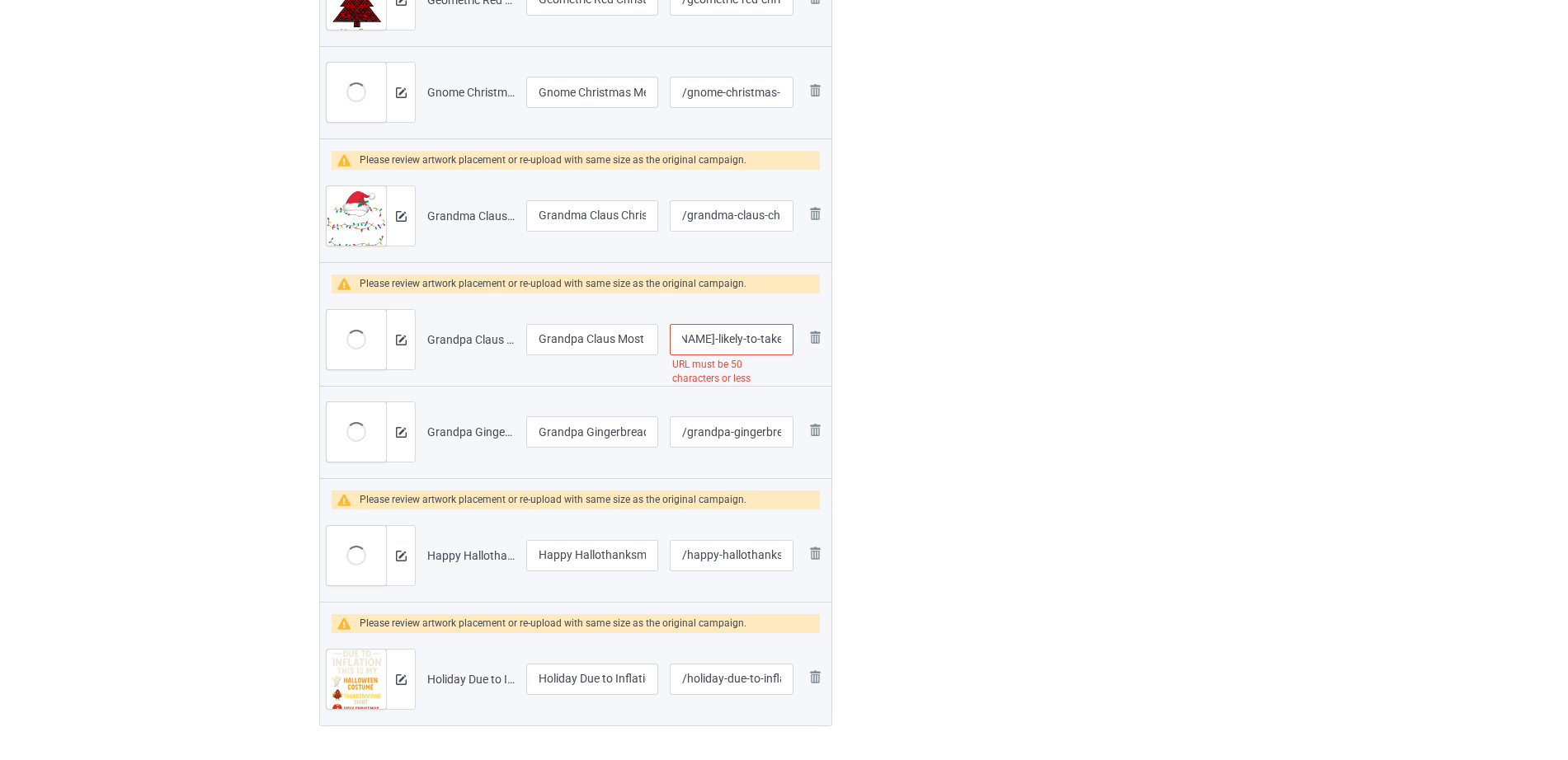
scroll to position [0, 177]
drag, startPoint x: 722, startPoint y: 347, endPoint x: 792, endPoint y: 340, distance: 70.3
click at [792, 340] on input "/grandpa-claus-most-likely-to-take-a-nap-on-christmas" at bounding box center [732, 339] width 123 height 31
click at [728, 338] on input "/grandpa-claus-most-likely-to-take-a-nap-on-christmas" at bounding box center [732, 339] width 123 height 31
drag, startPoint x: 690, startPoint y: 338, endPoint x: 823, endPoint y: 350, distance: 133.5
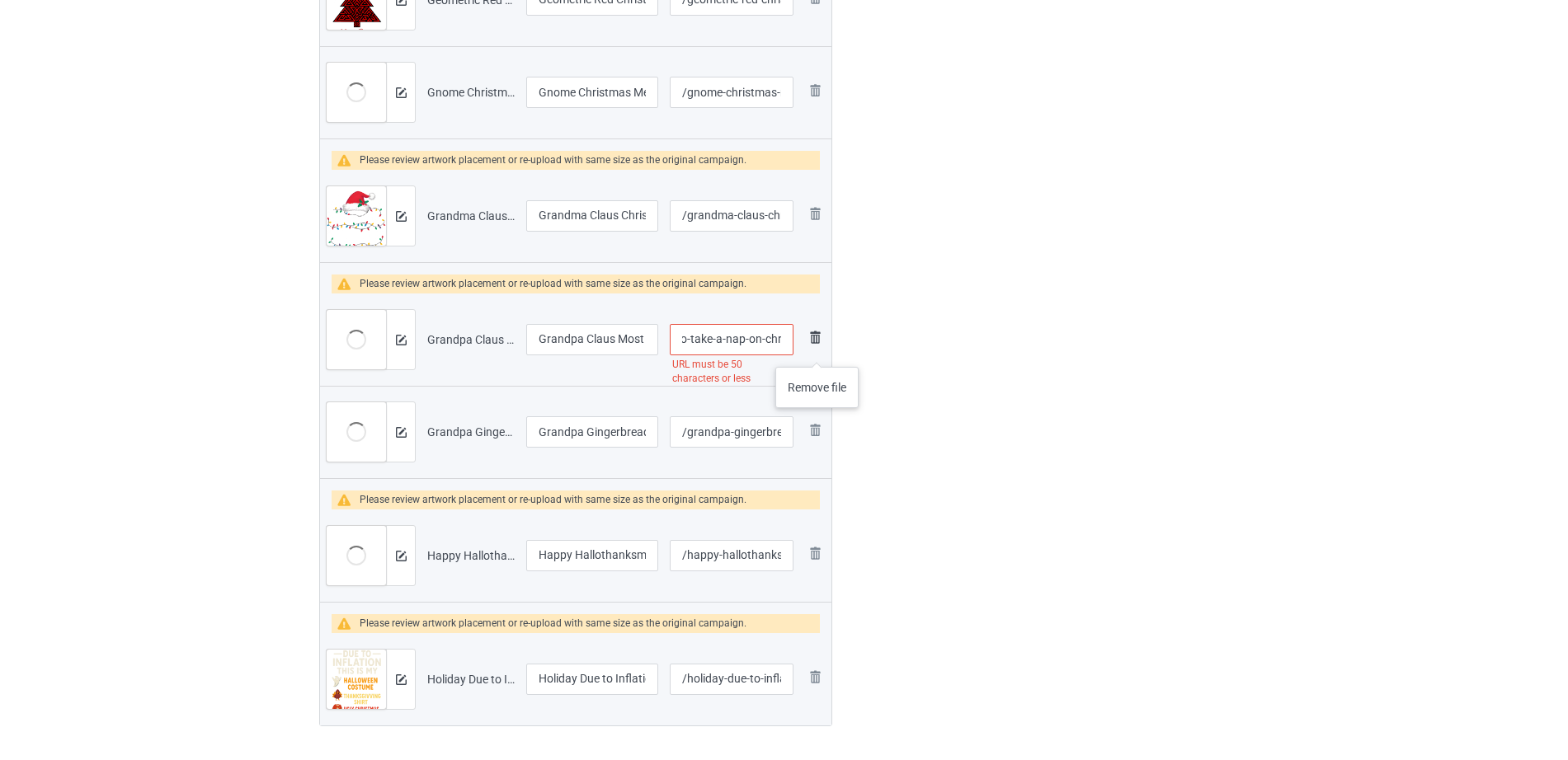
click at [823, 350] on tr "Preview and edit artwork Grandpa Claus Most Likely To Take A Nap On Christmas.p…" at bounding box center [575, 339] width 511 height 92
type input "/grandpa-claus-most-likely-to-take-a"
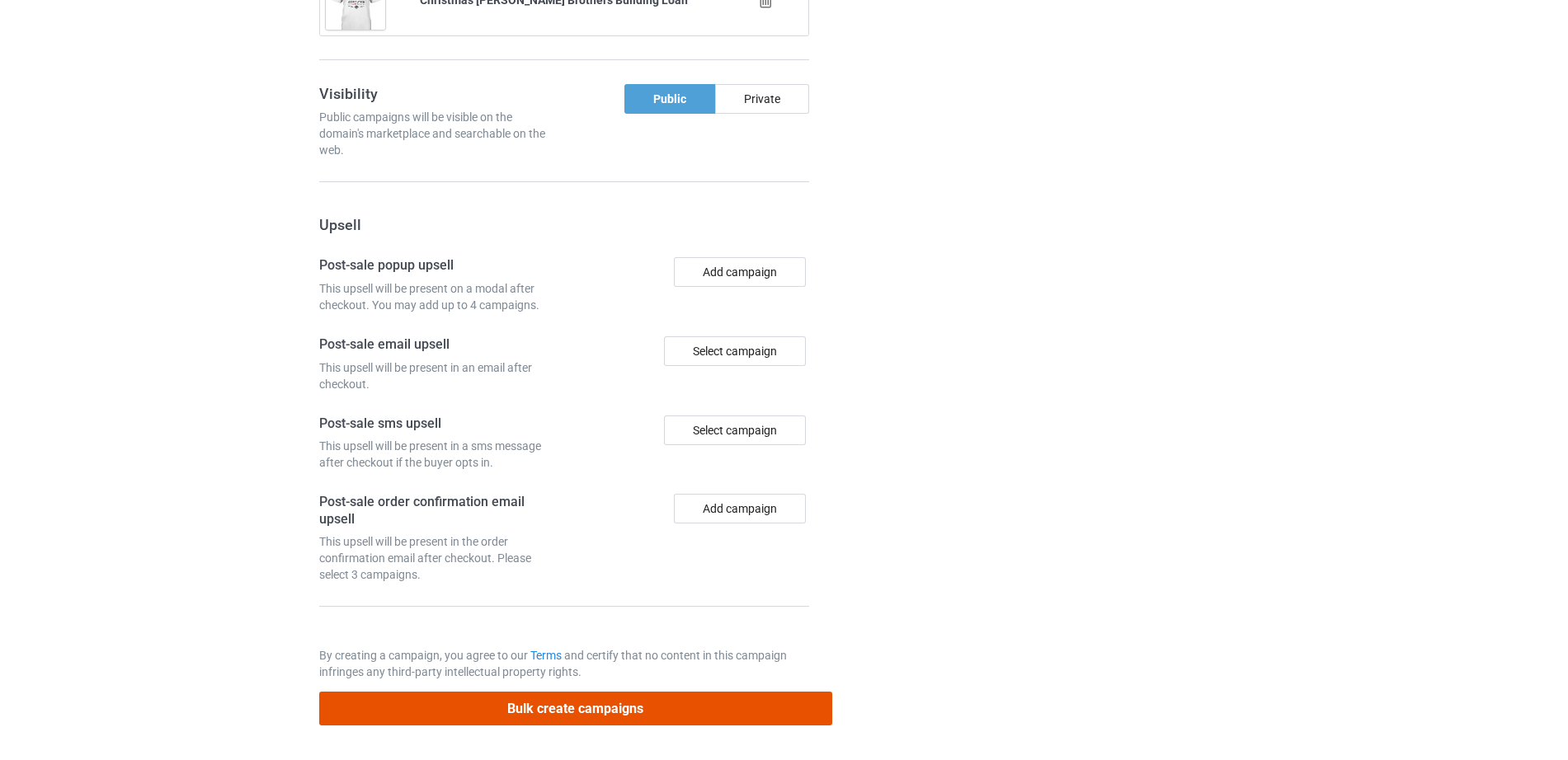
click at [625, 715] on button "Bulk create campaigns" at bounding box center [575, 709] width 513 height 34
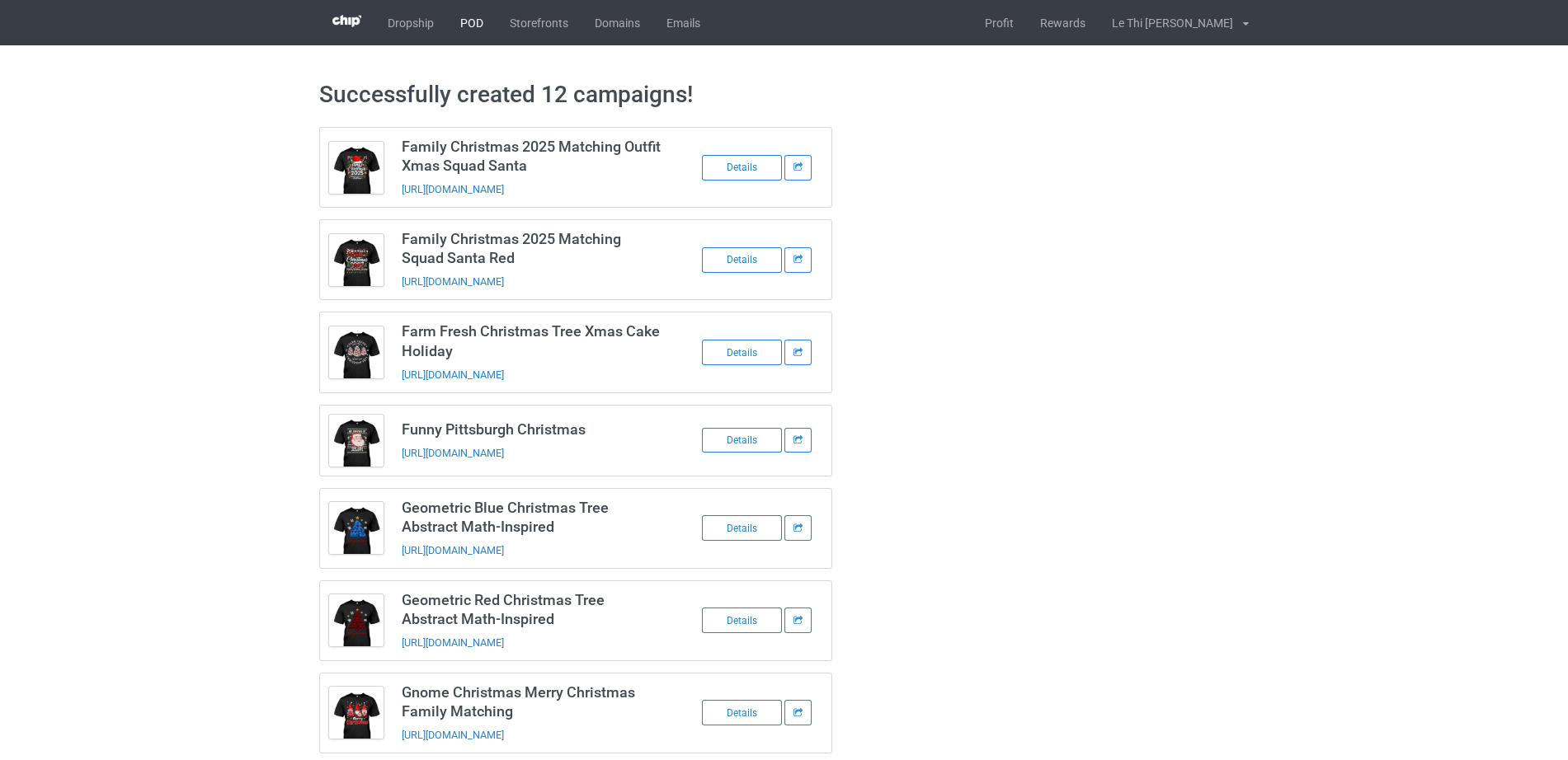
click at [476, 26] on link "POD" at bounding box center [471, 22] width 49 height 46
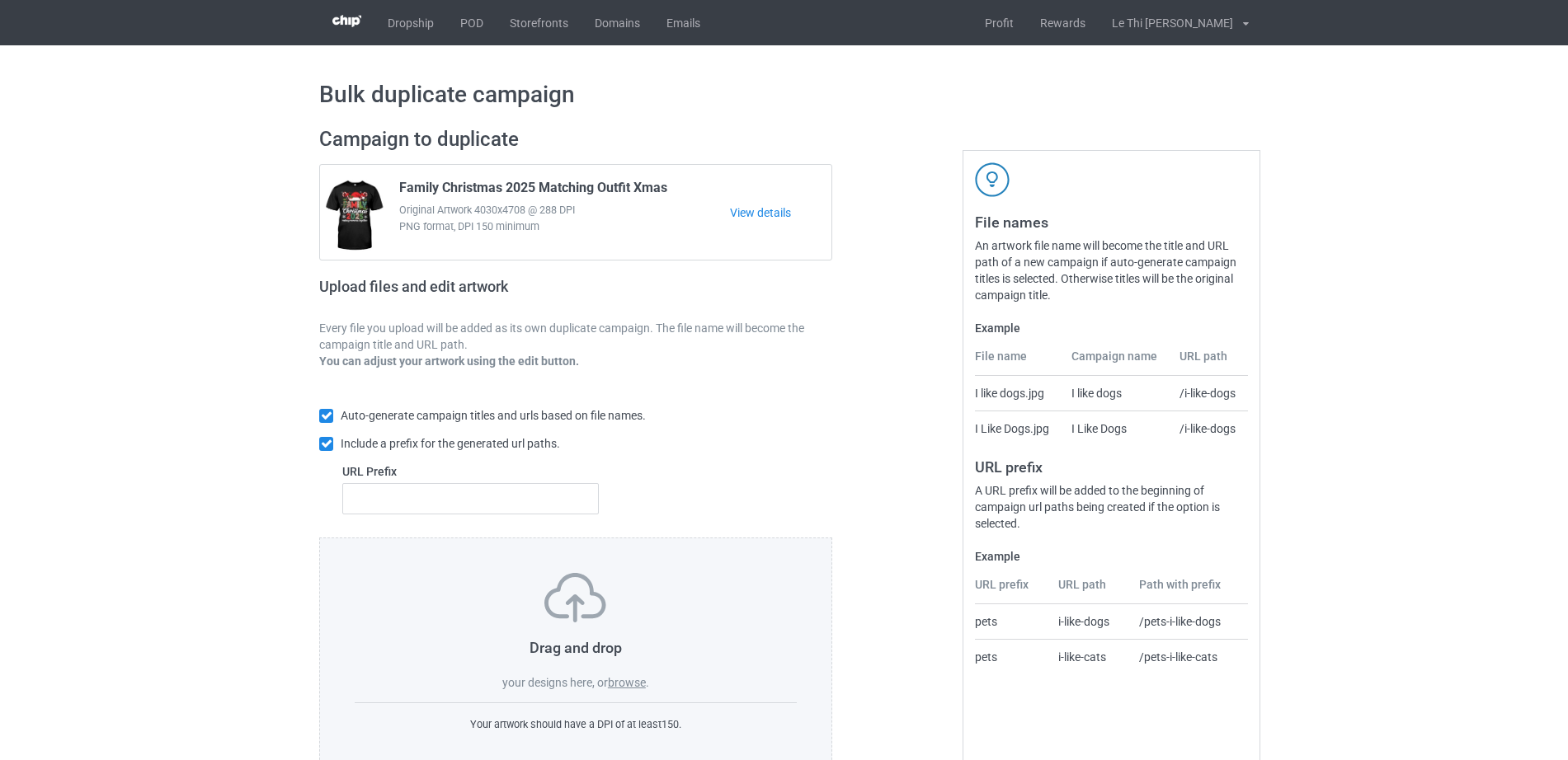
click at [635, 680] on label "browse" at bounding box center [626, 682] width 38 height 13
click at [0, 0] on input "browse" at bounding box center [0, 0] width 0 height 0
